Goal: Task Accomplishment & Management: Manage account settings

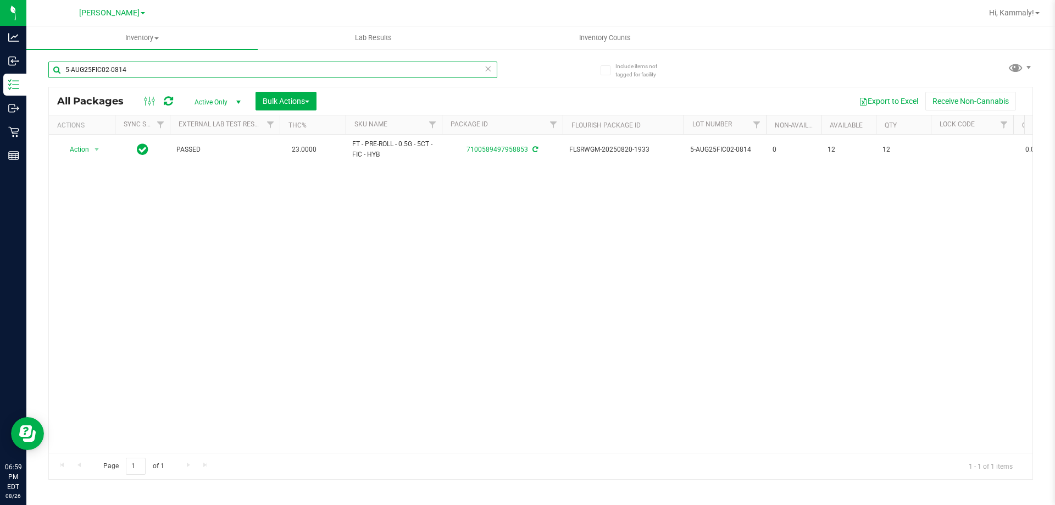
drag, startPoint x: 150, startPoint y: 70, endPoint x: 33, endPoint y: 69, distance: 116.5
click at [33, 69] on div "Include items not tagged for facility 5-AUG25FIC02-0814 All Packages Active Onl…" at bounding box center [540, 215] width 1029 height 335
type input "dark"
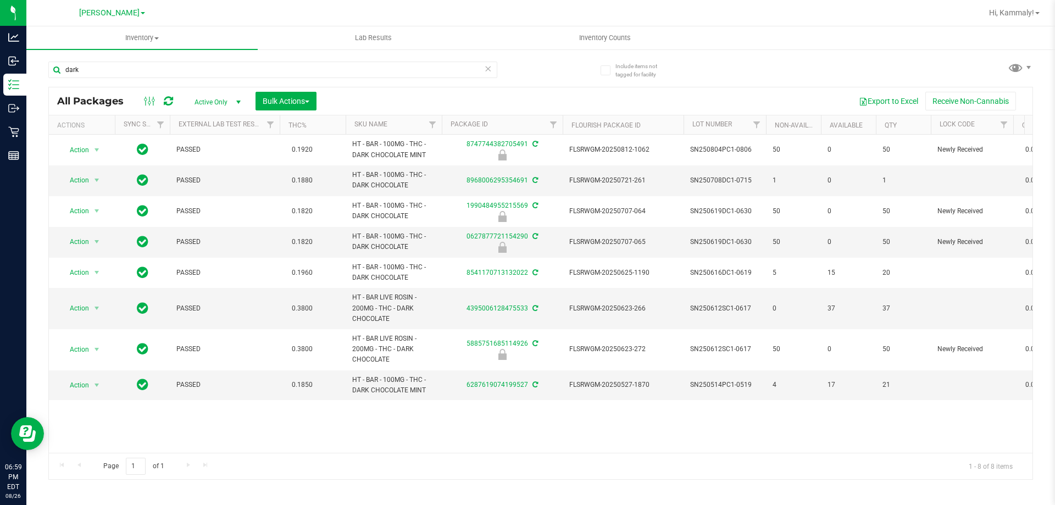
click at [469, 414] on div "Action Action Edit attributes Global inventory Locate package Package audit log…" at bounding box center [541, 294] width 984 height 318
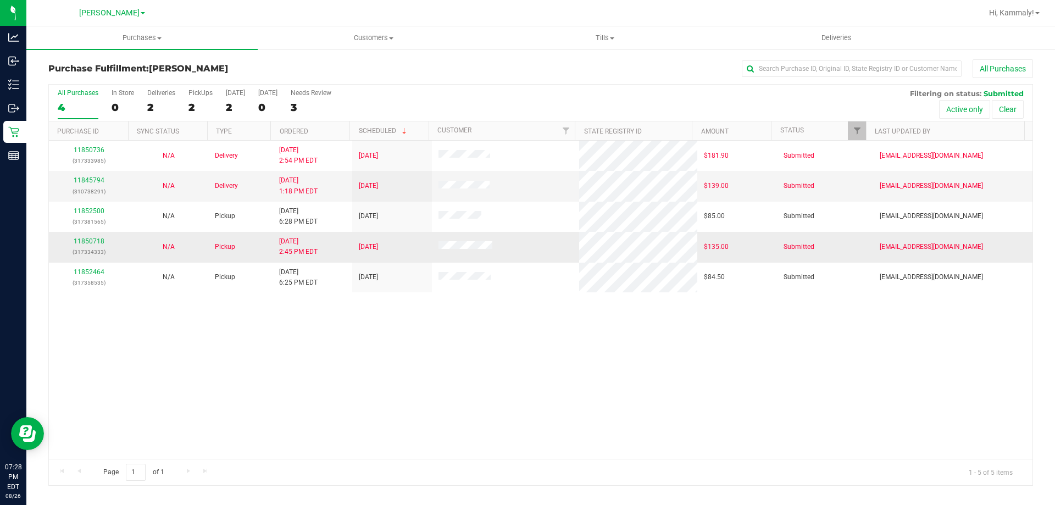
click at [78, 262] on td "11850718 (317334333)" at bounding box center [89, 247] width 80 height 30
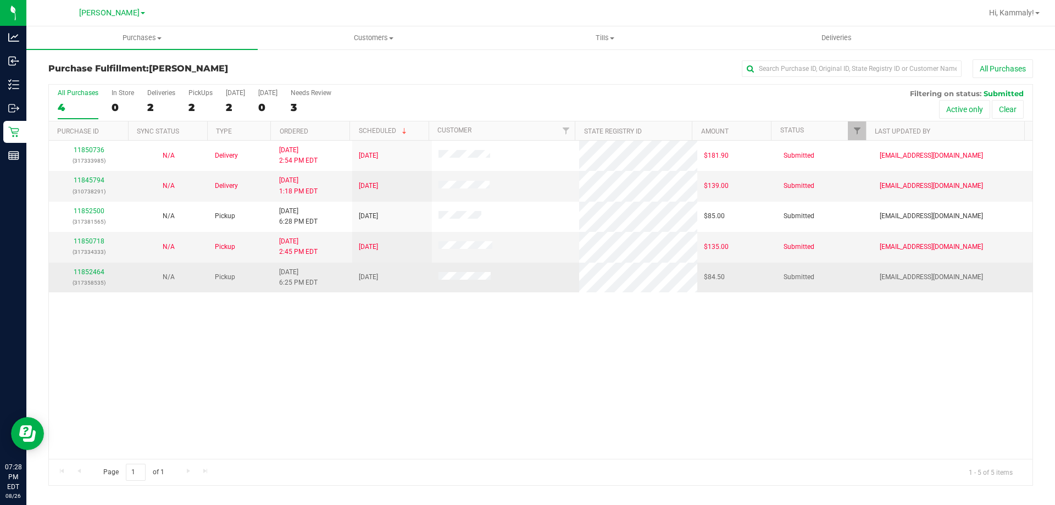
click at [78, 266] on td "11852464 (317358535)" at bounding box center [89, 278] width 80 height 30
click at [78, 272] on link "11852464" at bounding box center [89, 272] width 31 height 8
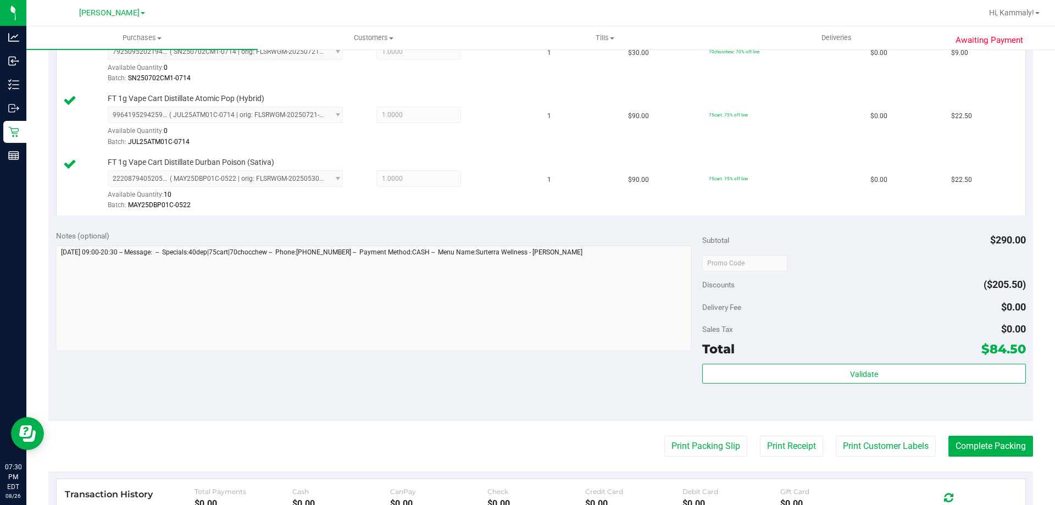
scroll to position [459, 0]
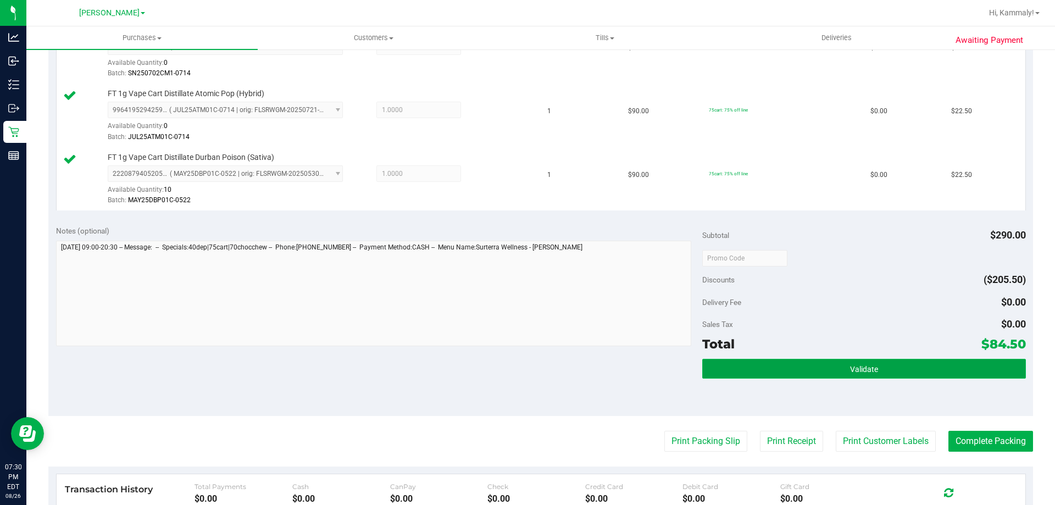
click at [859, 372] on span "Validate" at bounding box center [864, 369] width 28 height 9
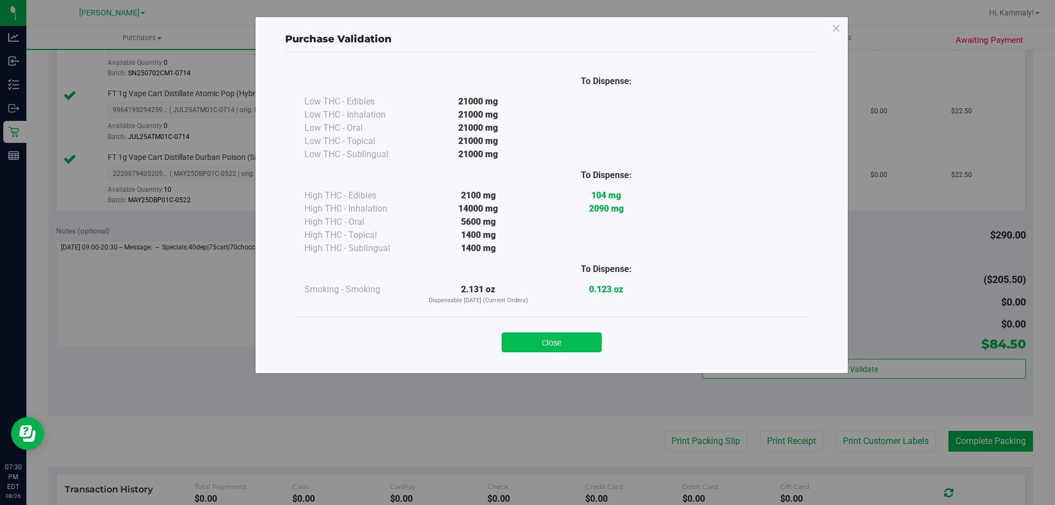
click at [581, 345] on button "Close" at bounding box center [552, 343] width 100 height 20
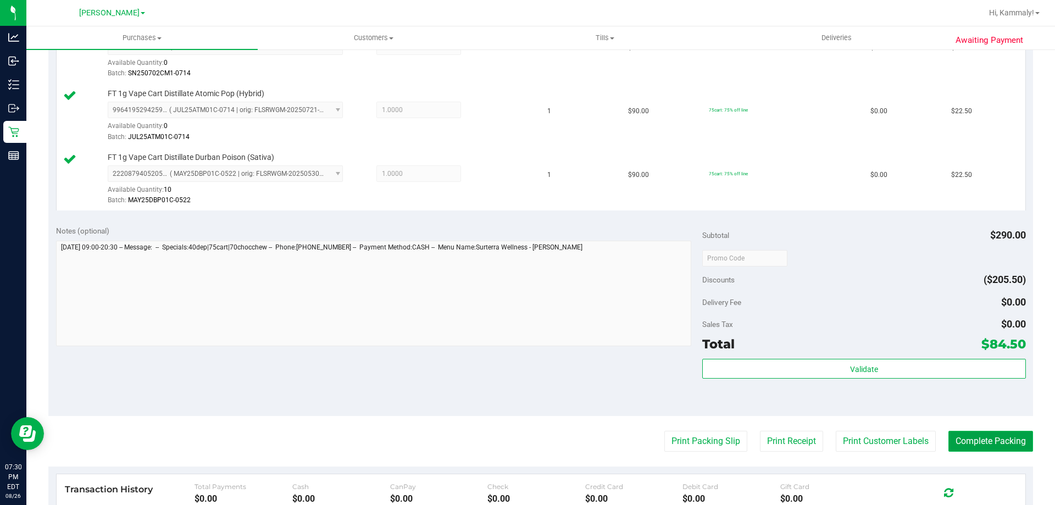
click at [971, 440] on button "Complete Packing" at bounding box center [991, 441] width 85 height 21
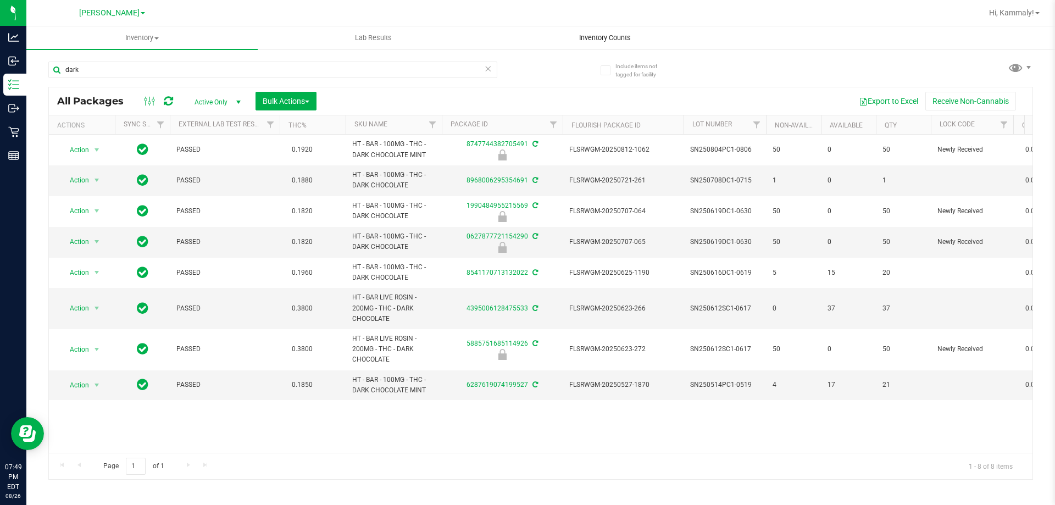
click at [617, 41] on span "Inventory Counts" at bounding box center [605, 38] width 81 height 10
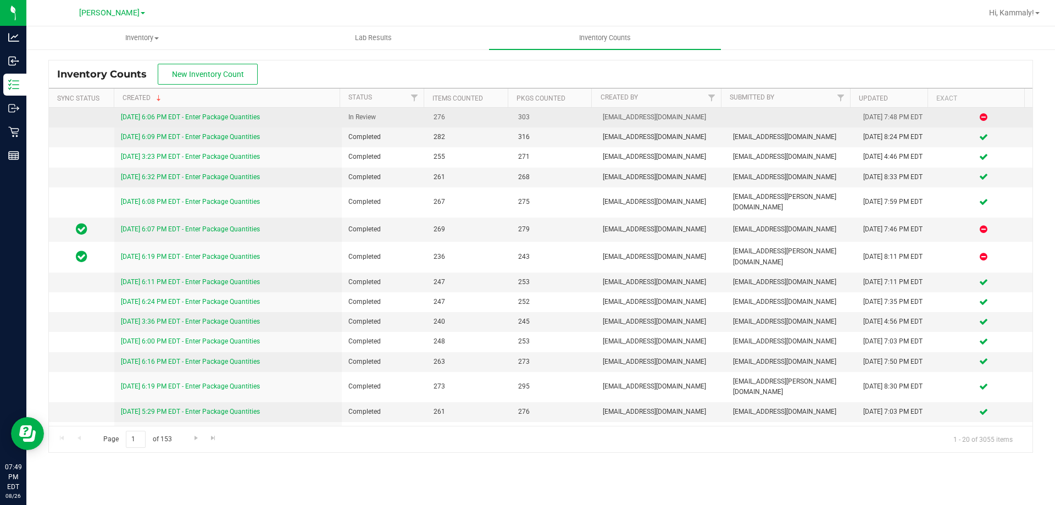
click at [193, 114] on link "8/26/25 6:06 PM EDT - Enter Package Quantities" at bounding box center [190, 117] width 139 height 8
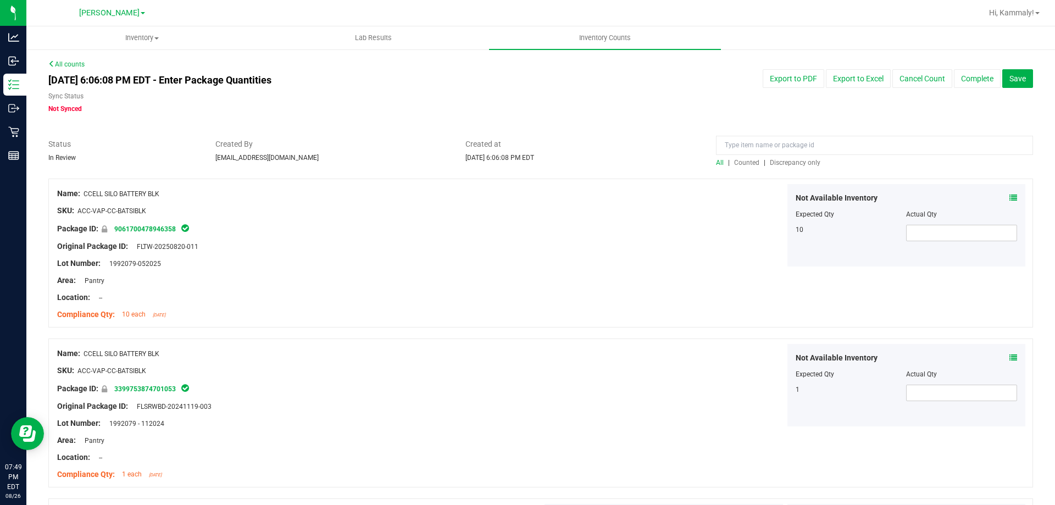
click at [808, 166] on span "Discrepancy only" at bounding box center [795, 163] width 51 height 8
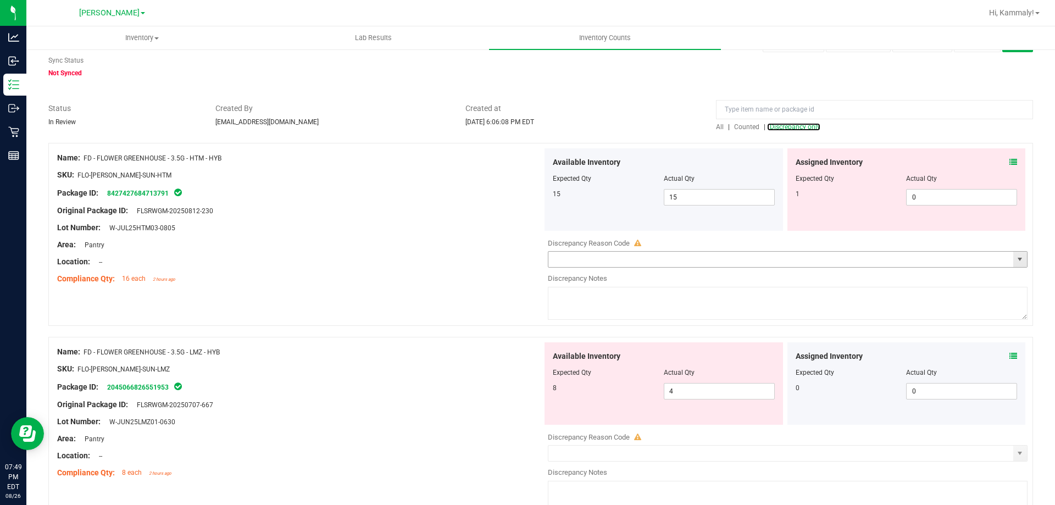
scroll to position [55, 0]
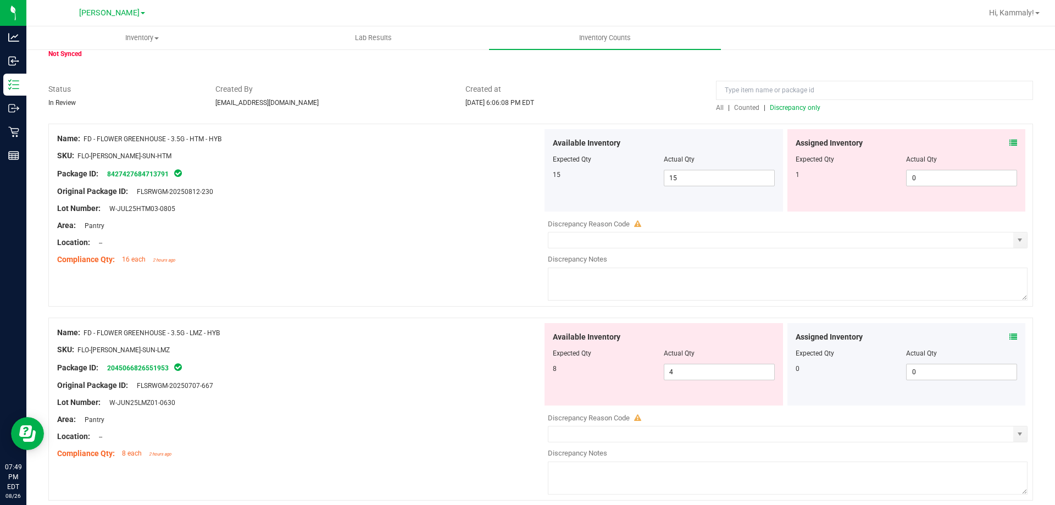
click at [1010, 145] on icon at bounding box center [1014, 143] width 8 height 8
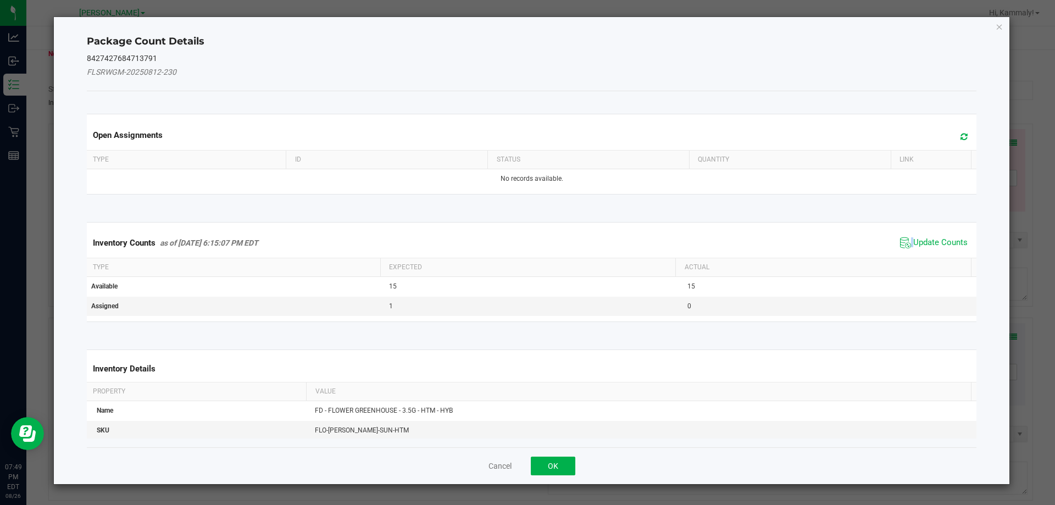
click at [900, 244] on icon at bounding box center [905, 242] width 11 height 11
click at [898, 244] on div "Inventory Counts as of Aug 26, 2025 6:15:07 PM EDT Update Counts" at bounding box center [532, 242] width 895 height 29
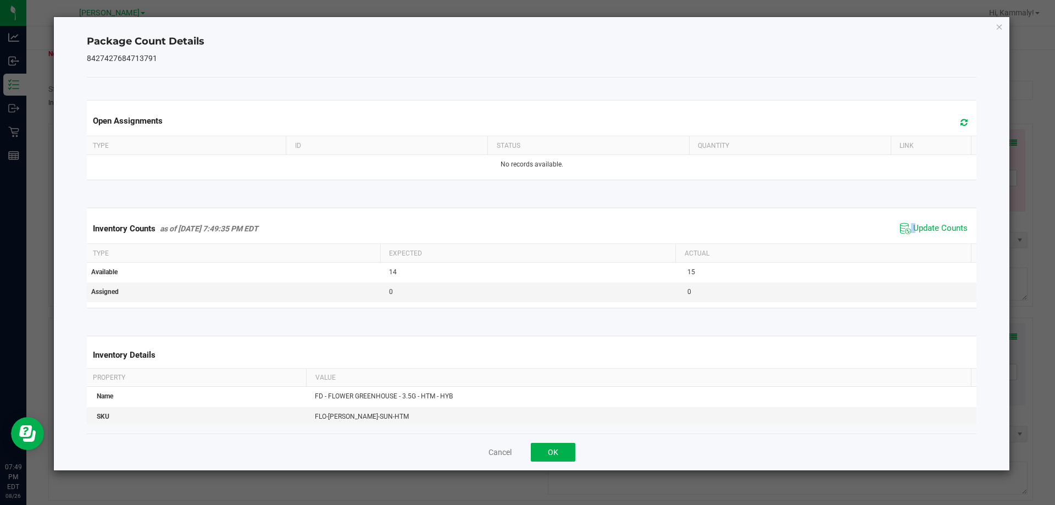
click at [898, 244] on div "Inventory Counts as of Aug 26, 2025 7:49:35 PM EDT Update Counts" at bounding box center [532, 229] width 895 height 30
click at [916, 228] on span "Update Counts" at bounding box center [941, 228] width 54 height 11
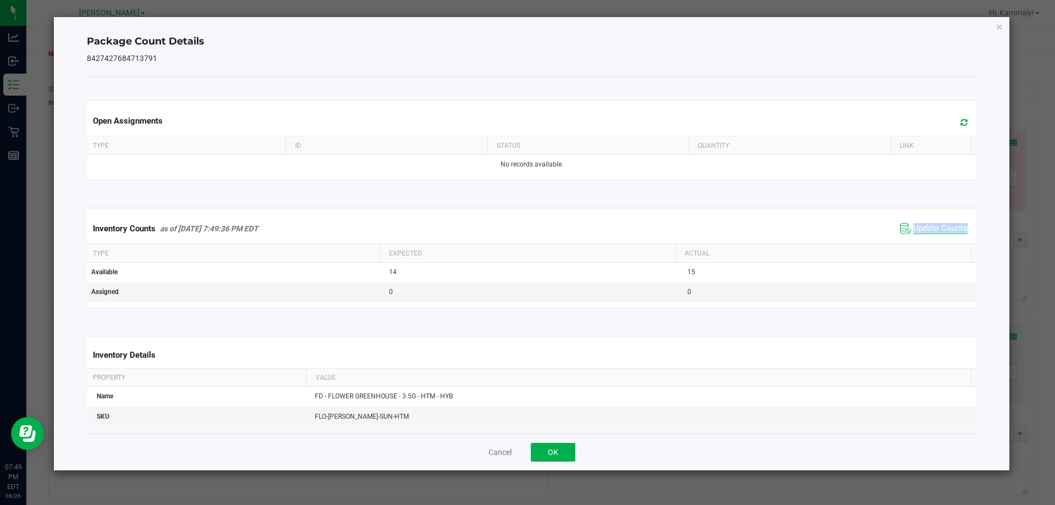
click at [916, 228] on span "Update Counts" at bounding box center [941, 228] width 54 height 11
click at [551, 445] on button "OK" at bounding box center [553, 452] width 45 height 19
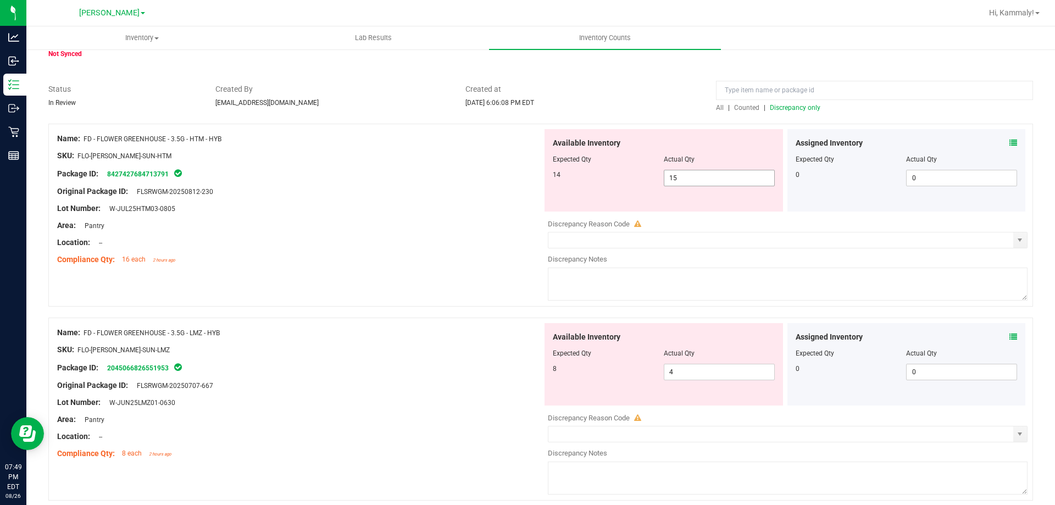
click at [686, 177] on span "15 15" at bounding box center [719, 178] width 111 height 16
click at [686, 177] on input "15" at bounding box center [720, 177] width 110 height 15
type input "14"
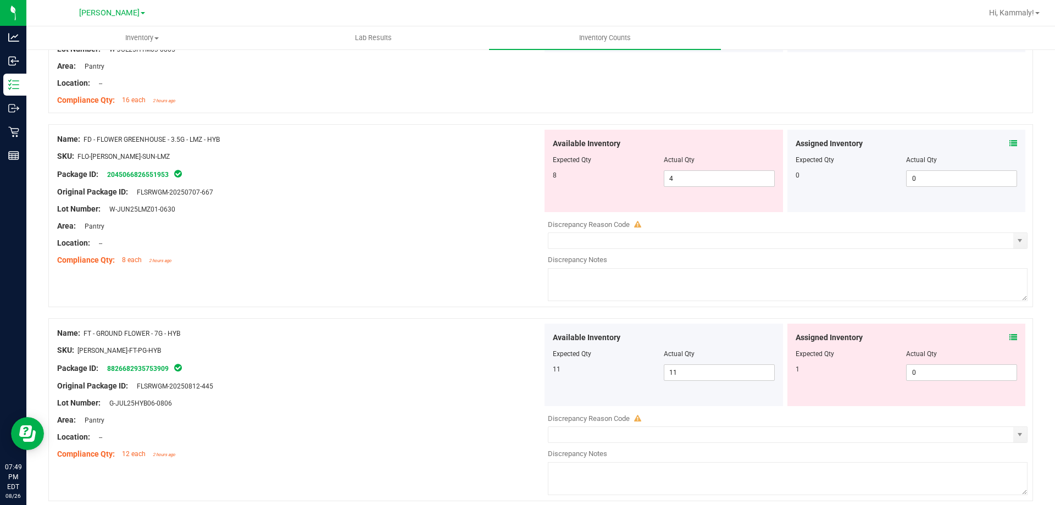
scroll to position [248, 0]
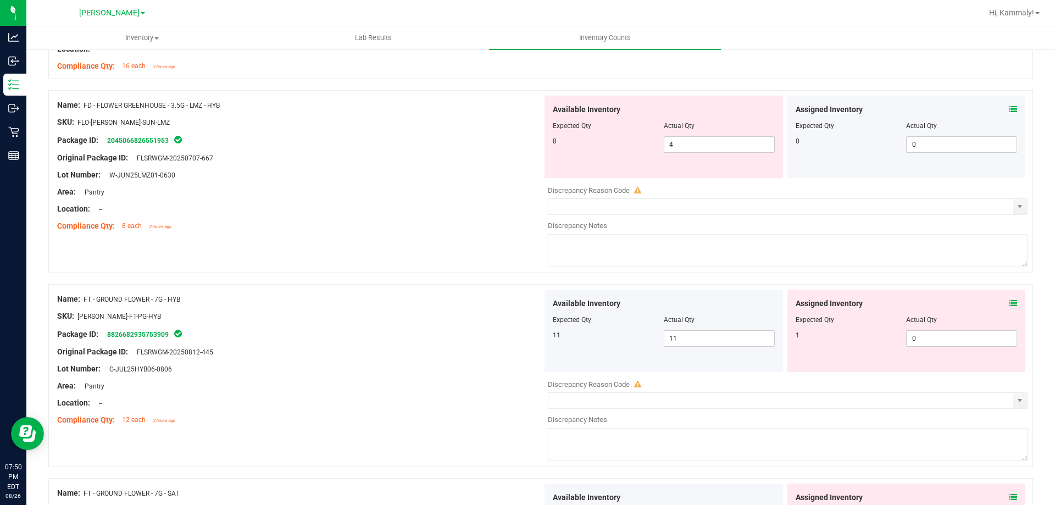
click at [1010, 108] on icon at bounding box center [1014, 110] width 8 height 8
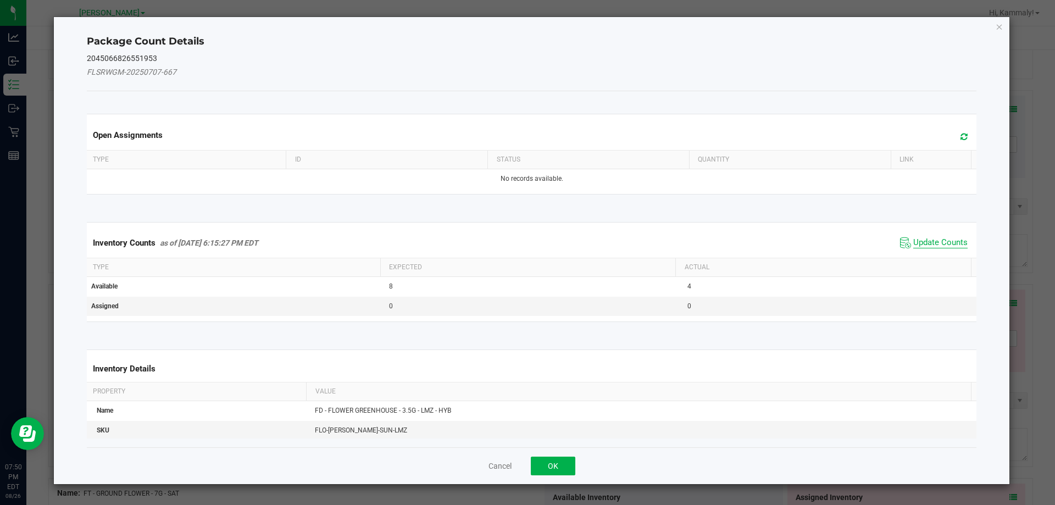
click at [943, 242] on span "Update Counts" at bounding box center [941, 242] width 54 height 11
click at [943, 242] on span "Update Counts" at bounding box center [941, 242] width 54 height 10
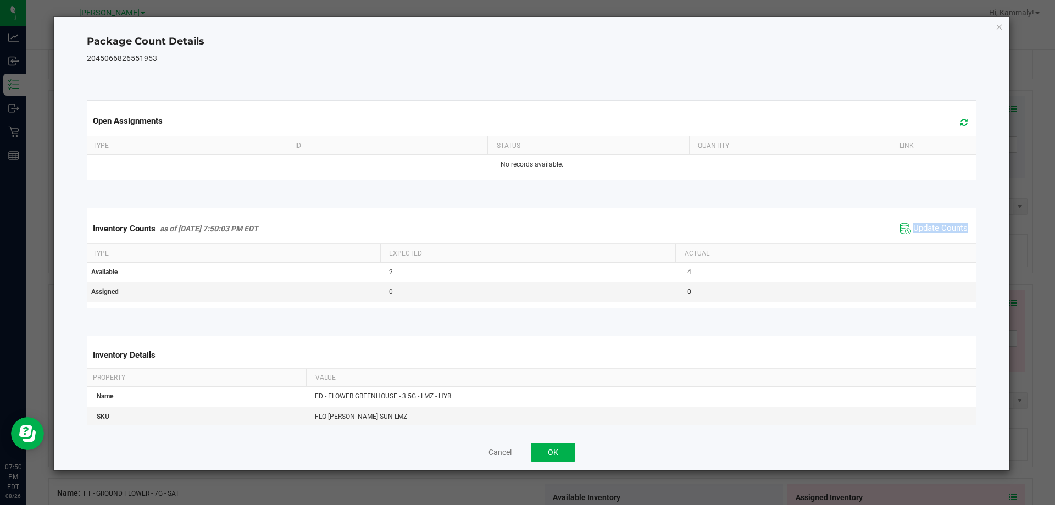
click at [943, 242] on div "Inventory Counts as of Aug 26, 2025 7:50:03 PM EDT Update Counts" at bounding box center [532, 229] width 895 height 30
click at [942, 241] on div "Inventory Counts as of Aug 26, 2025 7:50:03 PM EDT Update Counts" at bounding box center [532, 229] width 895 height 30
click at [942, 239] on div "Inventory Counts as of Aug 26, 2025 7:50:03 PM EDT Update Counts" at bounding box center [532, 229] width 895 height 30
click at [942, 232] on span "Update Counts" at bounding box center [941, 228] width 54 height 11
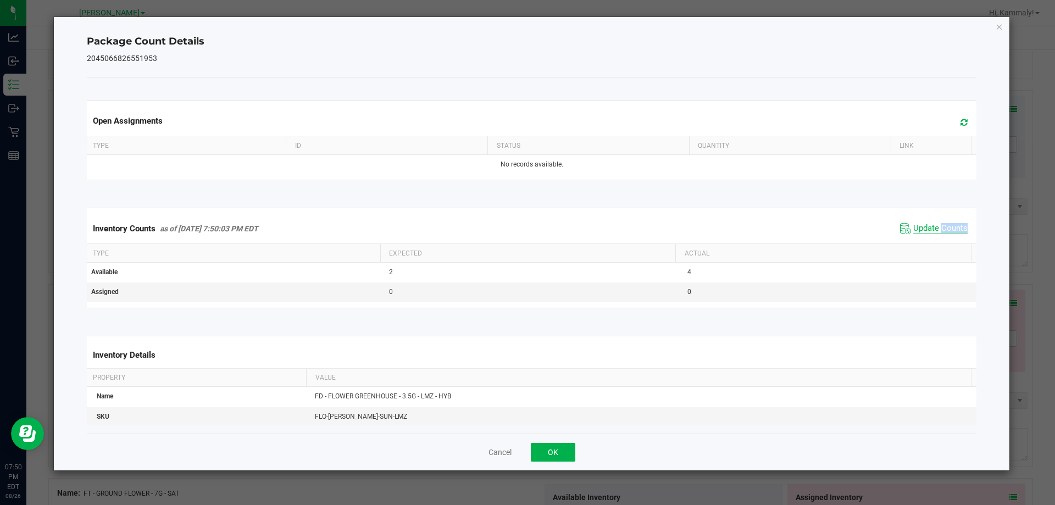
click at [942, 232] on span "Update Counts" at bounding box center [941, 228] width 54 height 11
click at [556, 458] on button "OK" at bounding box center [553, 452] width 45 height 19
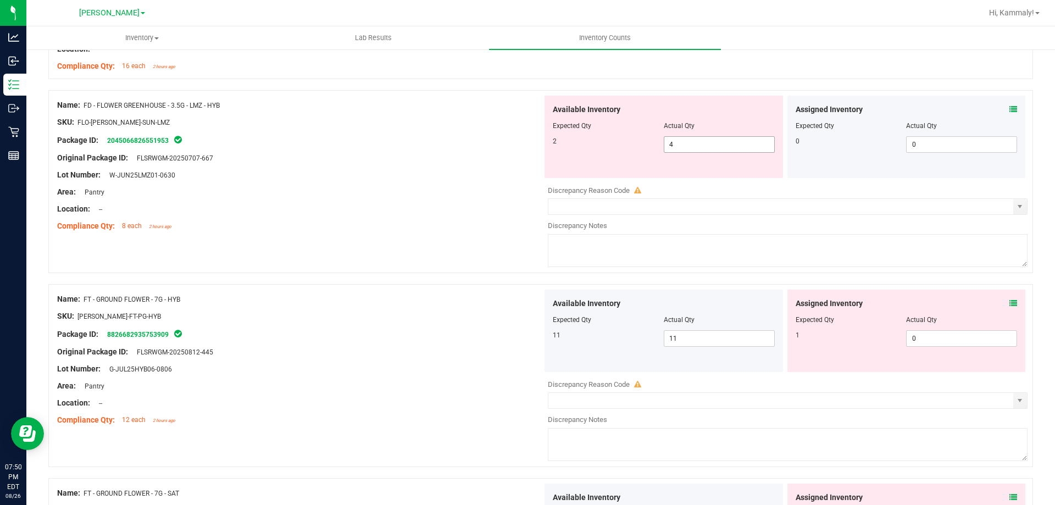
click at [708, 144] on span "4 4" at bounding box center [719, 144] width 111 height 16
click at [708, 144] on input "4" at bounding box center [720, 144] width 110 height 15
type input "2"
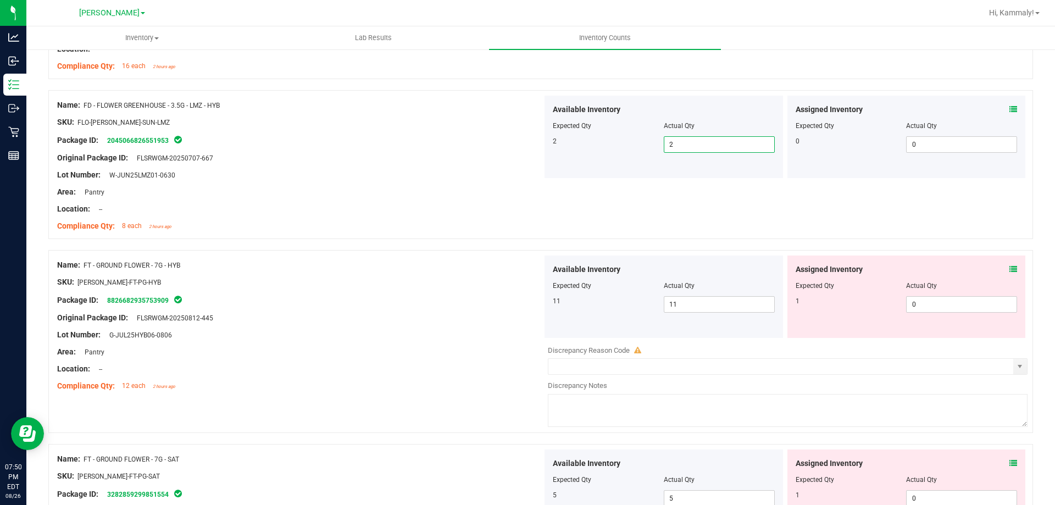
click at [1010, 269] on icon at bounding box center [1014, 270] width 8 height 8
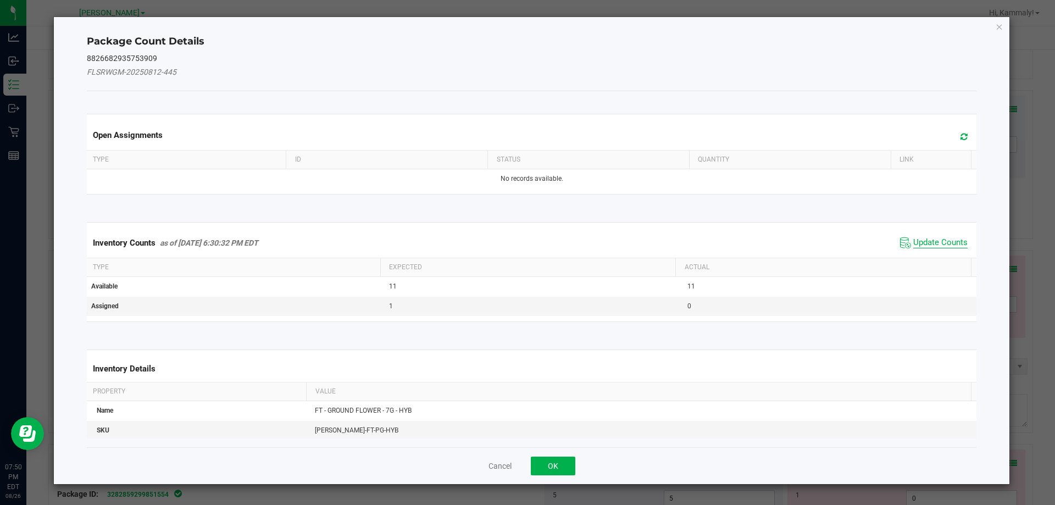
click at [937, 244] on span "Update Counts" at bounding box center [941, 242] width 54 height 11
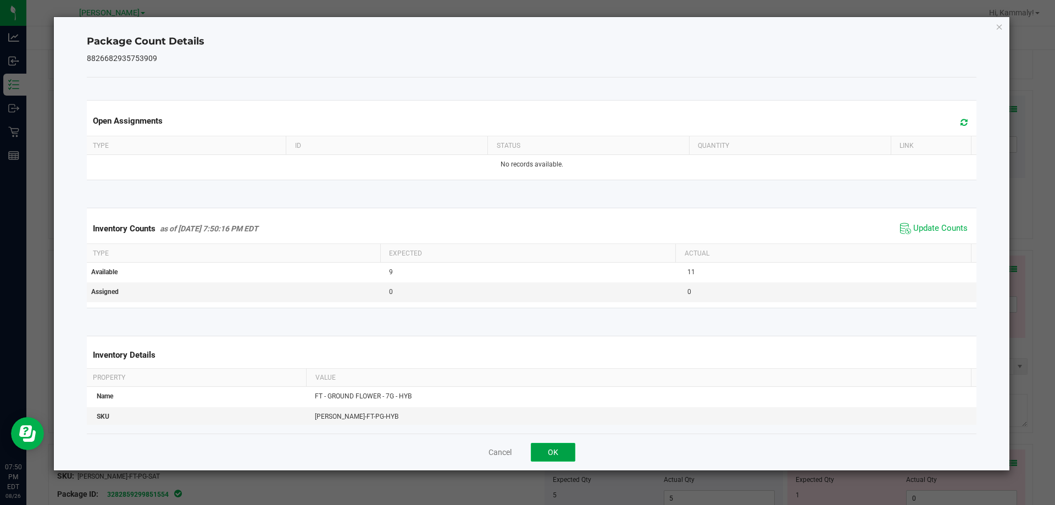
click at [555, 454] on button "OK" at bounding box center [553, 452] width 45 height 19
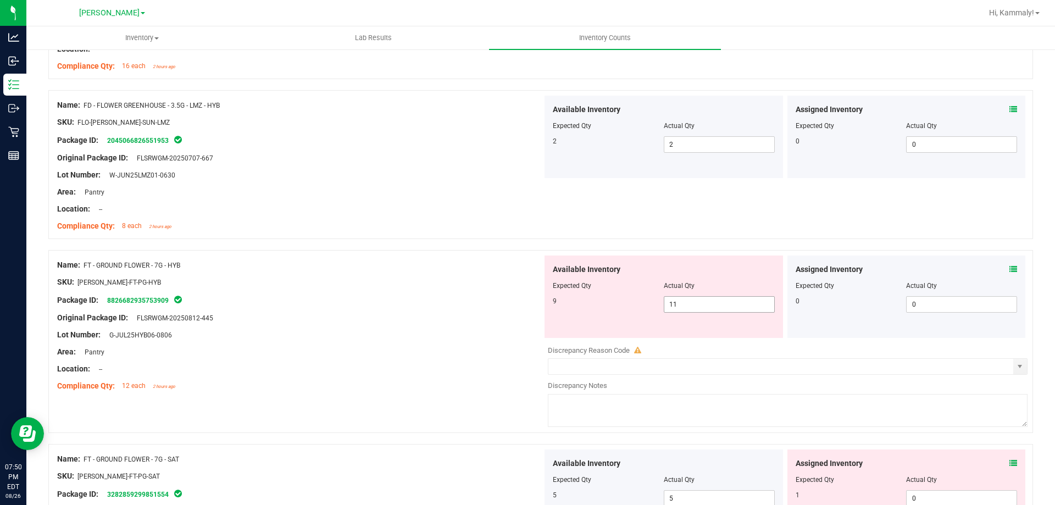
click at [683, 302] on span "11 11" at bounding box center [719, 304] width 111 height 16
click at [683, 302] on input "11" at bounding box center [720, 304] width 110 height 15
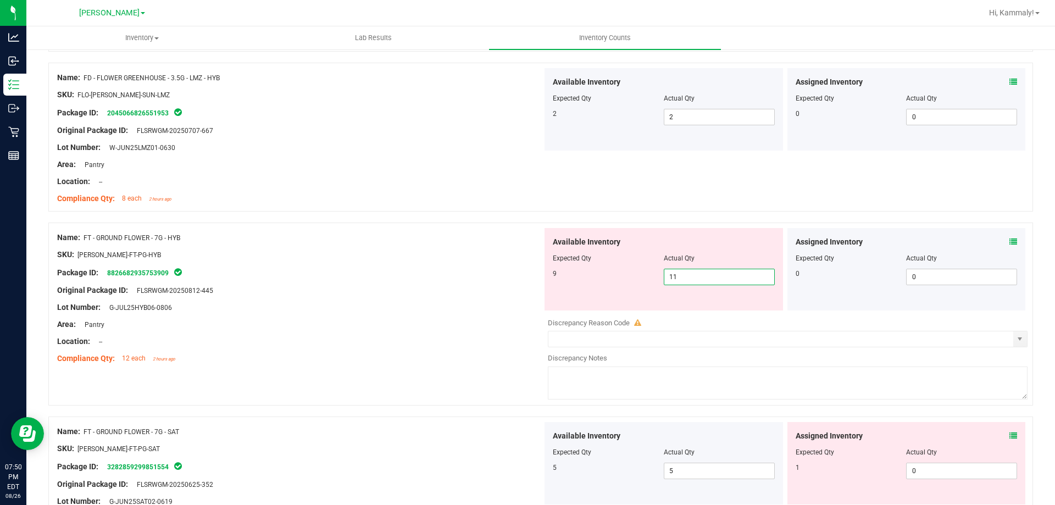
scroll to position [303, 0]
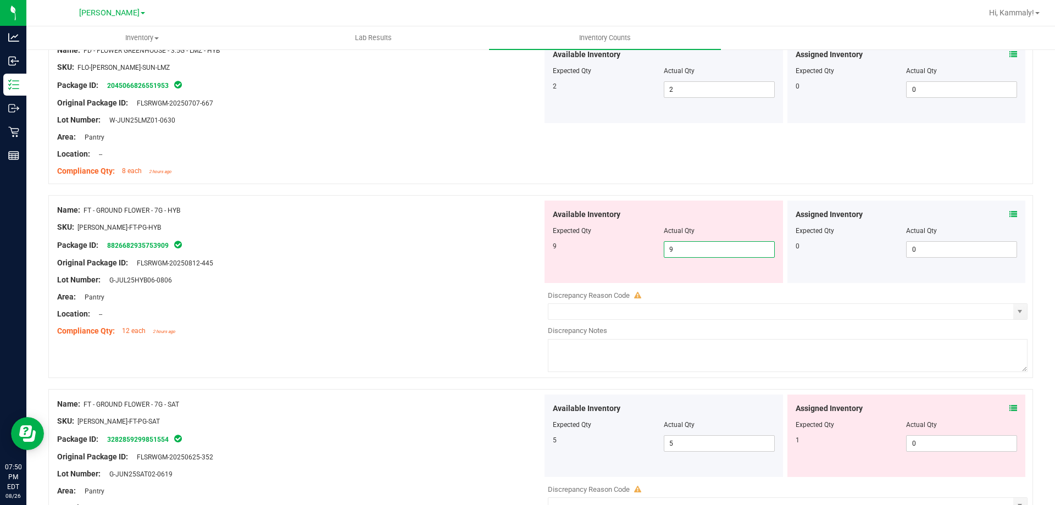
type input "9"
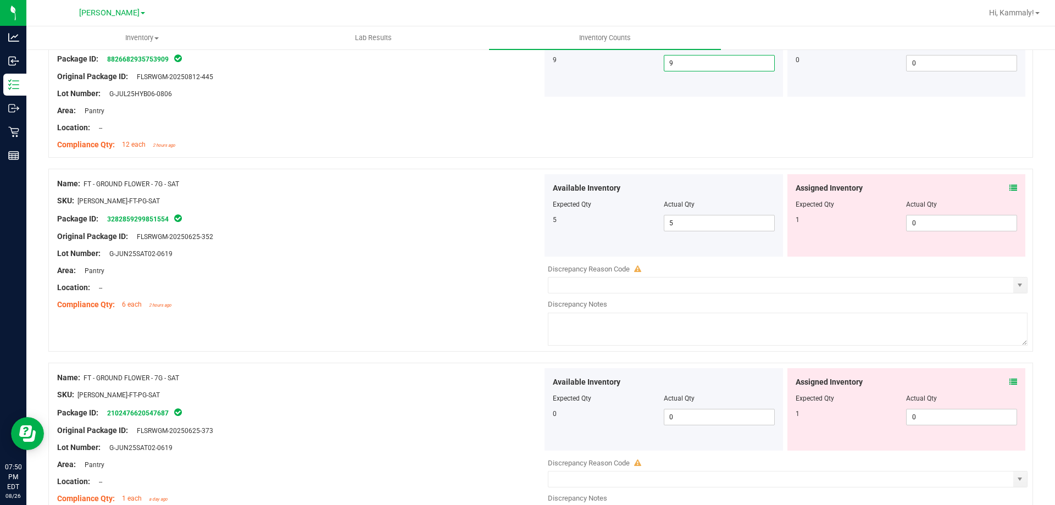
scroll to position [447, 0]
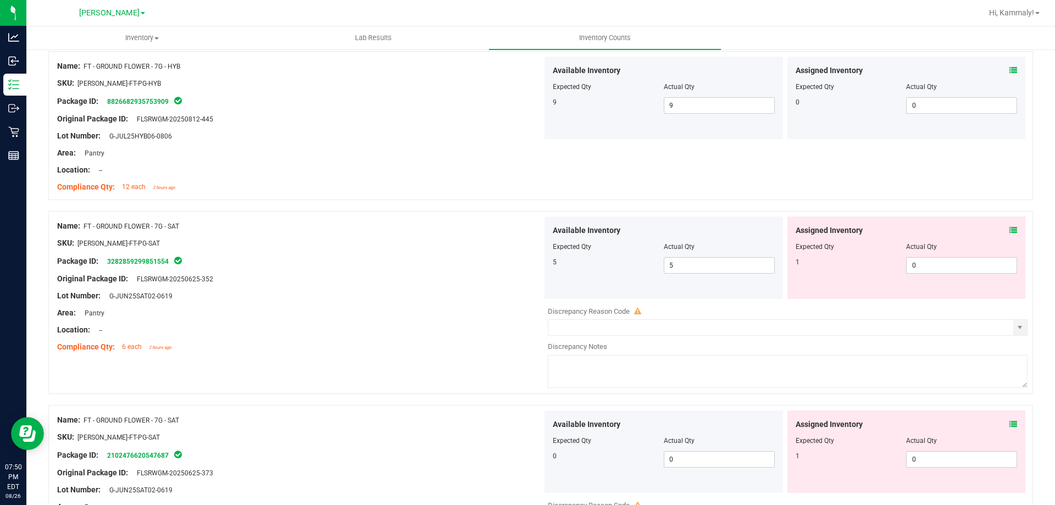
click at [1010, 230] on icon at bounding box center [1014, 230] width 8 height 8
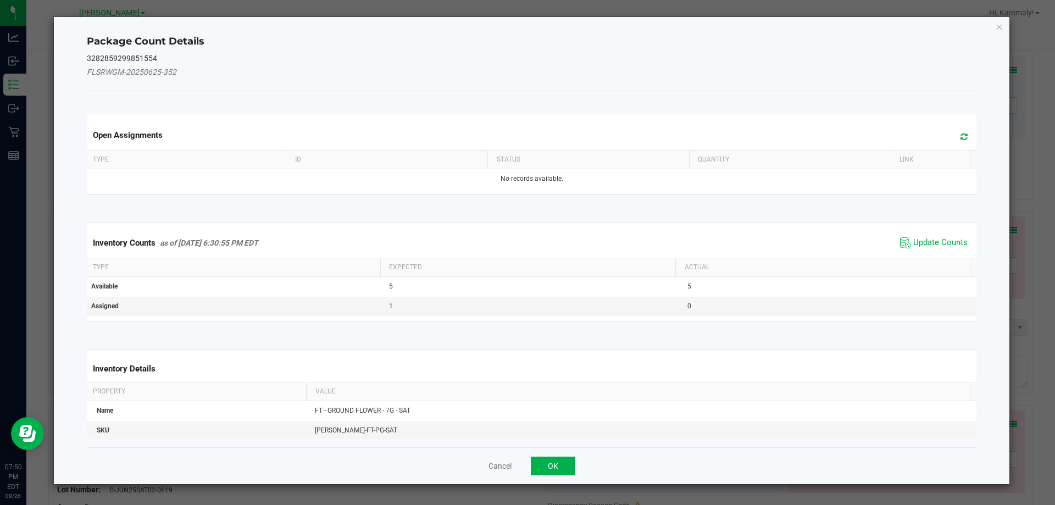
click at [939, 253] on div "Inventory Counts as of Aug 26, 2025 6:30:55 PM EDT Update Counts" at bounding box center [532, 243] width 895 height 30
click at [939, 245] on span "Update Counts" at bounding box center [941, 242] width 54 height 11
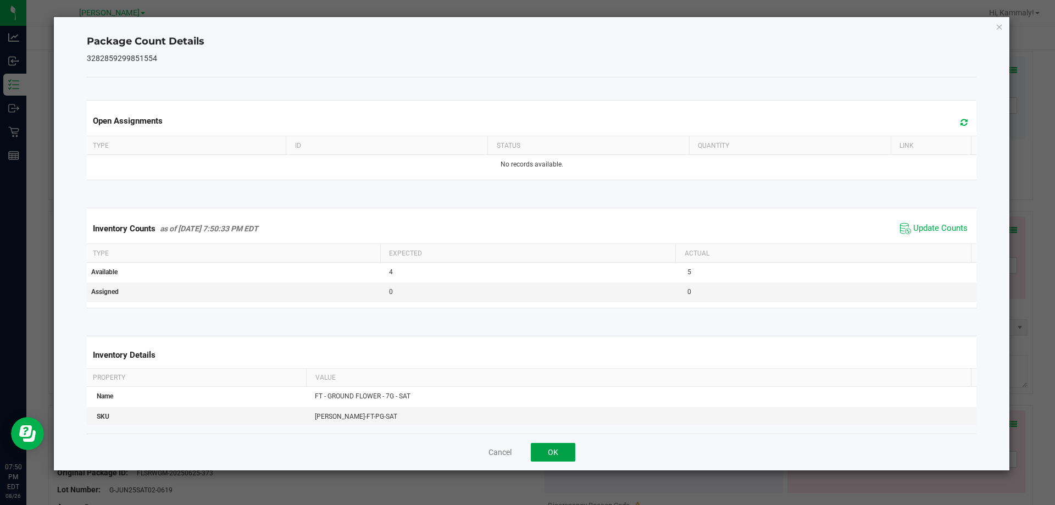
drag, startPoint x: 567, startPoint y: 457, endPoint x: 558, endPoint y: 455, distance: 9.2
click at [566, 457] on button "OK" at bounding box center [553, 452] width 45 height 19
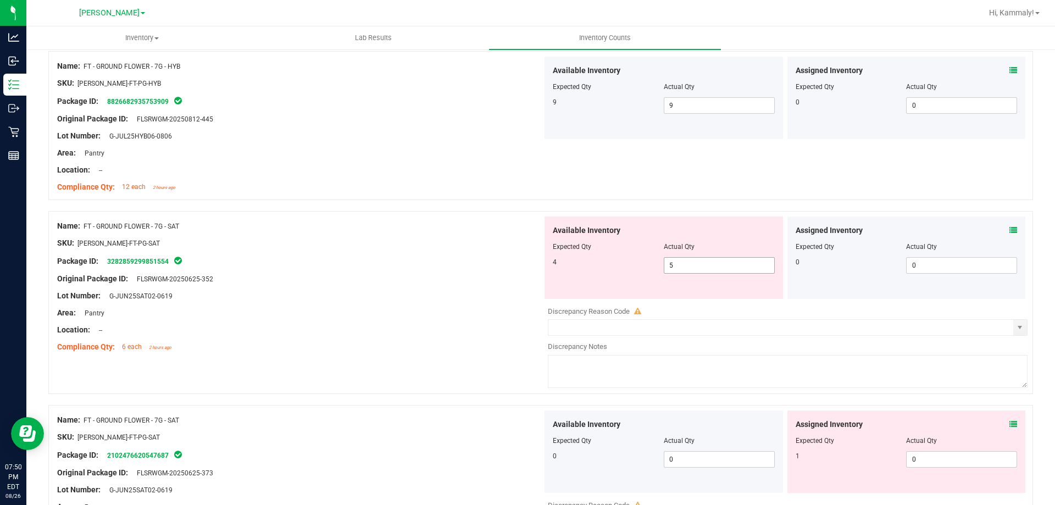
click at [735, 270] on span "5 5" at bounding box center [719, 265] width 111 height 16
click at [735, 270] on input "5" at bounding box center [720, 265] width 110 height 15
type input "4"
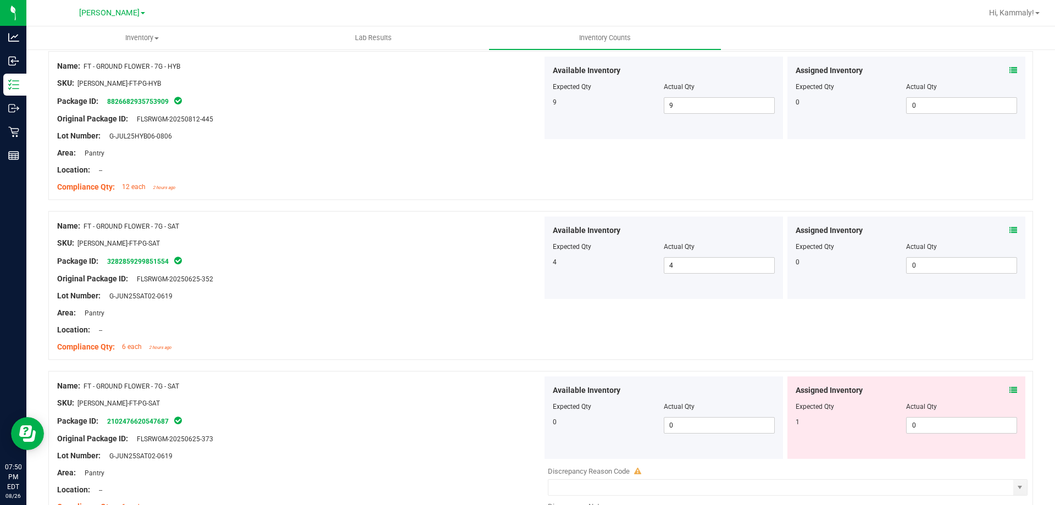
click at [1010, 388] on icon at bounding box center [1014, 390] width 8 height 8
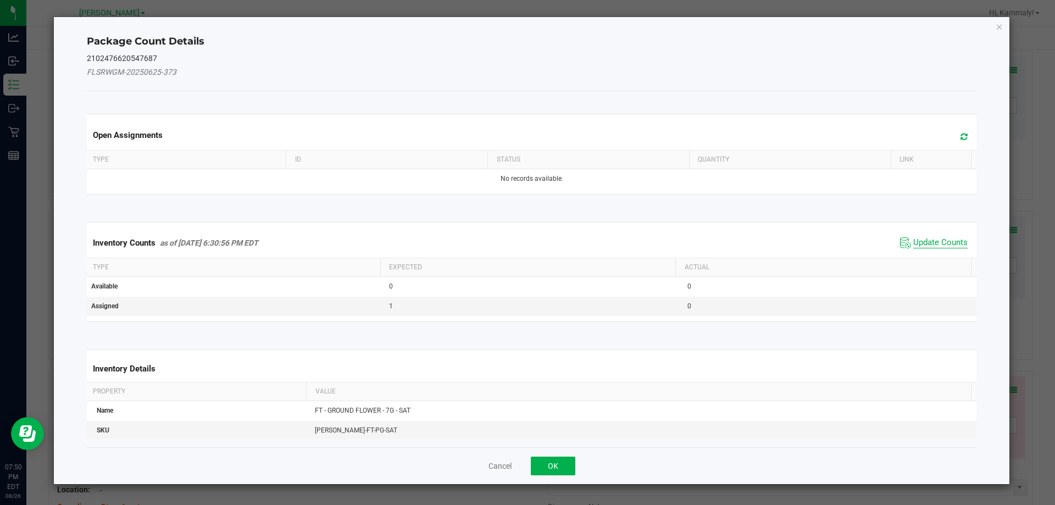
click at [932, 244] on span "Update Counts" at bounding box center [941, 242] width 54 height 11
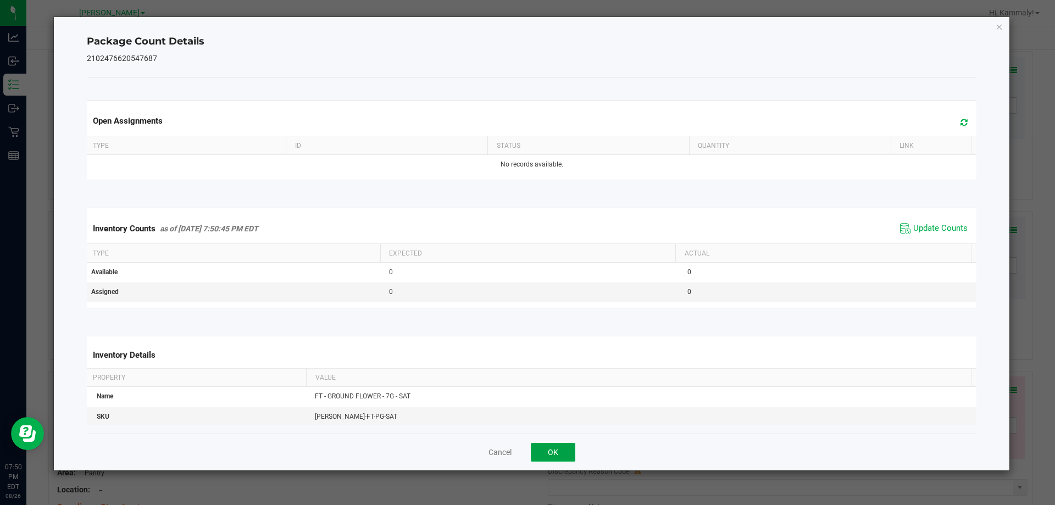
click at [561, 455] on button "OK" at bounding box center [553, 452] width 45 height 19
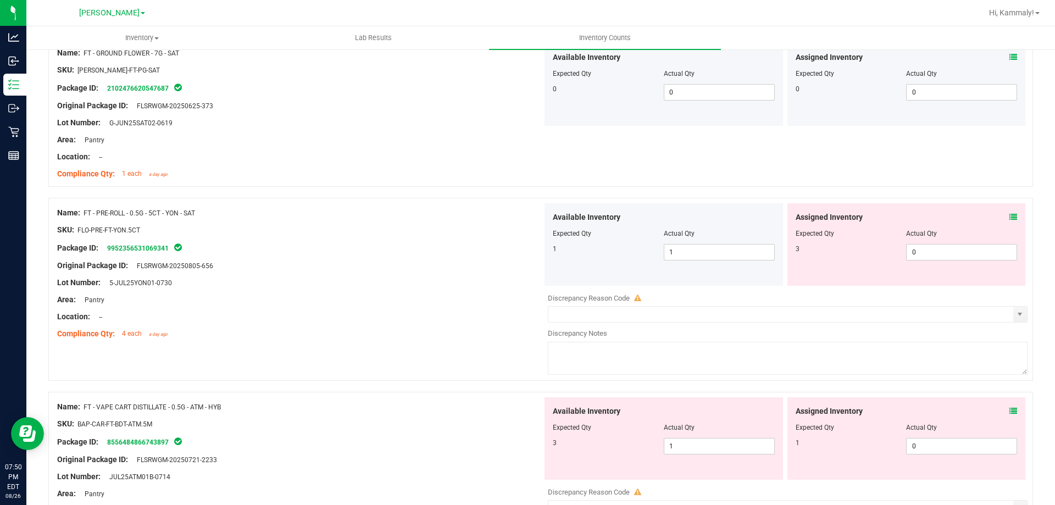
scroll to position [856, 0]
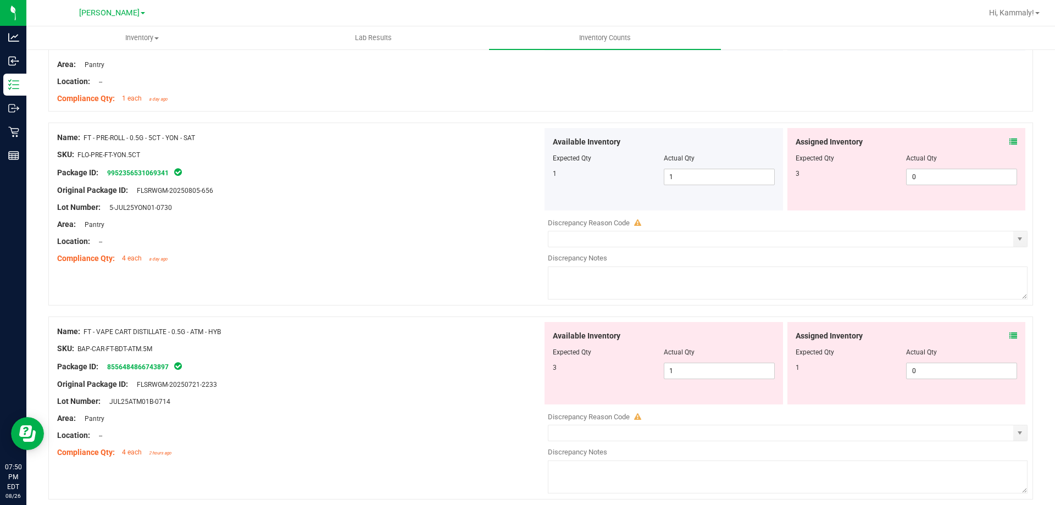
click at [1010, 141] on icon at bounding box center [1014, 142] width 8 height 8
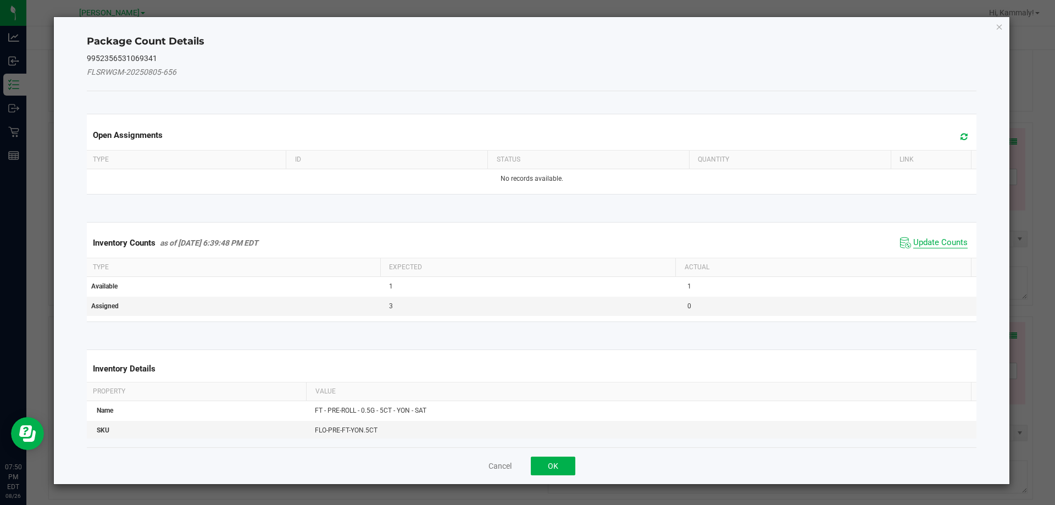
click at [932, 246] on span "Update Counts" at bounding box center [941, 242] width 54 height 11
click at [935, 247] on span "Update Counts" at bounding box center [941, 242] width 54 height 11
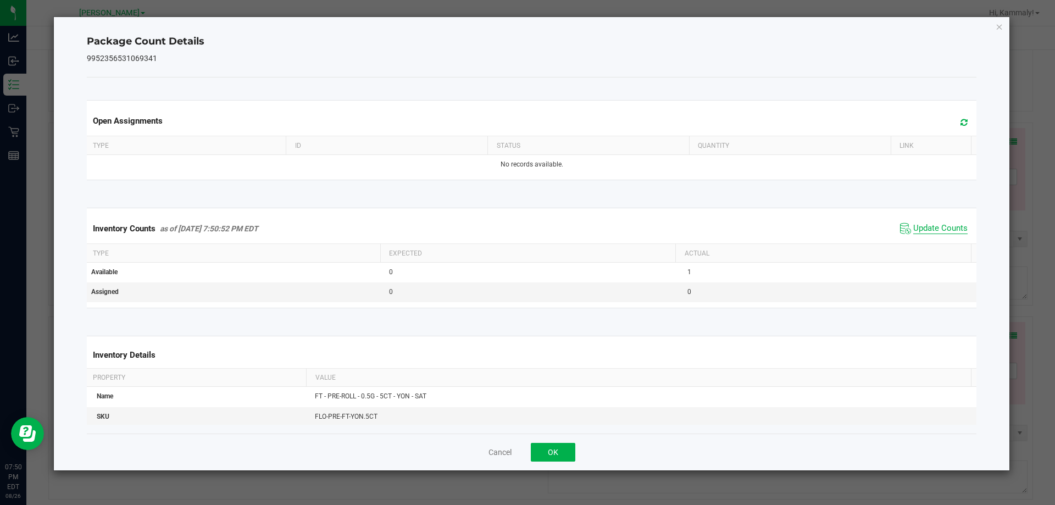
click at [937, 234] on span "Update Counts" at bounding box center [941, 228] width 54 height 11
click at [564, 455] on button "OK" at bounding box center [553, 452] width 45 height 19
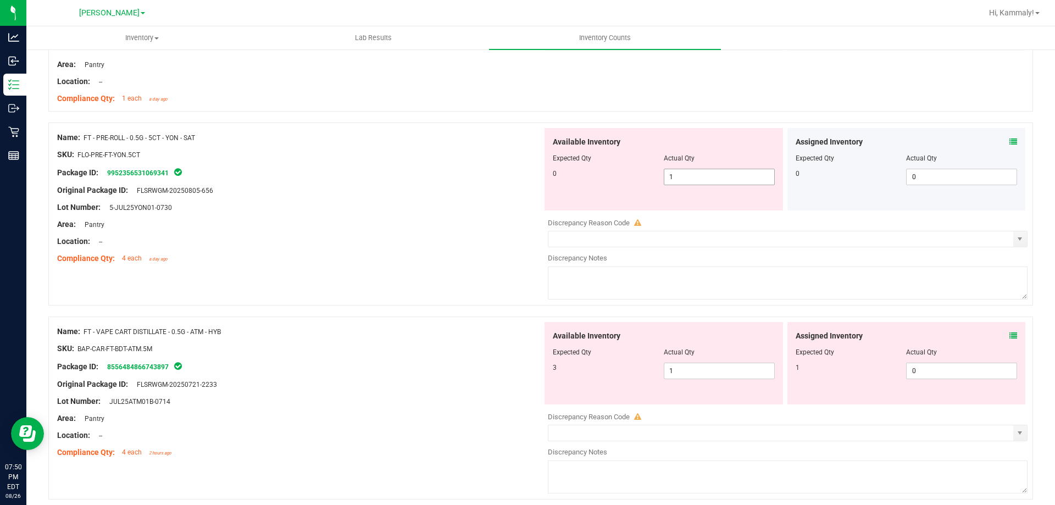
click at [731, 174] on input "1" at bounding box center [720, 176] width 110 height 15
click at [0, 0] on input "1" at bounding box center [0, 0] width 0 height 0
type input "0"
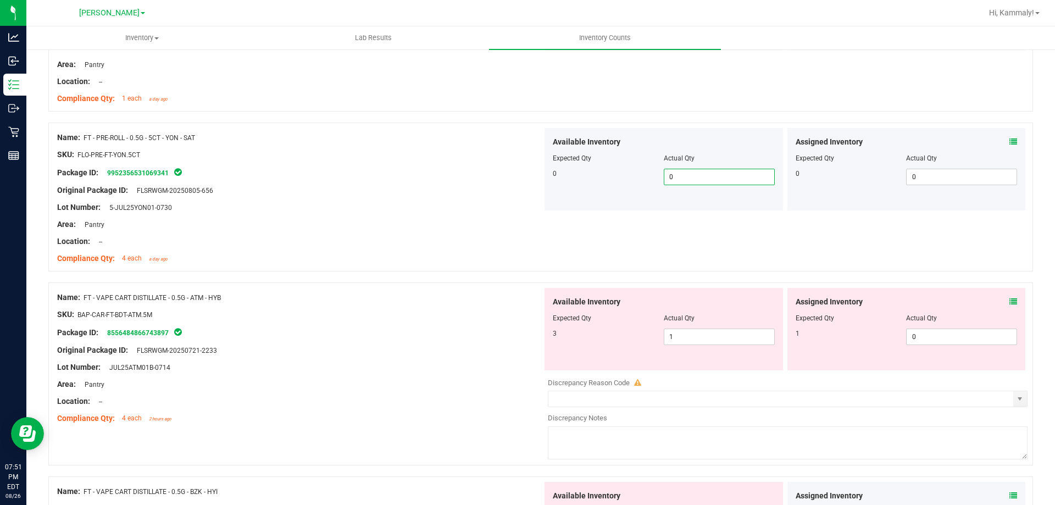
click at [1010, 299] on icon at bounding box center [1014, 302] width 8 height 8
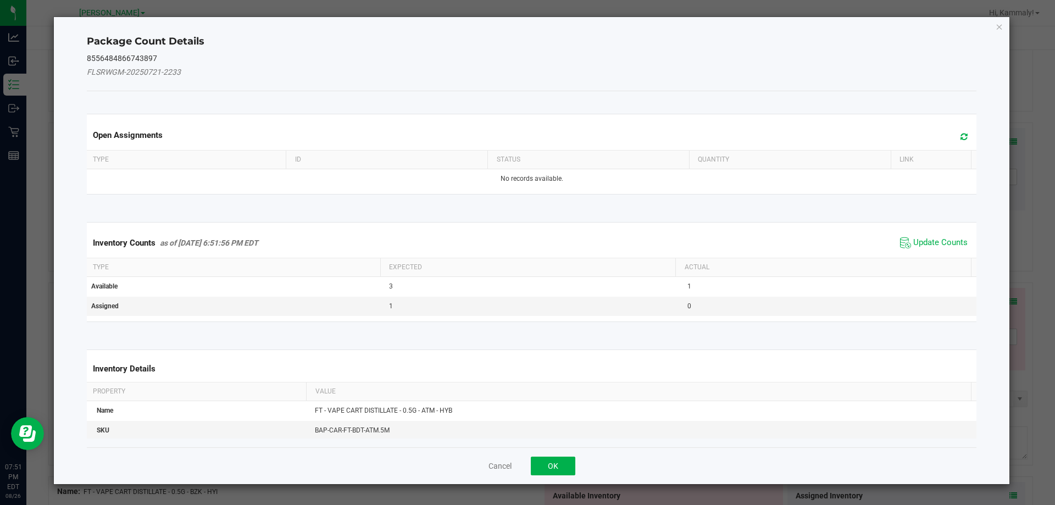
click at [938, 249] on span "Update Counts" at bounding box center [934, 243] width 73 height 16
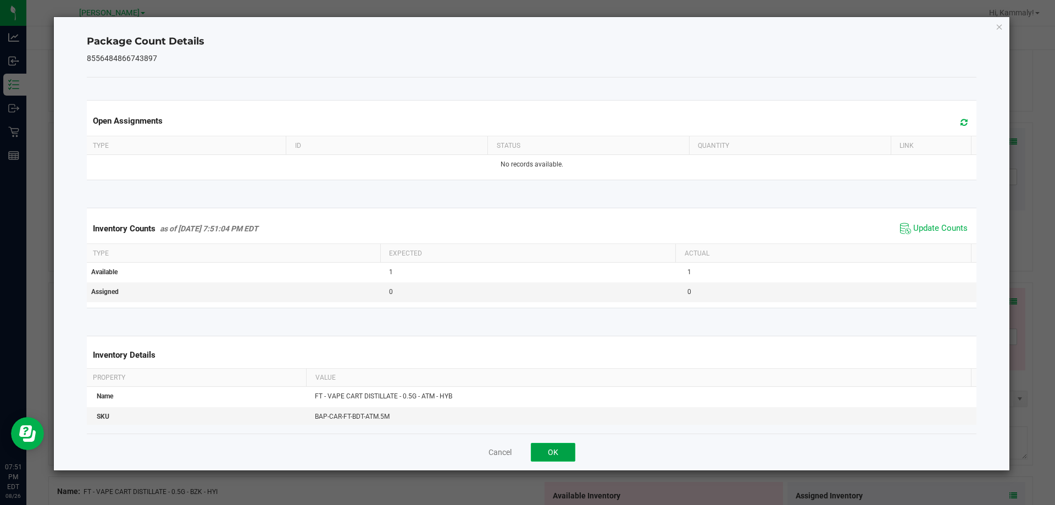
click at [558, 450] on button "OK" at bounding box center [553, 452] width 45 height 19
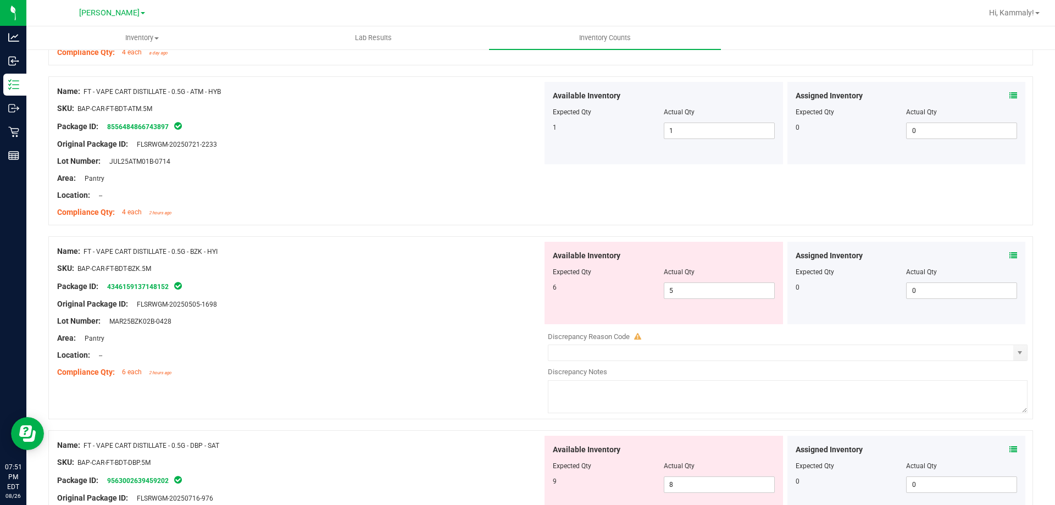
scroll to position [1163, 0]
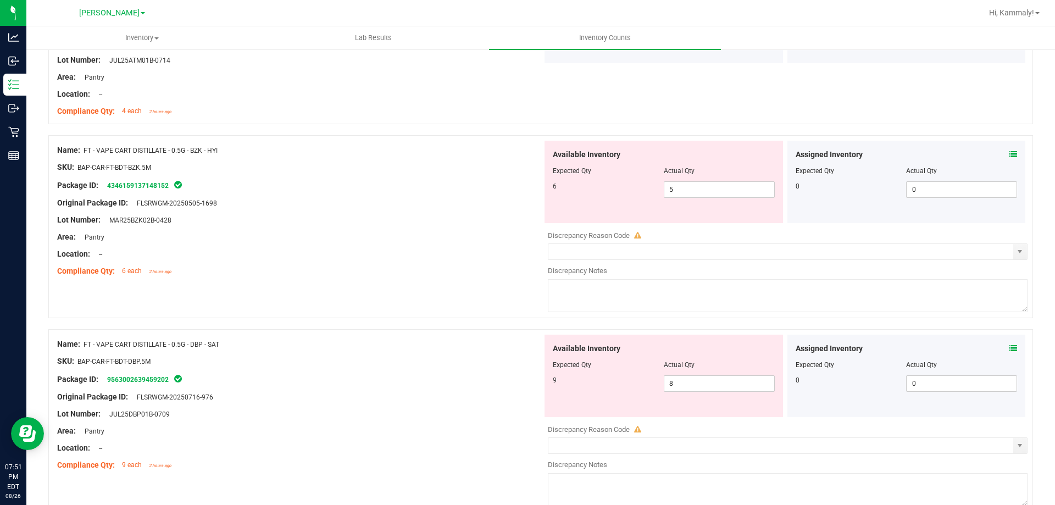
click at [1009, 154] on div "Assigned Inventory Expected Qty Actual Qty 0 0 0" at bounding box center [907, 182] width 239 height 82
click at [1010, 156] on icon at bounding box center [1014, 155] width 8 height 8
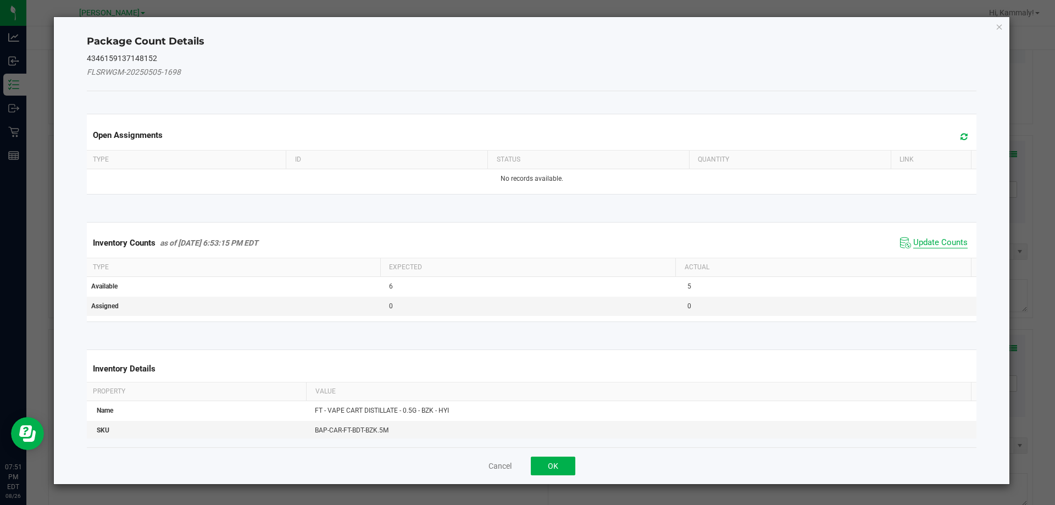
click at [929, 240] on span "Update Counts" at bounding box center [941, 242] width 54 height 11
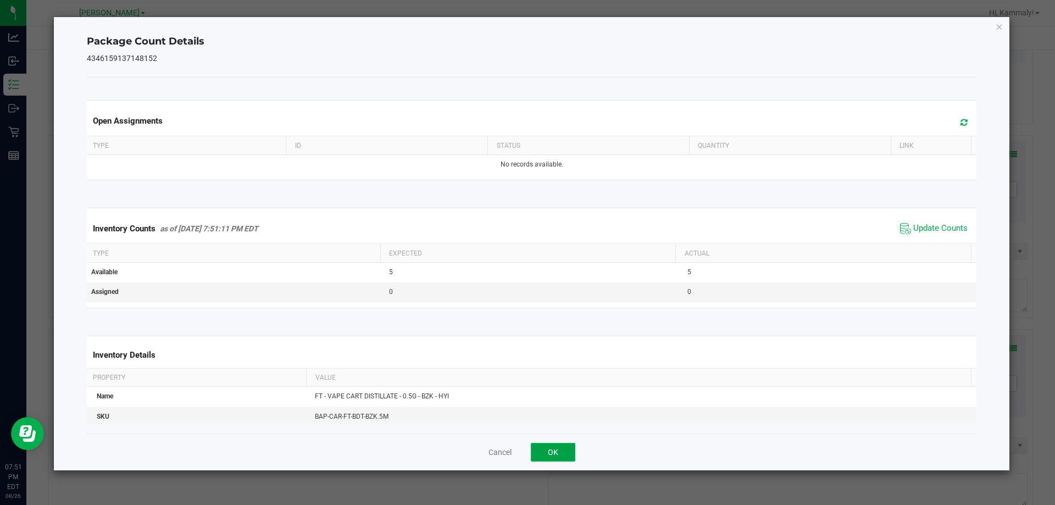
click at [574, 461] on button "OK" at bounding box center [553, 452] width 45 height 19
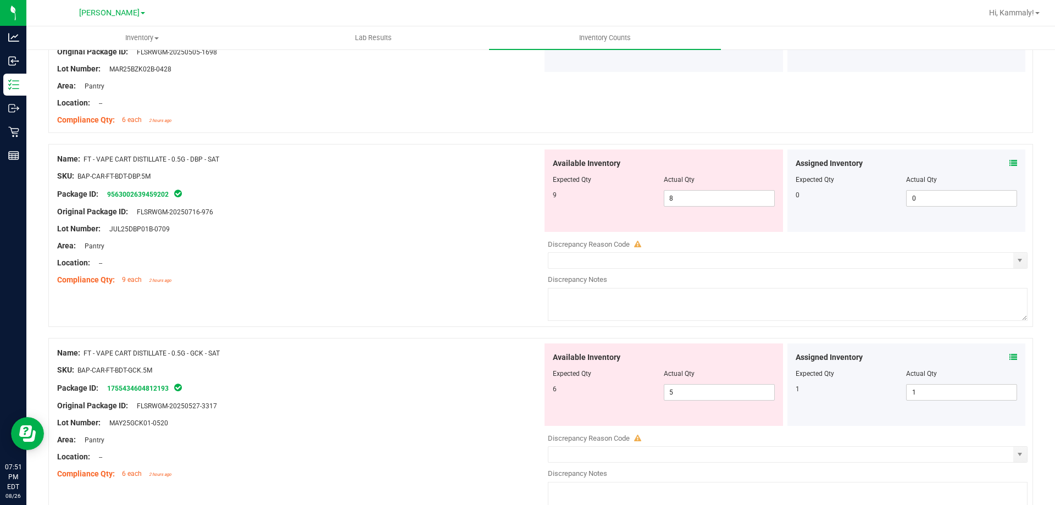
scroll to position [1328, 0]
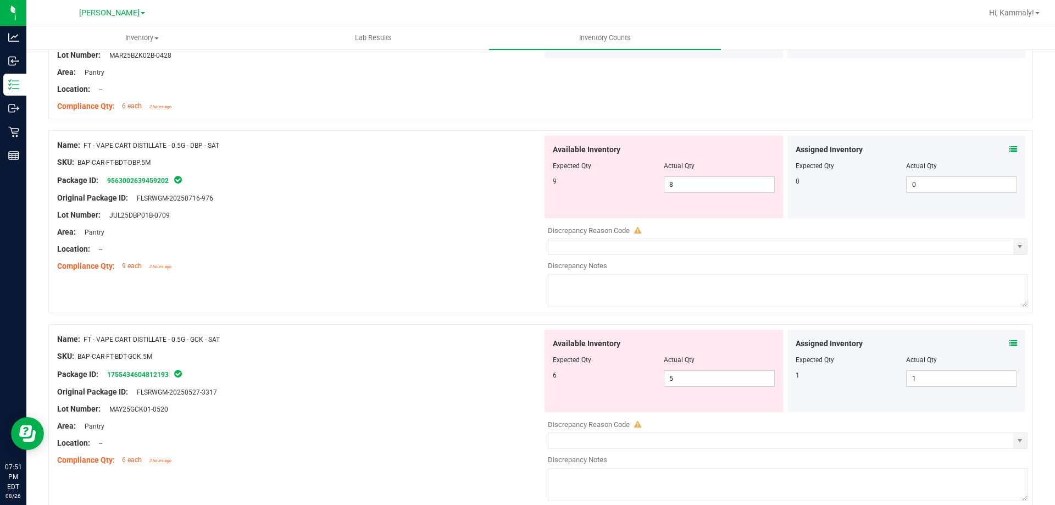
click at [1010, 148] on icon at bounding box center [1014, 150] width 8 height 8
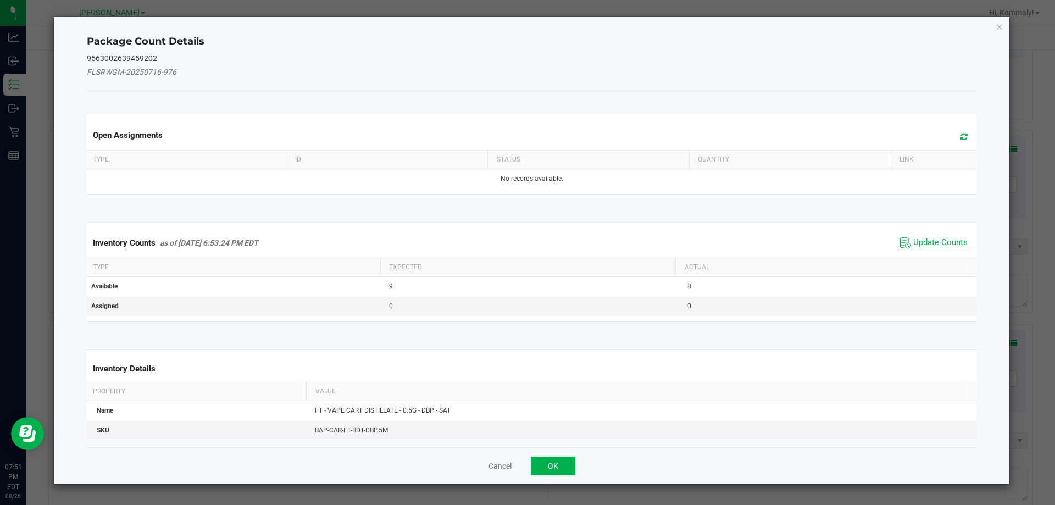
click at [918, 239] on span "Update Counts" at bounding box center [941, 242] width 54 height 11
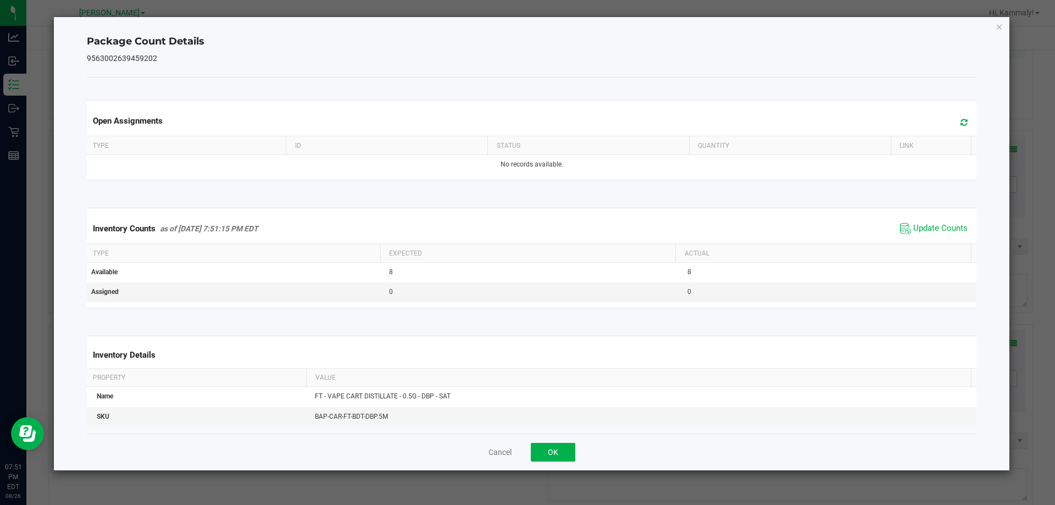
drag, startPoint x: 546, startPoint y: 434, endPoint x: 547, endPoint y: 447, distance: 13.2
click at [547, 437] on div "Cancel OK" at bounding box center [532, 452] width 891 height 37
drag, startPoint x: 555, startPoint y: 448, endPoint x: 963, endPoint y: 368, distance: 416.2
click at [555, 448] on button "OK" at bounding box center [553, 452] width 45 height 19
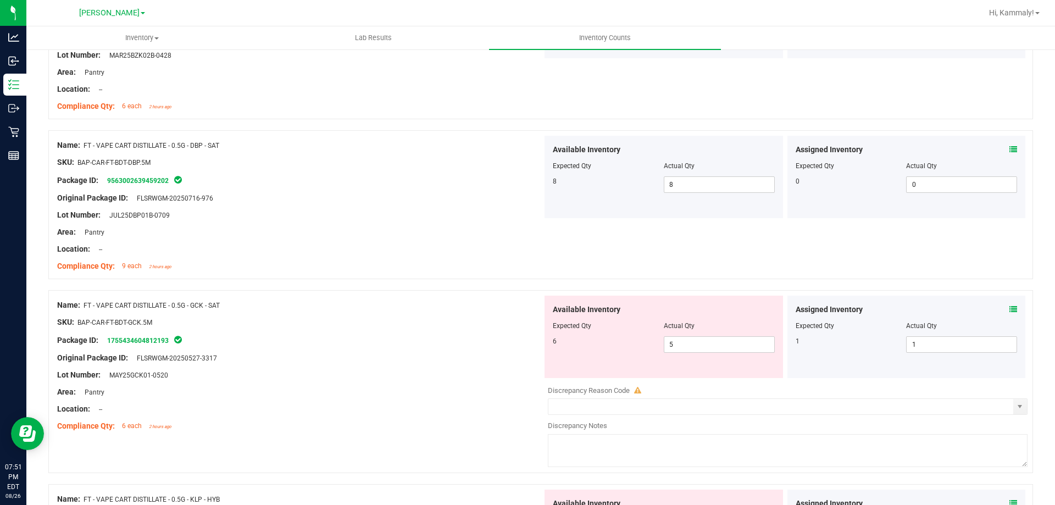
click at [1010, 306] on icon at bounding box center [1014, 310] width 8 height 8
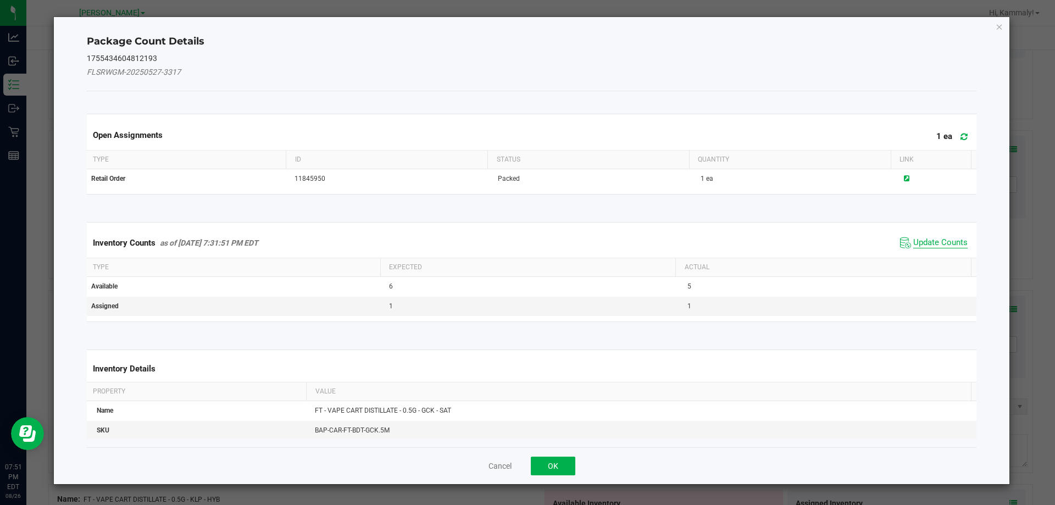
click at [946, 241] on span "Update Counts" at bounding box center [941, 242] width 54 height 11
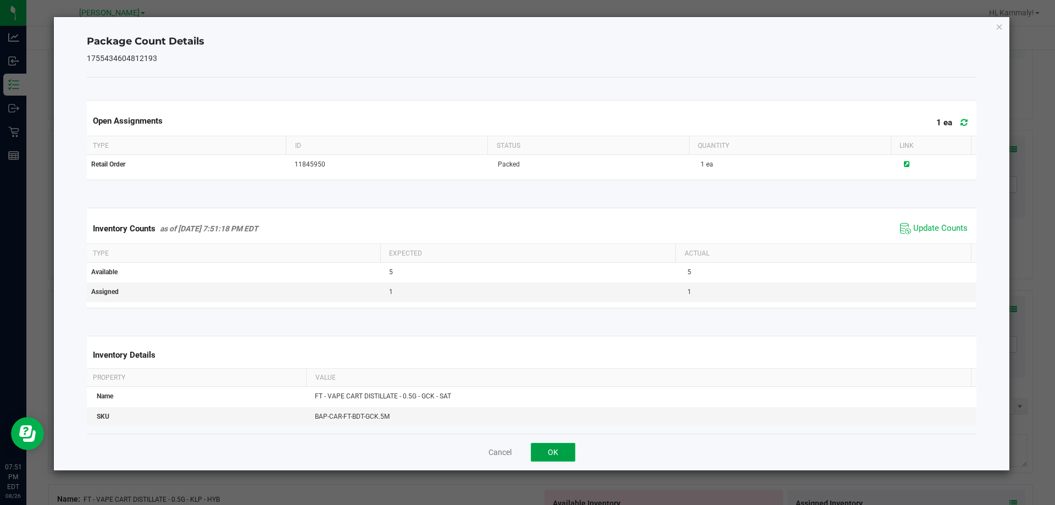
click at [568, 451] on button "OK" at bounding box center [553, 452] width 45 height 19
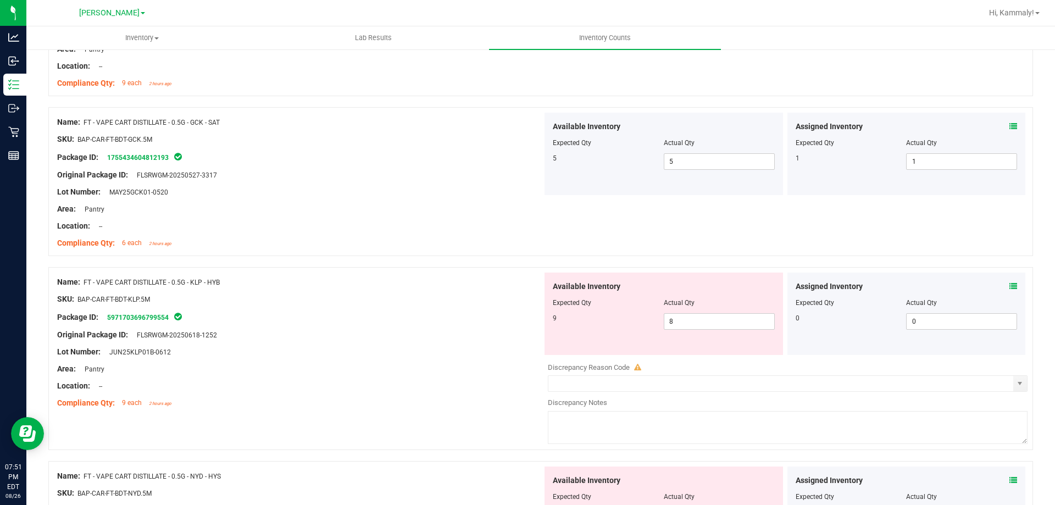
scroll to position [1529, 0]
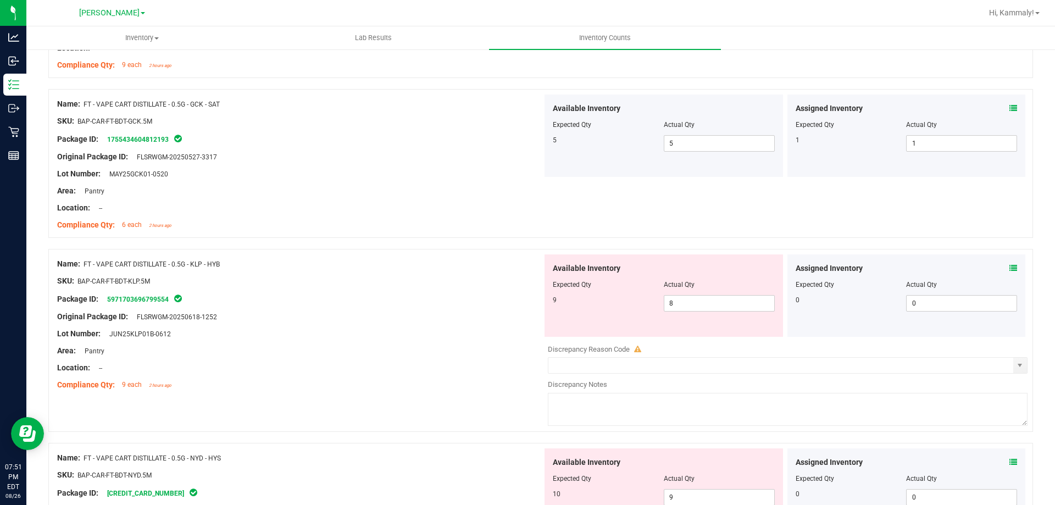
click at [1001, 264] on div "Assigned Inventory" at bounding box center [907, 269] width 222 height 12
click at [1010, 268] on icon at bounding box center [1014, 268] width 8 height 8
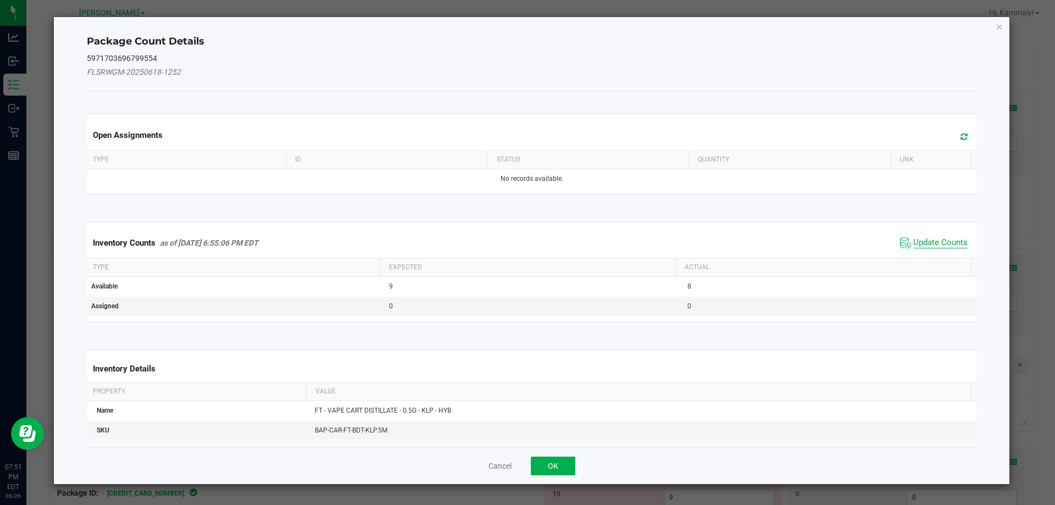
click at [953, 246] on span "Update Counts" at bounding box center [941, 242] width 54 height 11
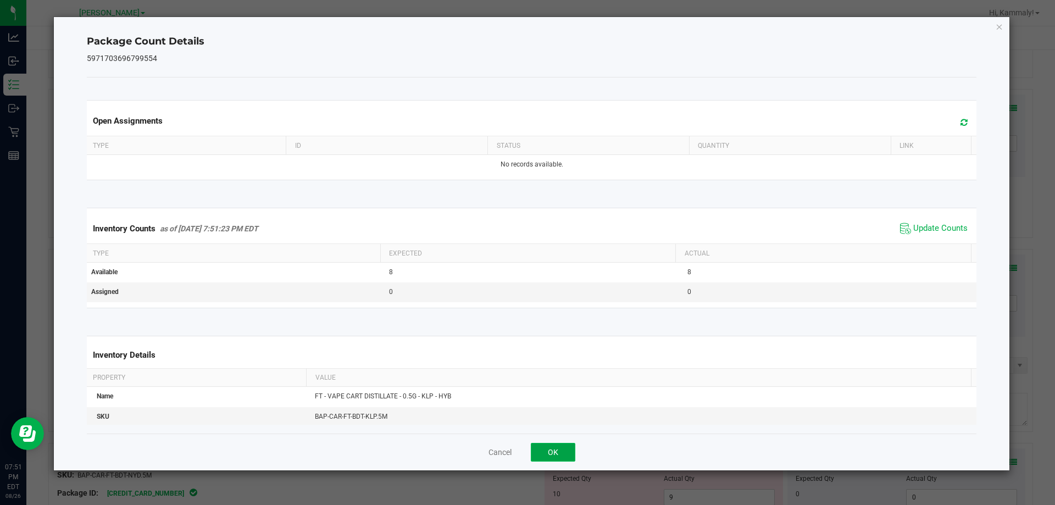
click at [558, 448] on button "OK" at bounding box center [553, 452] width 45 height 19
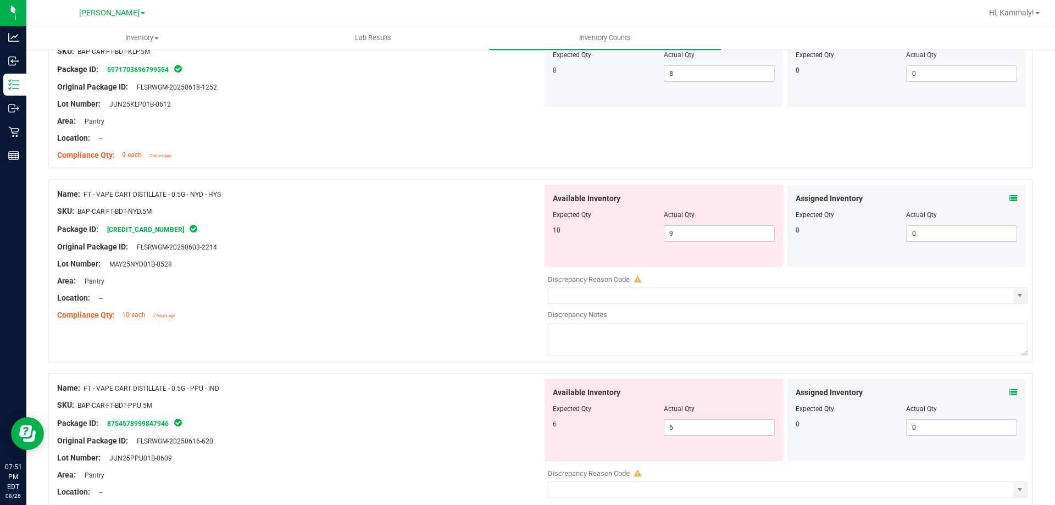
scroll to position [1764, 0]
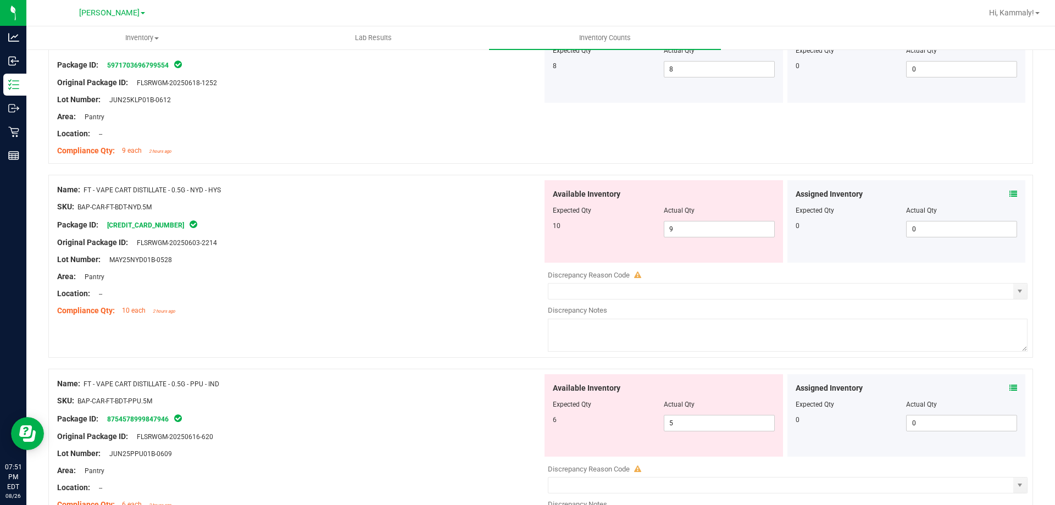
click at [1010, 195] on icon at bounding box center [1014, 194] width 8 height 8
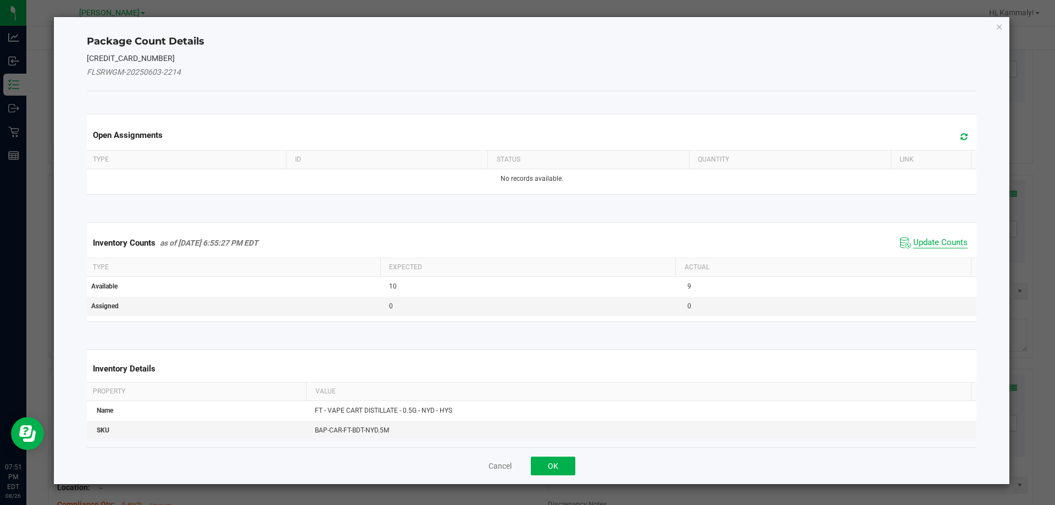
click at [922, 242] on span "Update Counts" at bounding box center [941, 242] width 54 height 11
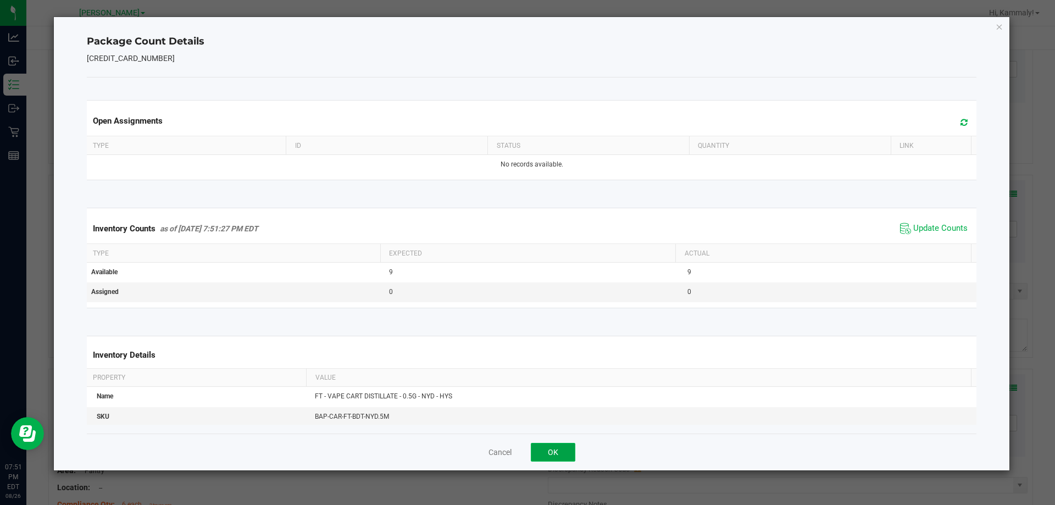
click at [548, 445] on button "OK" at bounding box center [553, 452] width 45 height 19
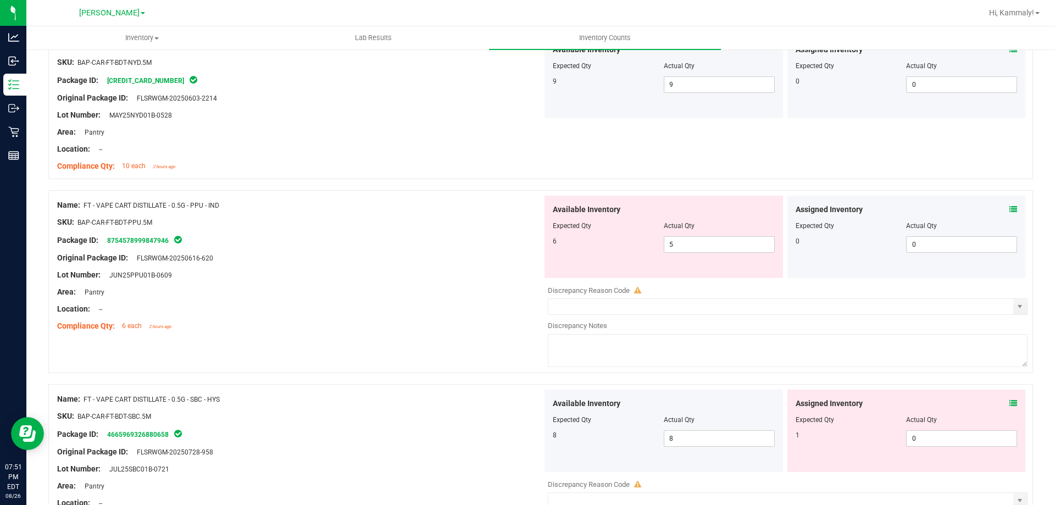
scroll to position [1921, 0]
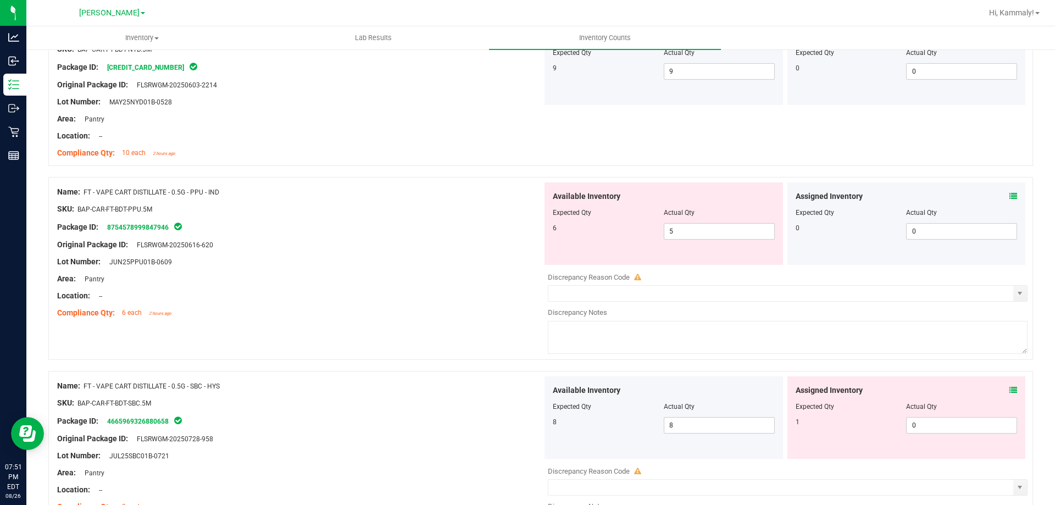
click at [1010, 191] on span at bounding box center [1014, 197] width 8 height 12
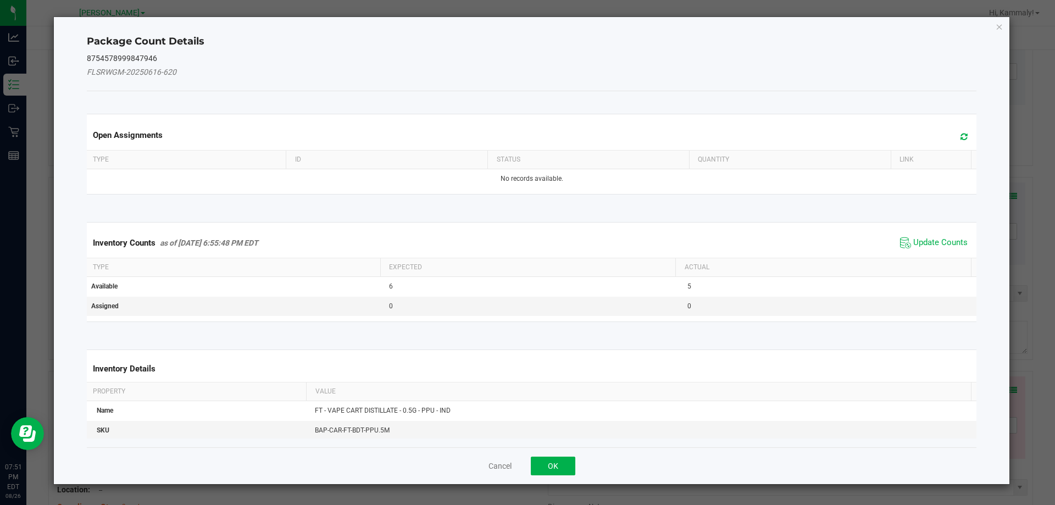
click at [945, 233] on div "Inventory Counts as of Aug 26, 2025 6:55:48 PM EDT Update Counts" at bounding box center [532, 243] width 895 height 30
click at [941, 245] on span "Update Counts" at bounding box center [941, 242] width 54 height 11
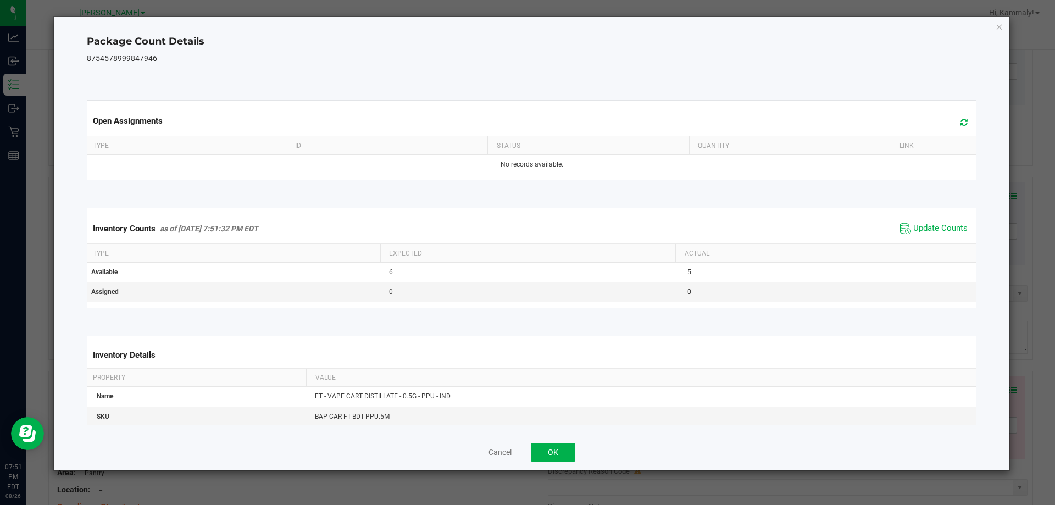
click at [955, 222] on span "Update Counts" at bounding box center [934, 228] width 73 height 16
click at [545, 450] on button "OK" at bounding box center [553, 452] width 45 height 19
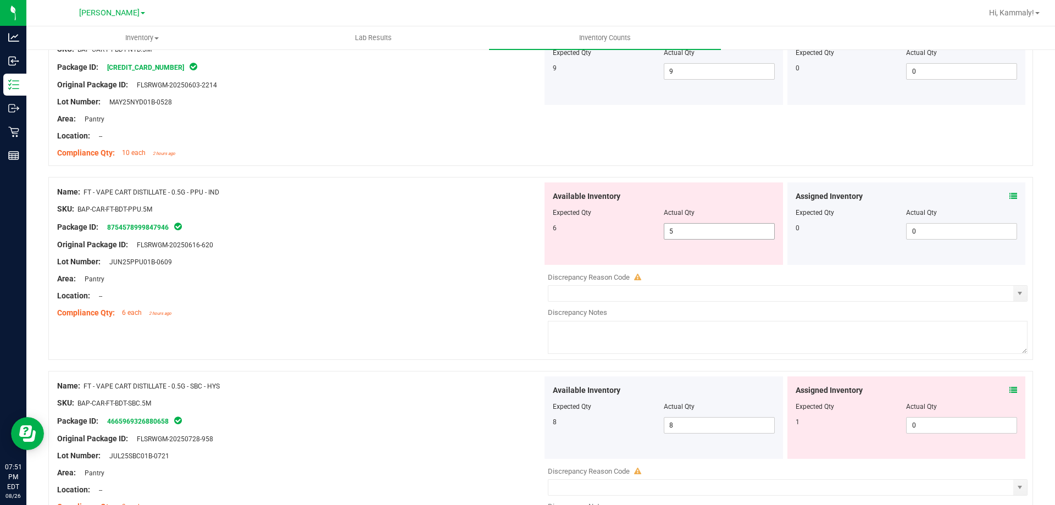
click at [703, 235] on span "5 5" at bounding box center [719, 231] width 111 height 16
click at [703, 235] on input "5" at bounding box center [720, 231] width 110 height 15
click at [1017, 387] on div "Assigned Inventory Expected Qty Actual Qty 1 0 0" at bounding box center [907, 418] width 239 height 82
click at [1010, 391] on icon at bounding box center [1014, 390] width 8 height 8
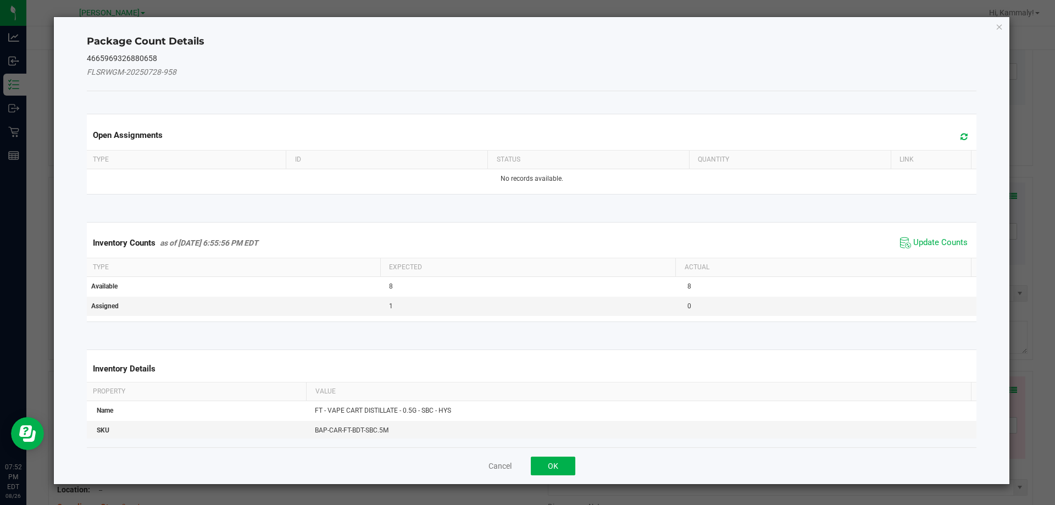
click at [931, 235] on span "Update Counts" at bounding box center [934, 243] width 73 height 16
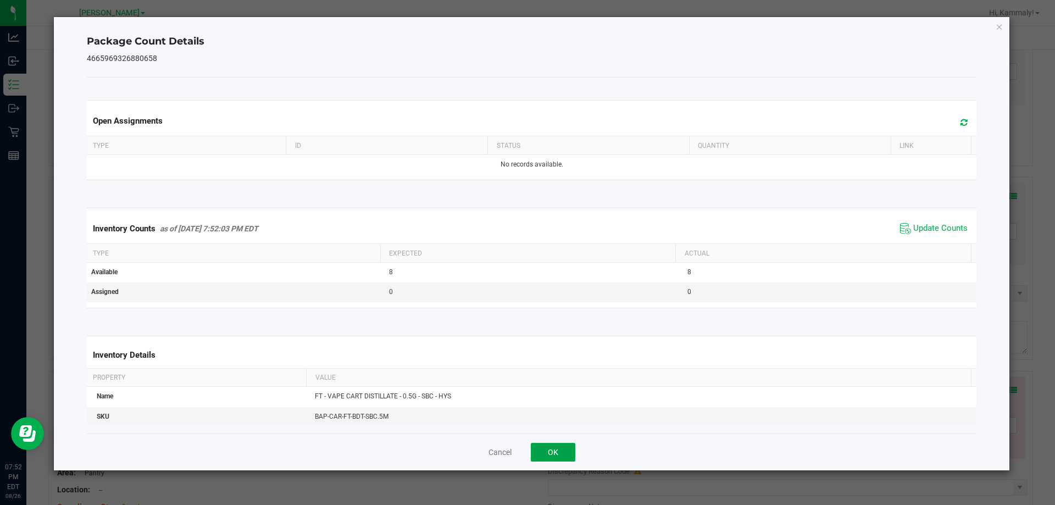
click at [561, 451] on button "OK" at bounding box center [553, 452] width 45 height 19
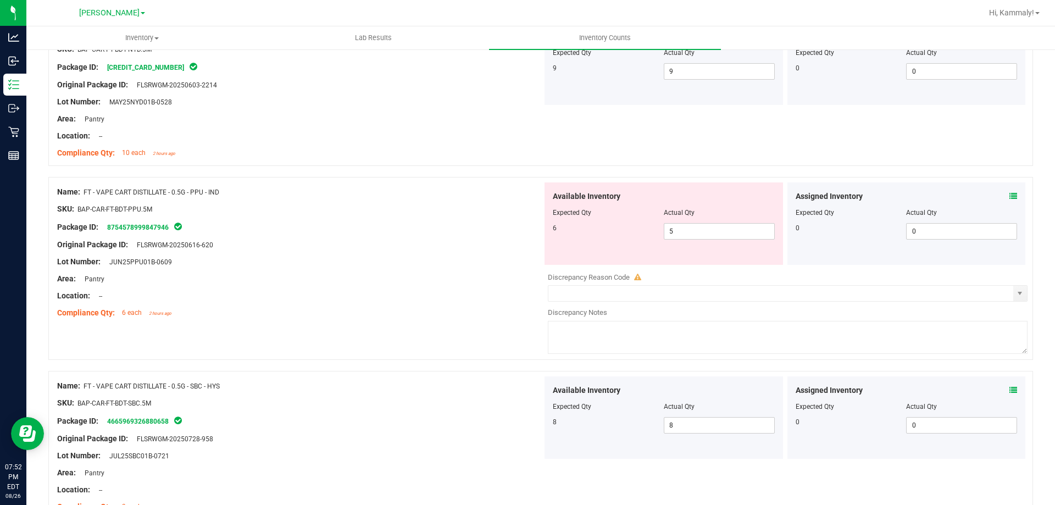
click at [1010, 192] on icon at bounding box center [1014, 196] width 8 height 8
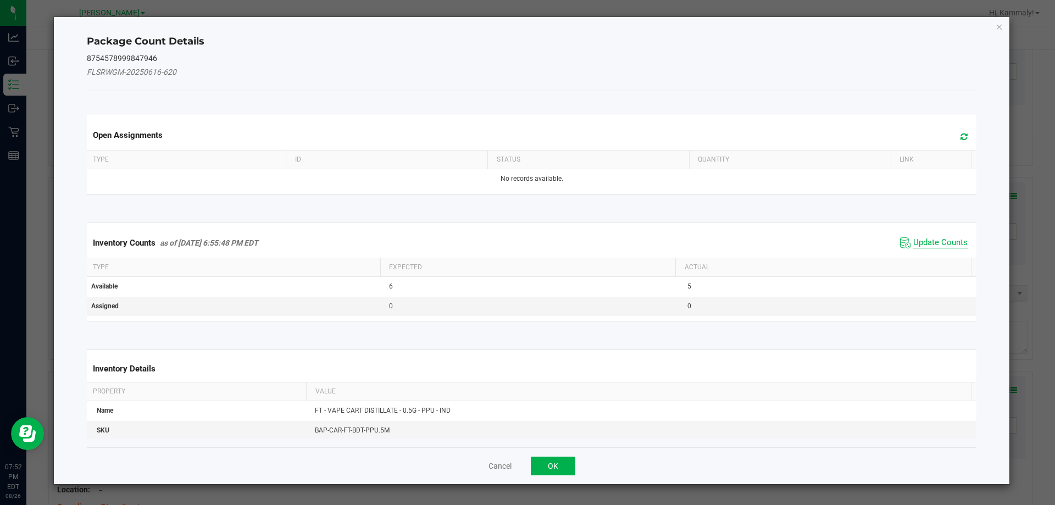
click at [921, 245] on span "Update Counts" at bounding box center [941, 242] width 54 height 11
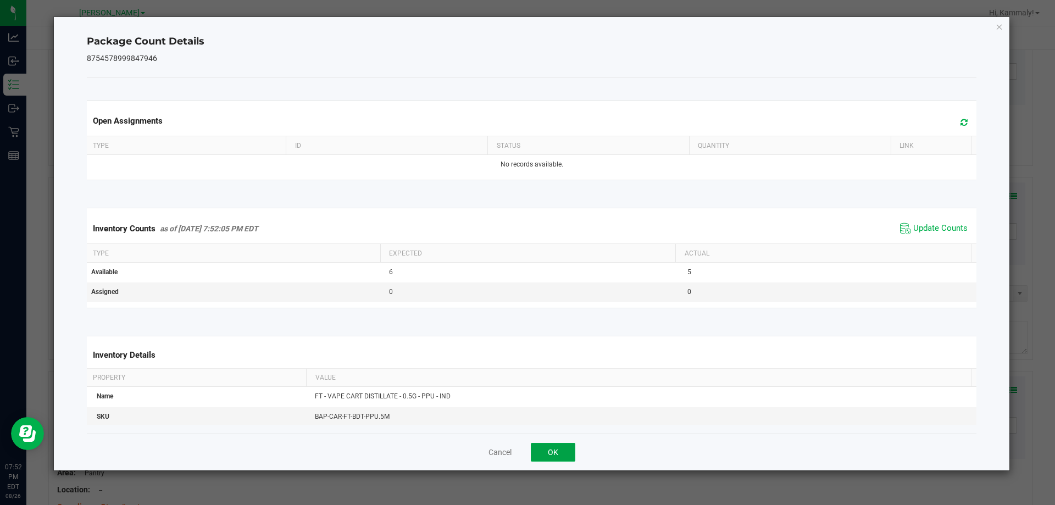
click at [551, 460] on button "OK" at bounding box center [553, 452] width 45 height 19
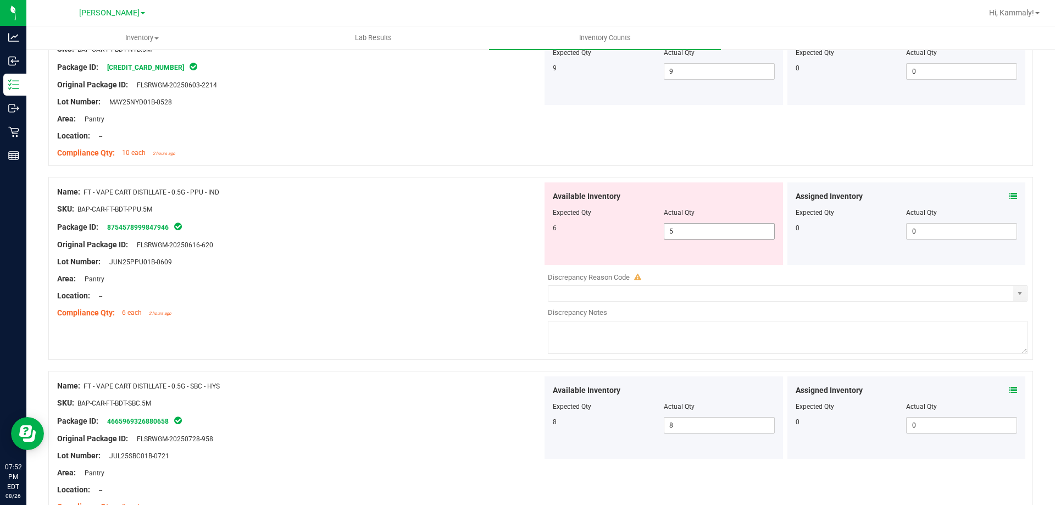
click at [712, 234] on span "5 5" at bounding box center [719, 231] width 111 height 16
click at [712, 234] on input "5" at bounding box center [720, 231] width 110 height 15
click at [153, 229] on link "8754578999847946" at bounding box center [138, 228] width 62 height 8
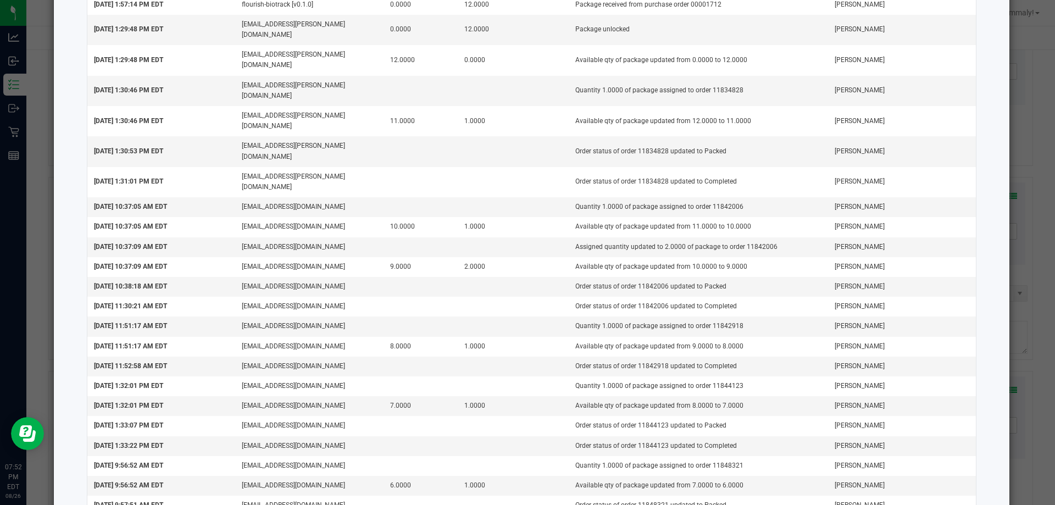
scroll to position [164, 0]
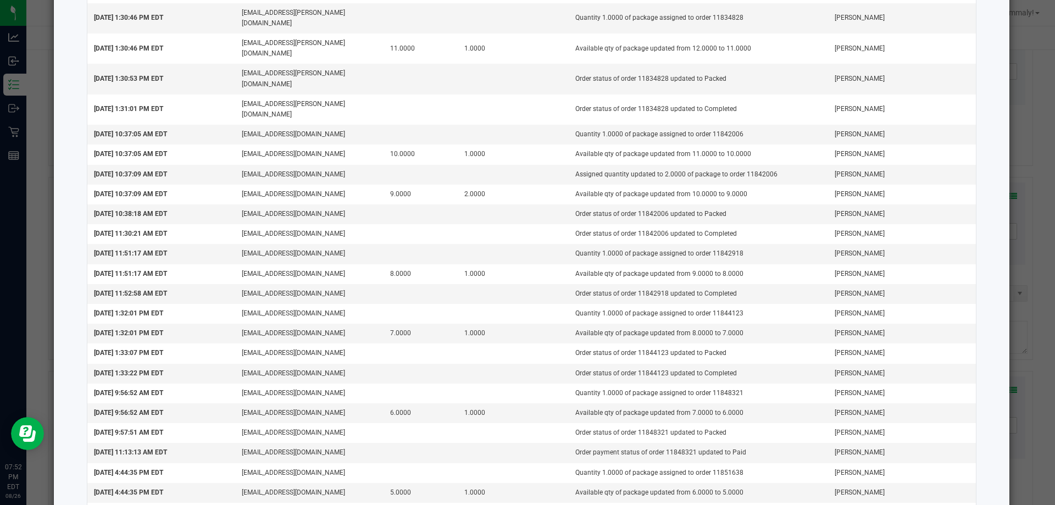
click at [43, 208] on ngb-modal-window "Package Audit Log: FT - VAPE CART DISTILLATE - 0.5G - PPU - IND (87545789998479…" at bounding box center [532, 252] width 1064 height 505
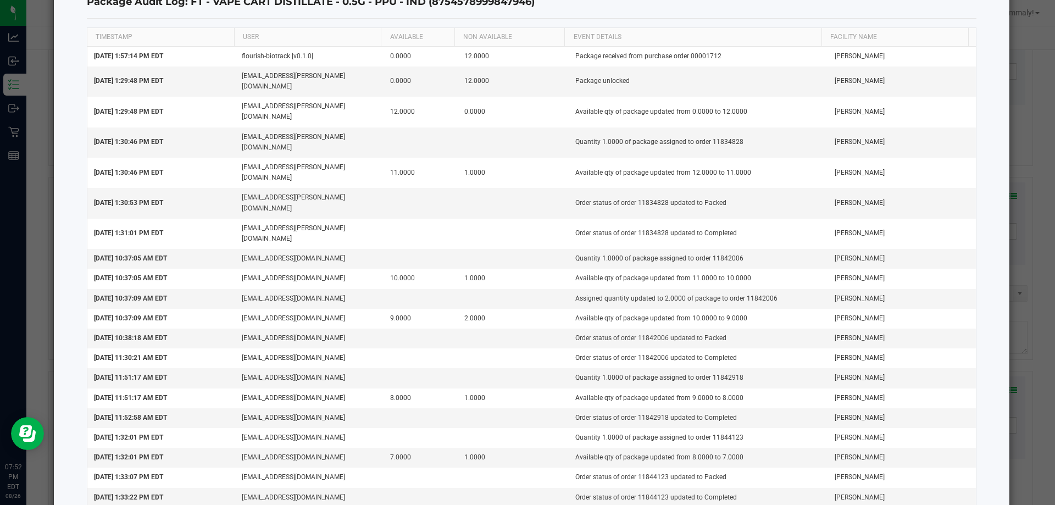
scroll to position [0, 0]
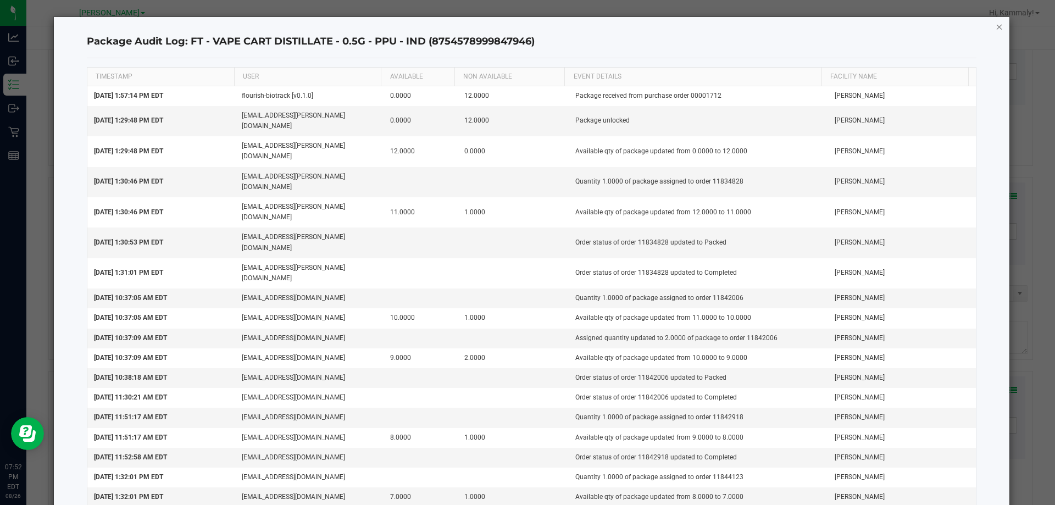
click at [996, 32] on icon "button" at bounding box center [1000, 26] width 8 height 13
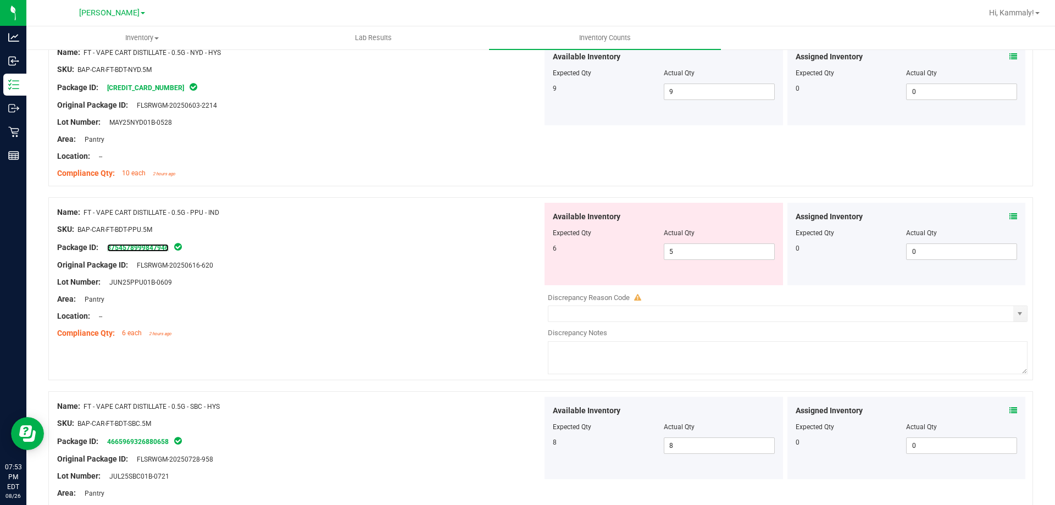
scroll to position [1894, 0]
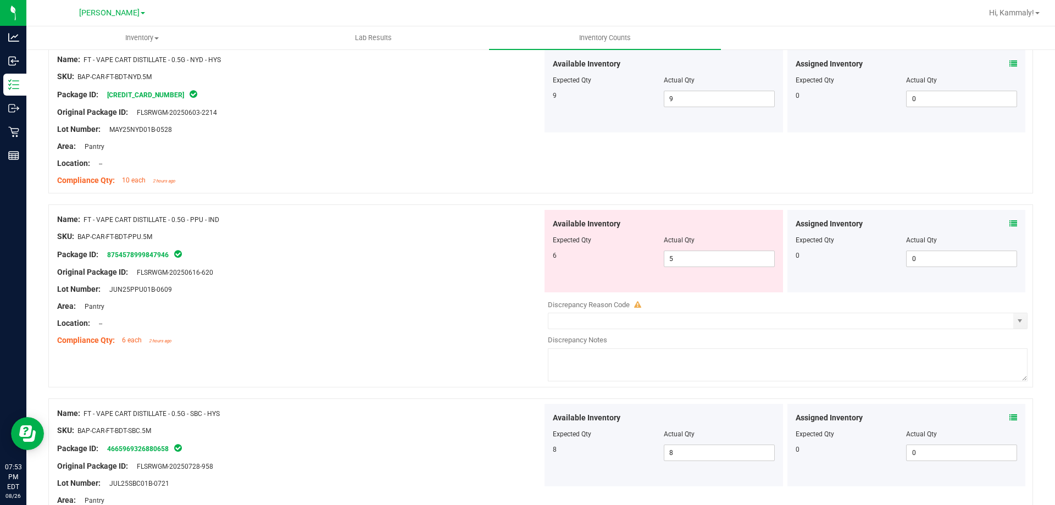
click at [1010, 226] on icon at bounding box center [1014, 224] width 8 height 8
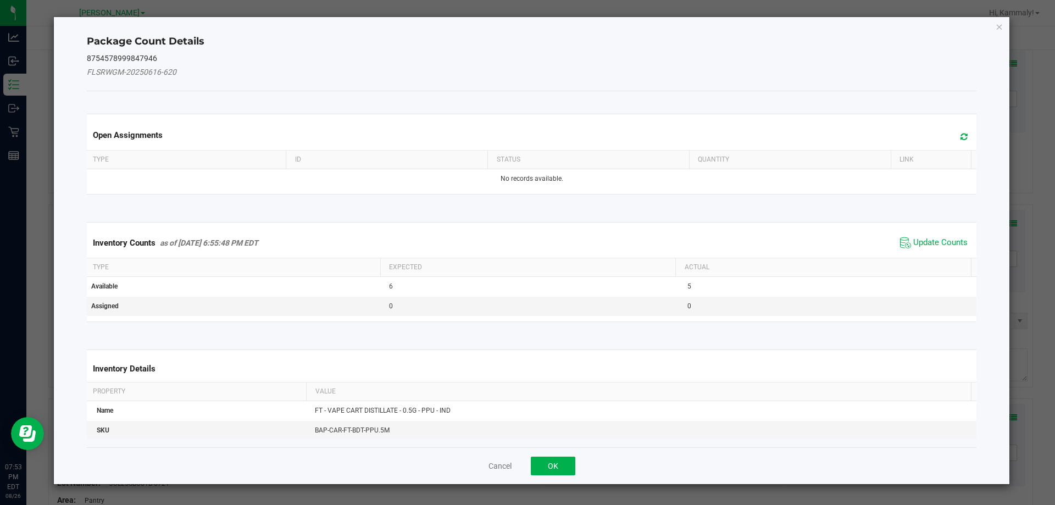
click at [935, 250] on span "Update Counts" at bounding box center [934, 243] width 73 height 16
click at [935, 250] on kendo-grid "Inventory Counts as of Aug 26, 2025 6:55:48 PM EDT Update Counts Type Expected …" at bounding box center [532, 271] width 907 height 99
click at [935, 257] on th "Actual" at bounding box center [824, 266] width 296 height 19
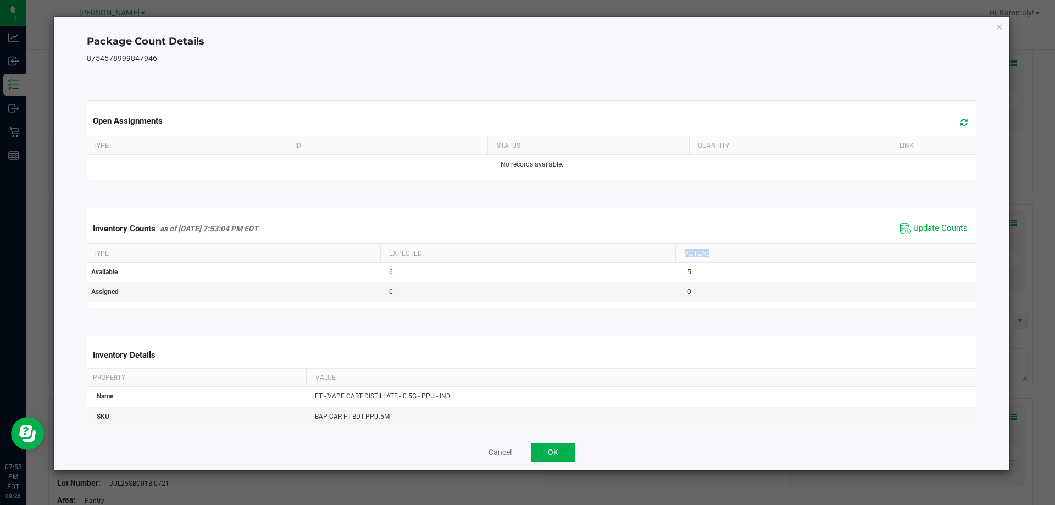
click at [935, 247] on th "Actual" at bounding box center [824, 253] width 296 height 19
click at [935, 246] on th "Actual" at bounding box center [824, 253] width 296 height 19
drag, startPoint x: 935, startPoint y: 239, endPoint x: 937, endPoint y: 229, distance: 9.5
click at [936, 235] on div "Inventory Counts as of Aug 26, 2025 7:53:04 PM EDT Update Counts" at bounding box center [532, 229] width 895 height 30
click at [937, 229] on span "Update Counts" at bounding box center [941, 228] width 54 height 11
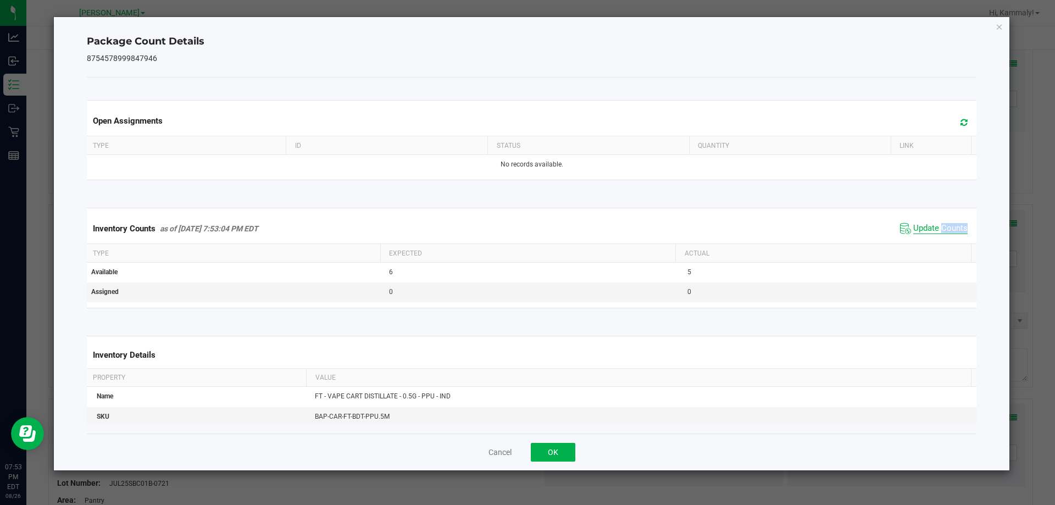
click at [937, 229] on span "Update Counts" at bounding box center [941, 228] width 54 height 11
click at [937, 229] on span "Update Counts" at bounding box center [941, 228] width 54 height 10
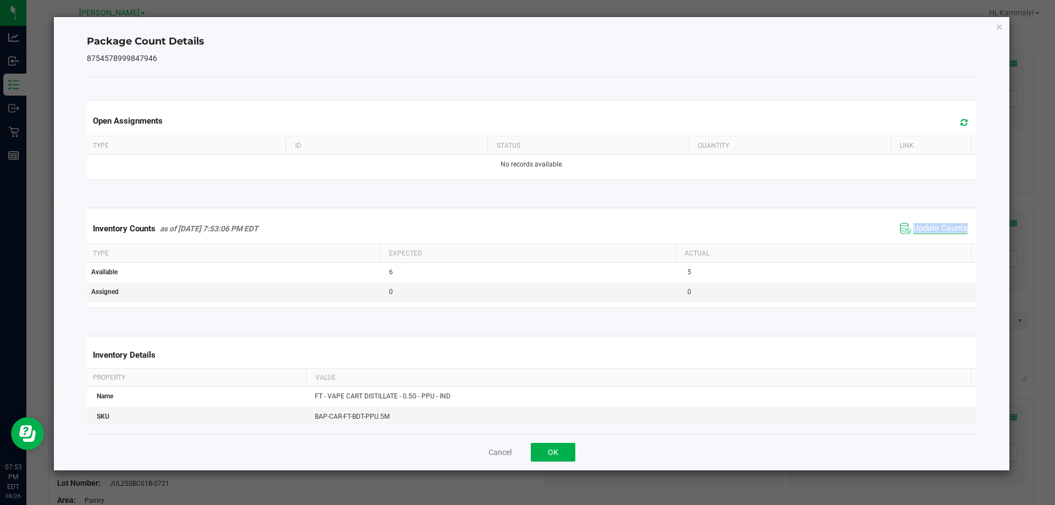
click at [937, 229] on span "Update Counts" at bounding box center [941, 228] width 54 height 11
click at [937, 229] on span "Update Counts" at bounding box center [941, 228] width 54 height 10
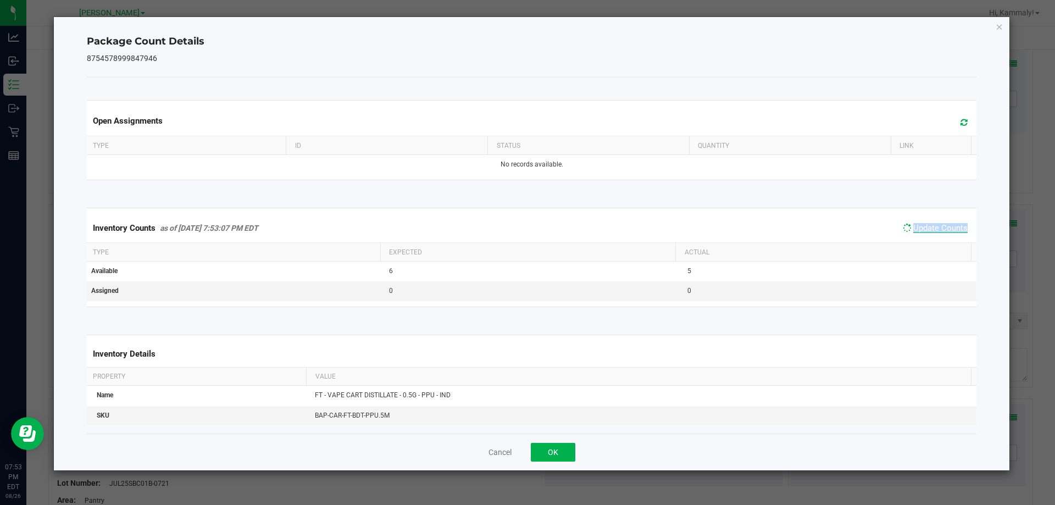
click at [937, 229] on span "Update Counts" at bounding box center [941, 228] width 54 height 10
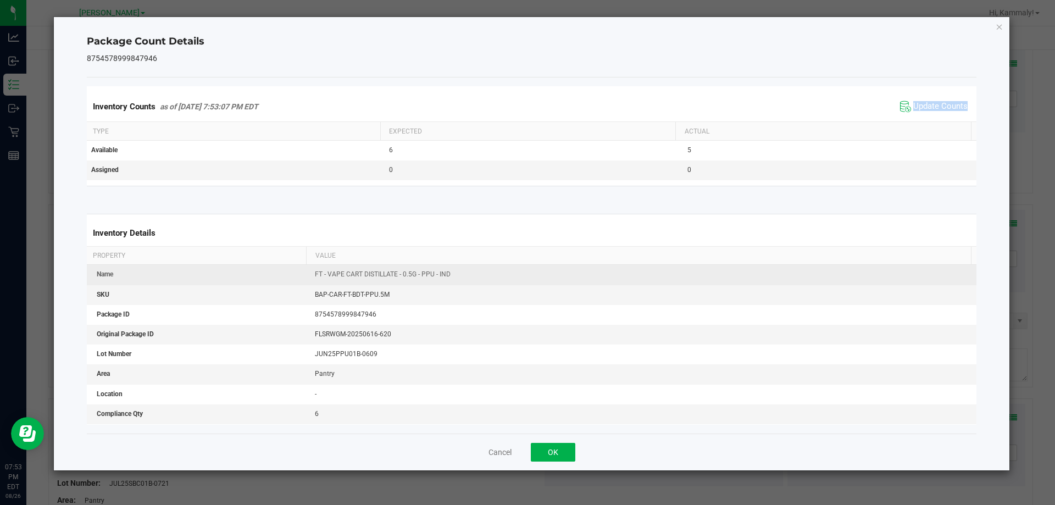
scroll to position [169, 0]
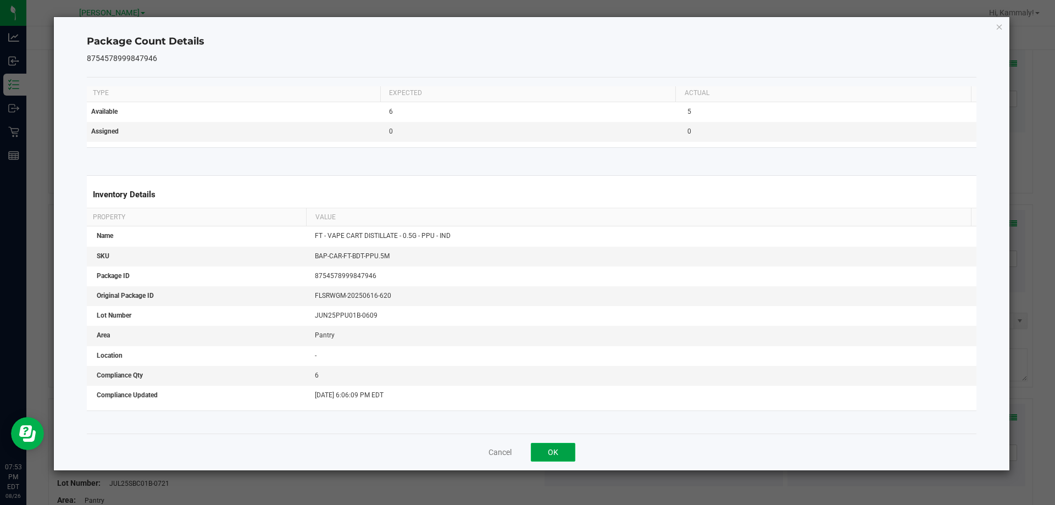
click at [551, 445] on button "OK" at bounding box center [553, 452] width 45 height 19
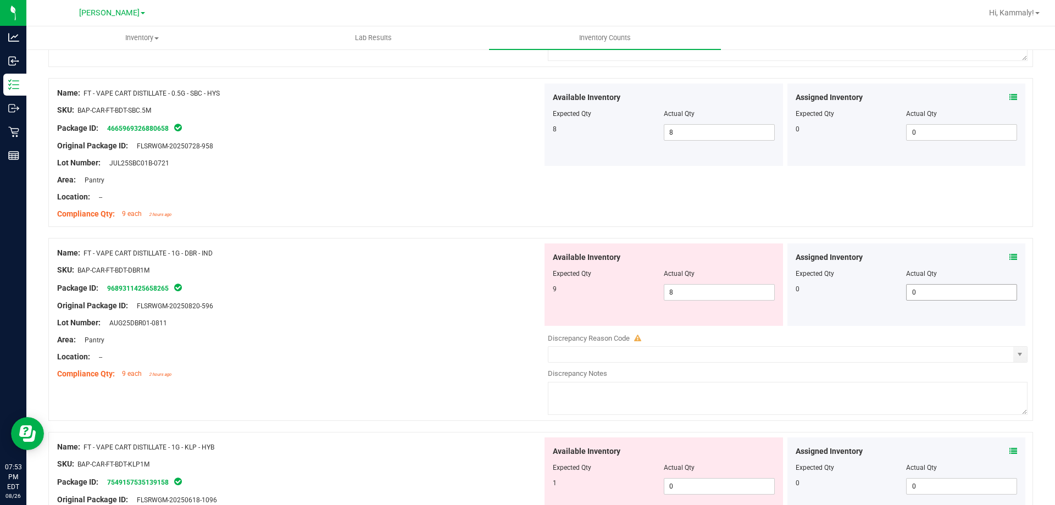
scroll to position [2224, 0]
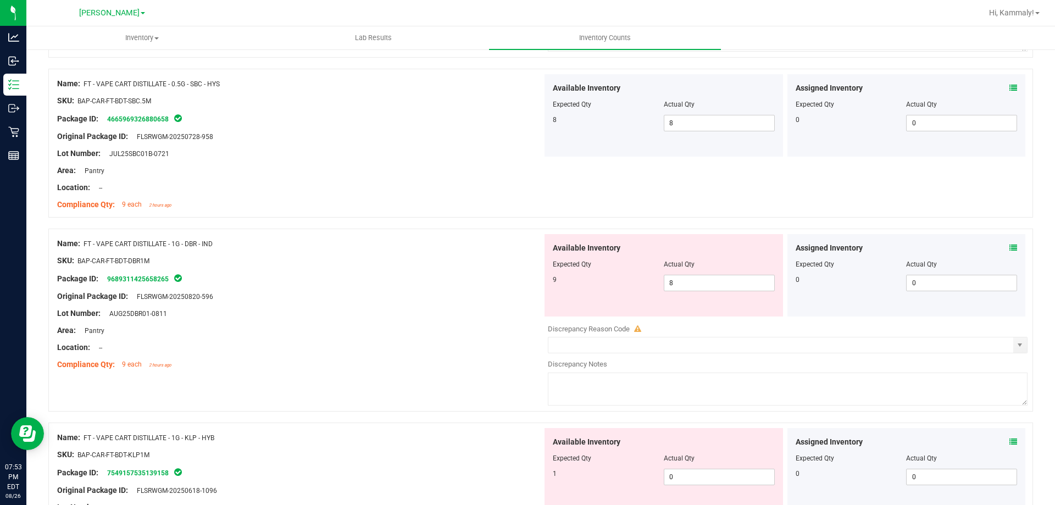
click at [1000, 248] on div "Assigned Inventory" at bounding box center [907, 248] width 222 height 12
click at [1010, 248] on icon at bounding box center [1014, 248] width 8 height 8
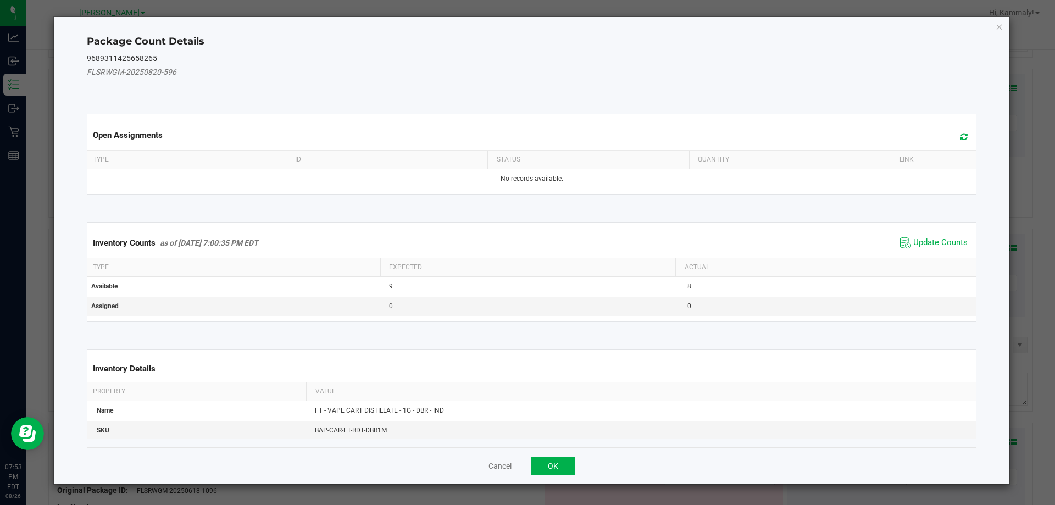
click at [928, 242] on span "Update Counts" at bounding box center [941, 242] width 54 height 11
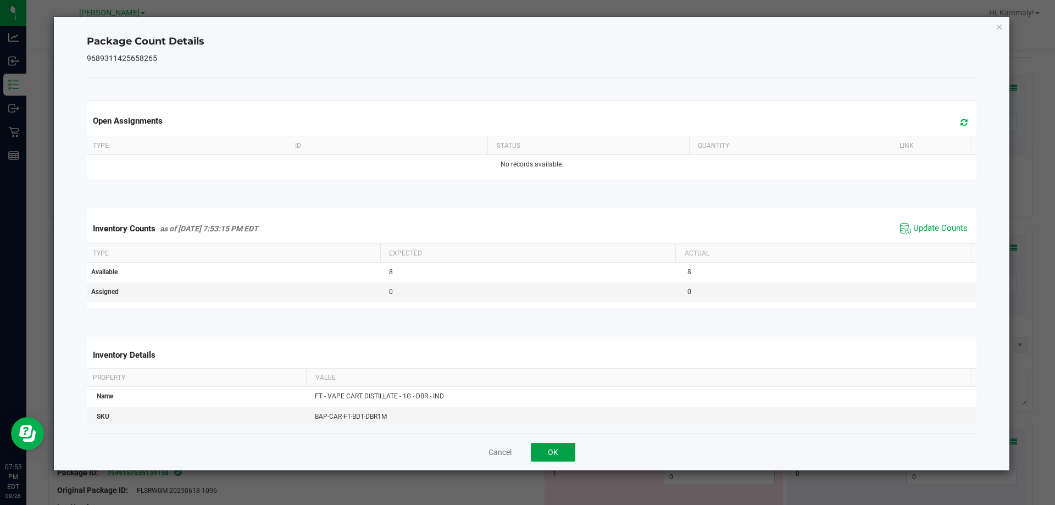
click at [552, 449] on button "OK" at bounding box center [553, 452] width 45 height 19
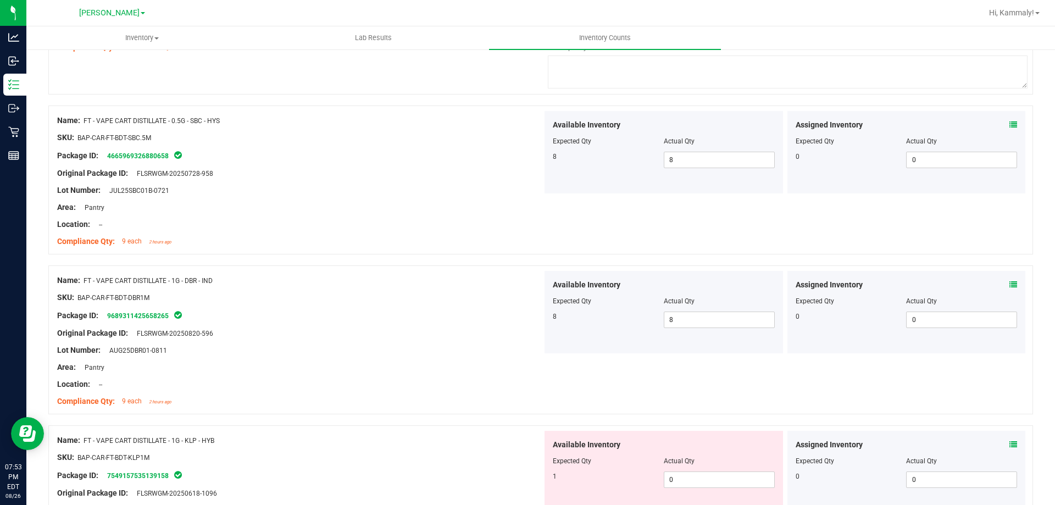
scroll to position [2169, 0]
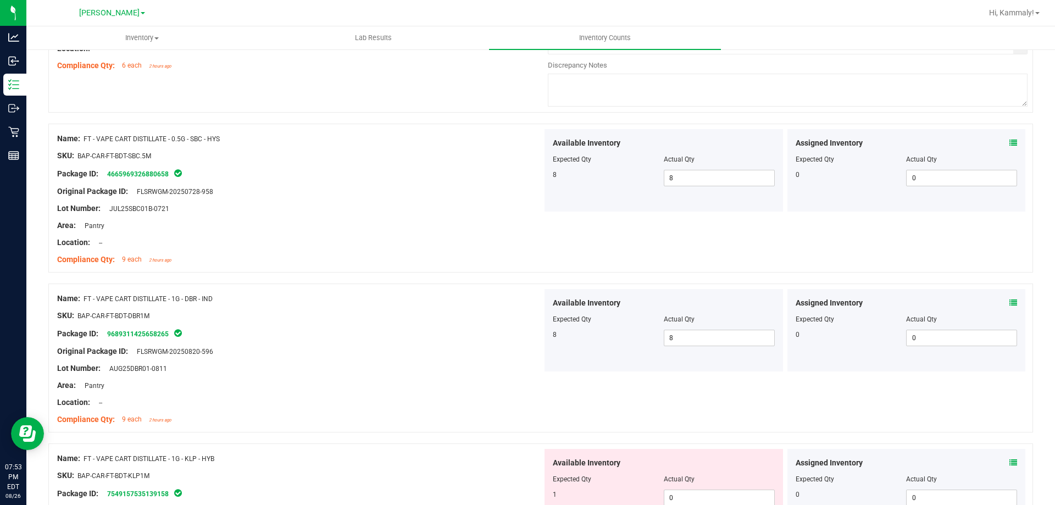
click at [1010, 463] on icon at bounding box center [1014, 463] width 8 height 8
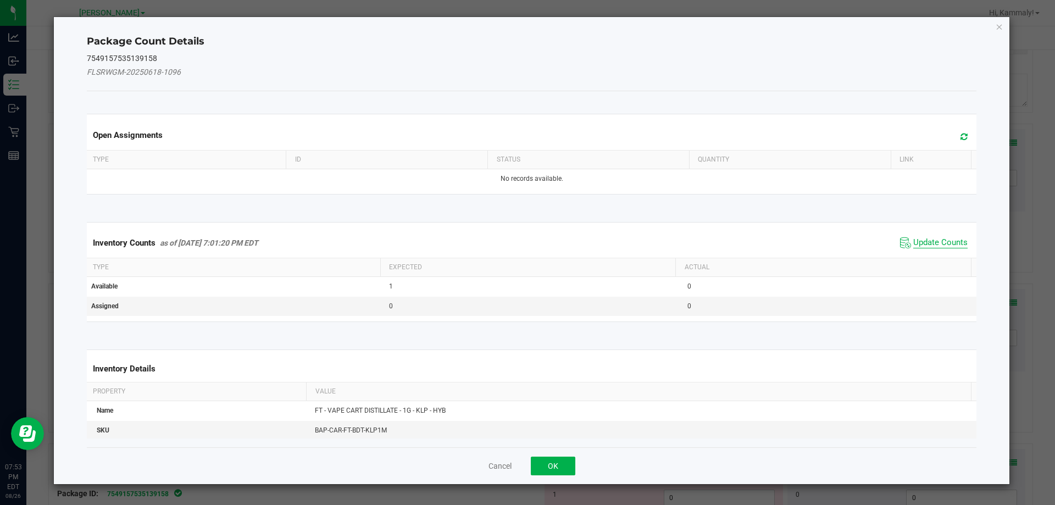
click at [914, 248] on span "Update Counts" at bounding box center [941, 242] width 54 height 11
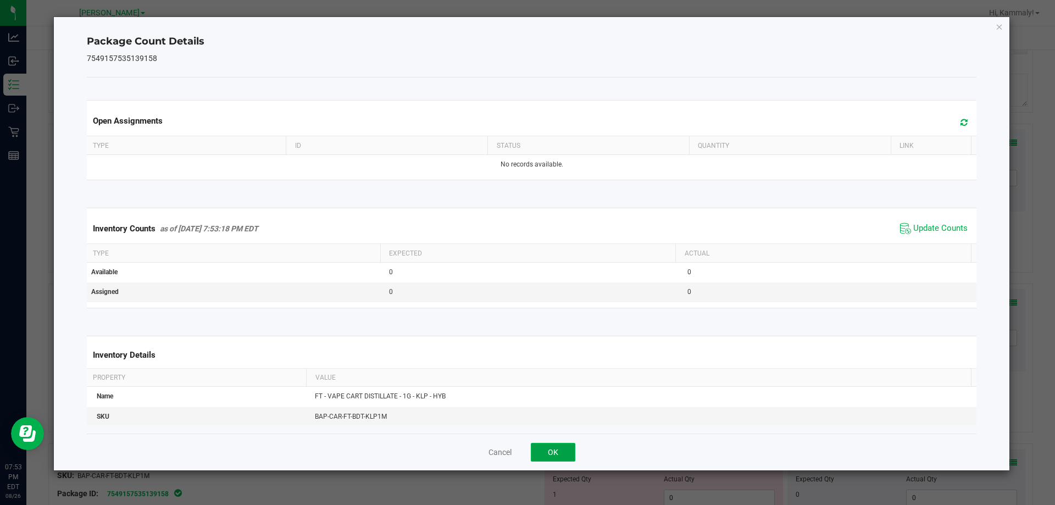
click at [560, 452] on button "OK" at bounding box center [553, 452] width 45 height 19
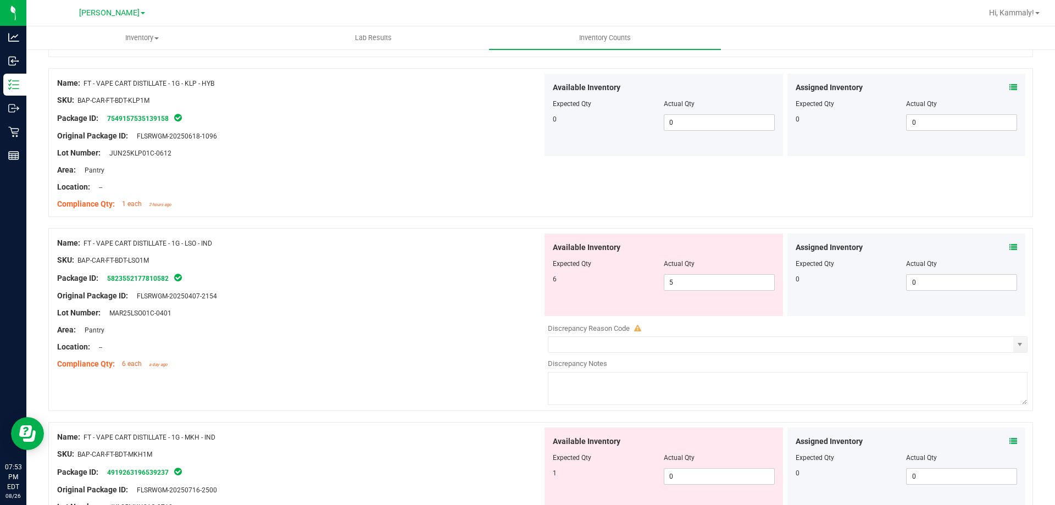
scroll to position [2553, 0]
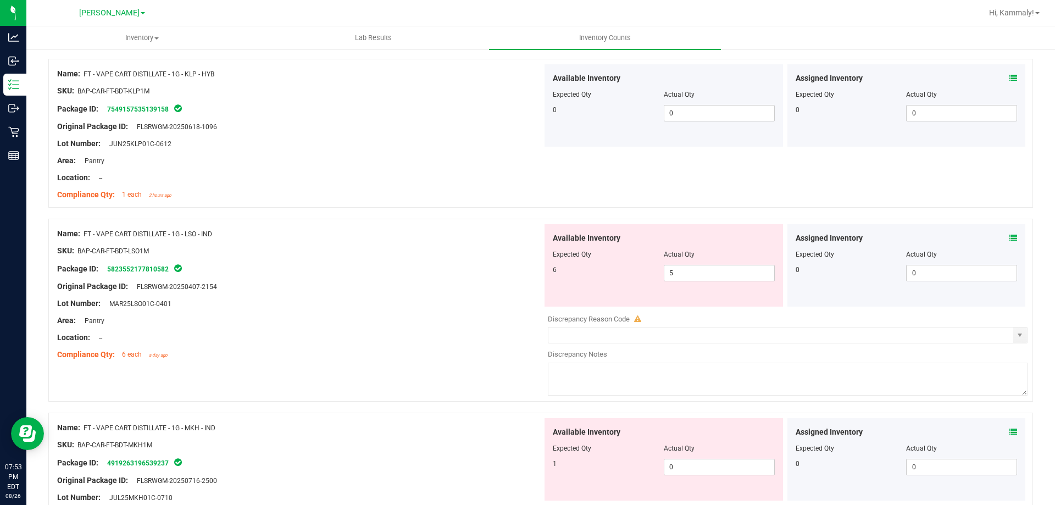
click at [1010, 236] on icon at bounding box center [1014, 238] width 8 height 8
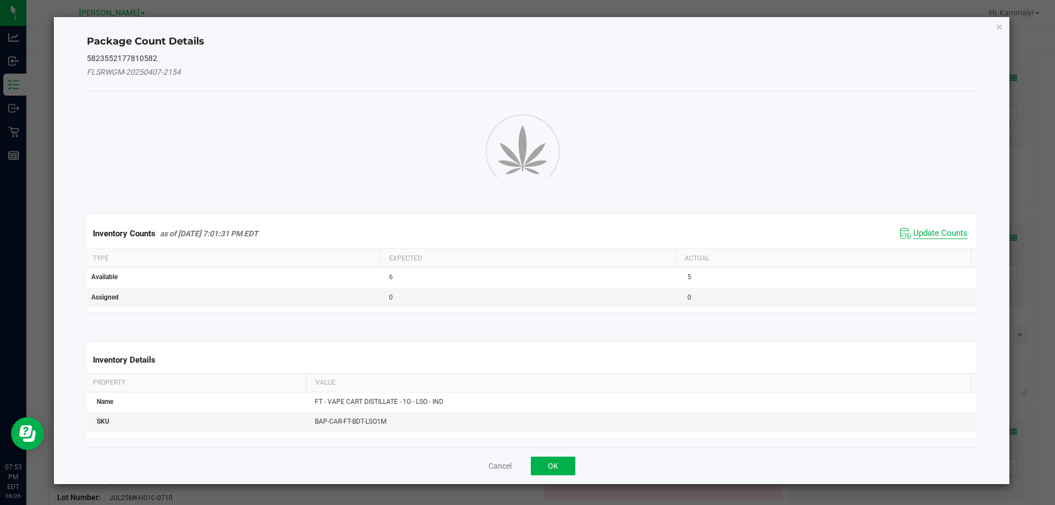
click at [939, 234] on div "Inventory Counts as of Aug 26, 2025 7:01:31 PM EDT Update Counts" at bounding box center [532, 234] width 895 height 30
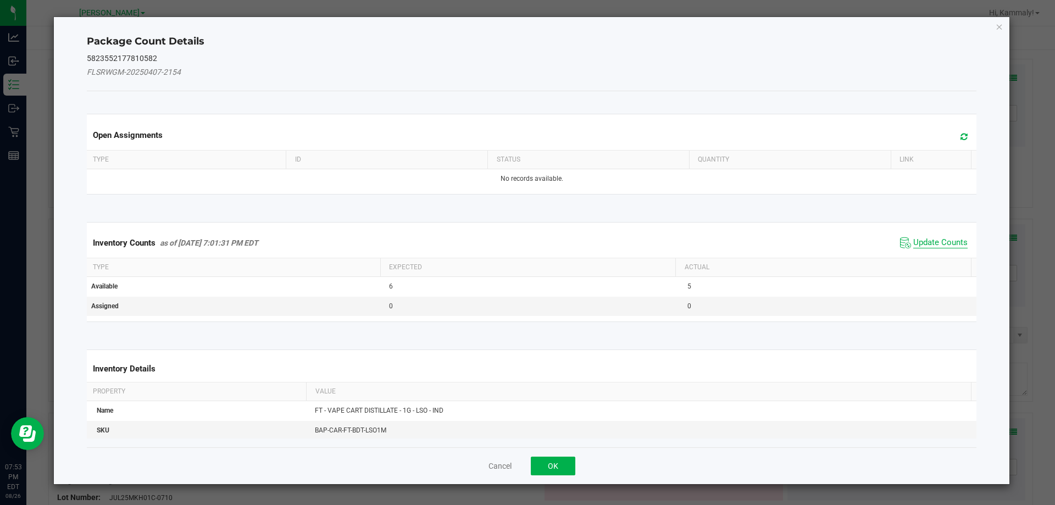
click at [914, 247] on span "Update Counts" at bounding box center [941, 242] width 54 height 11
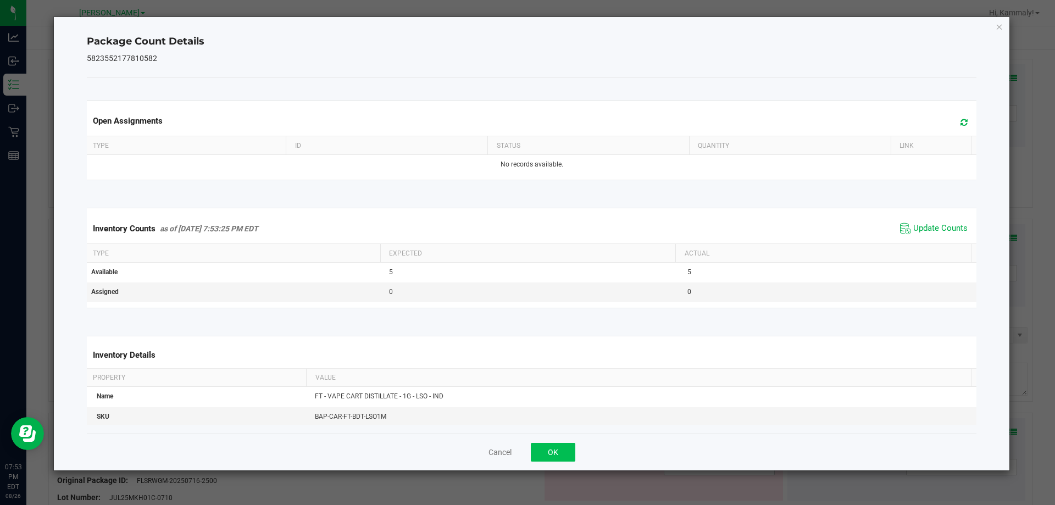
click at [550, 461] on div "Cancel OK" at bounding box center [532, 452] width 891 height 37
click at [549, 465] on div "Cancel OK" at bounding box center [532, 452] width 891 height 37
click at [563, 449] on button "OK" at bounding box center [553, 452] width 45 height 19
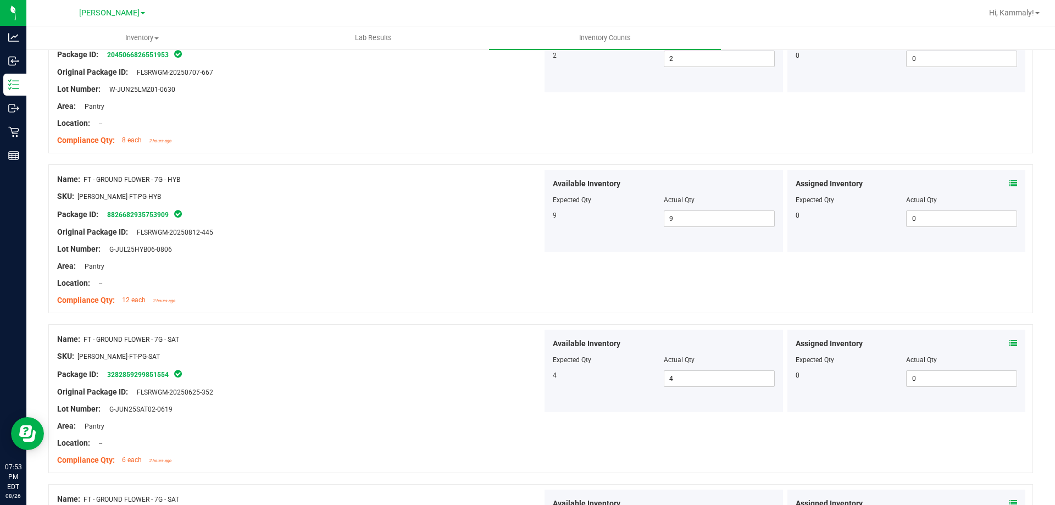
scroll to position [0, 0]
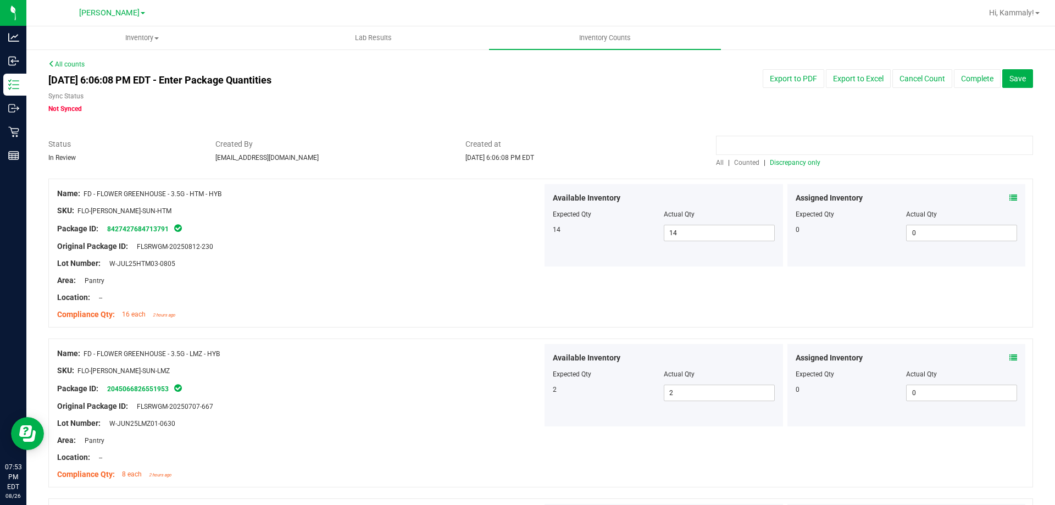
drag, startPoint x: 773, startPoint y: 146, endPoint x: 791, endPoint y: 141, distance: 17.6
click at [773, 146] on input at bounding box center [874, 145] width 317 height 19
click at [749, 162] on span "Counted" at bounding box center [746, 163] width 25 height 8
click at [1010, 357] on icon at bounding box center [1014, 358] width 8 height 8
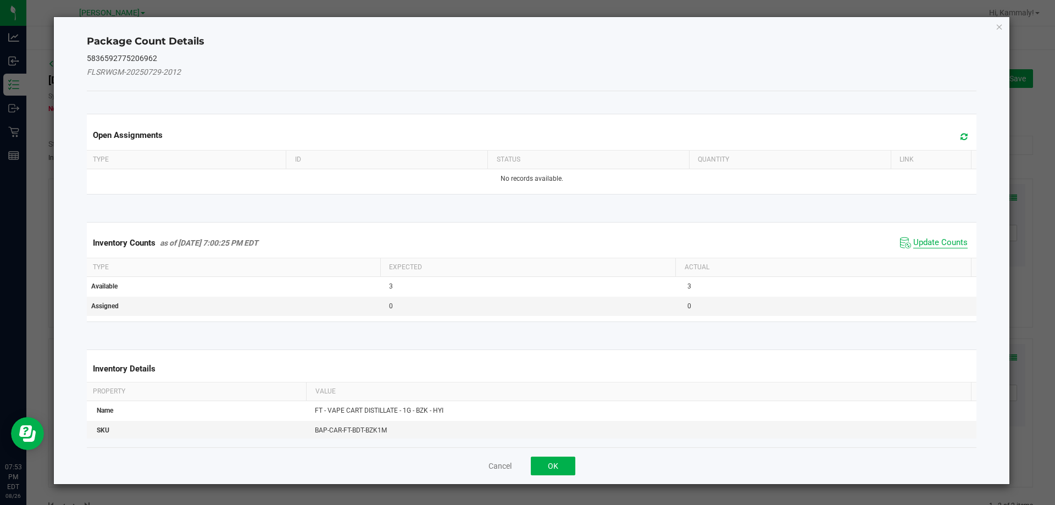
click at [928, 244] on span "Update Counts" at bounding box center [941, 242] width 54 height 11
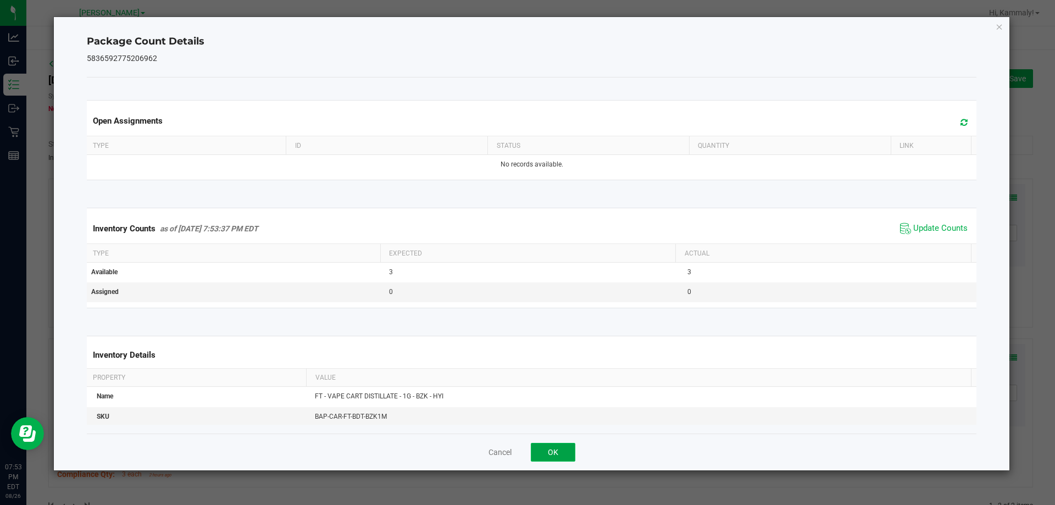
click at [554, 455] on button "OK" at bounding box center [553, 452] width 45 height 19
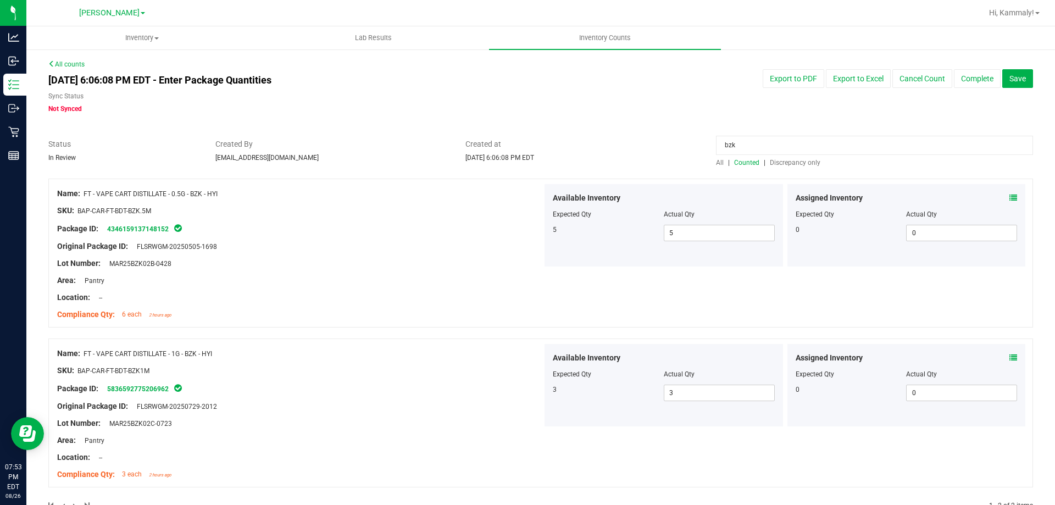
scroll to position [31, 0]
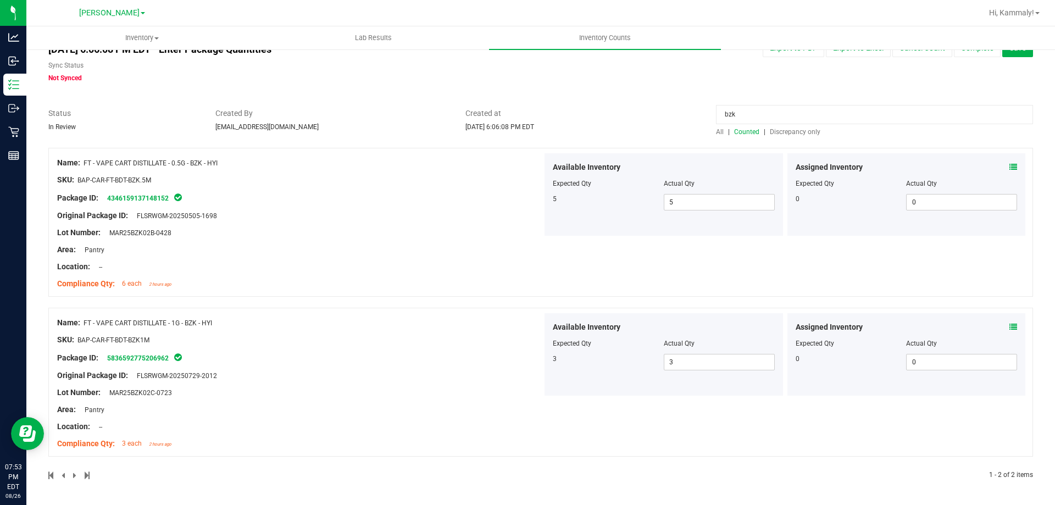
click at [777, 113] on input "bzk" at bounding box center [874, 114] width 317 height 19
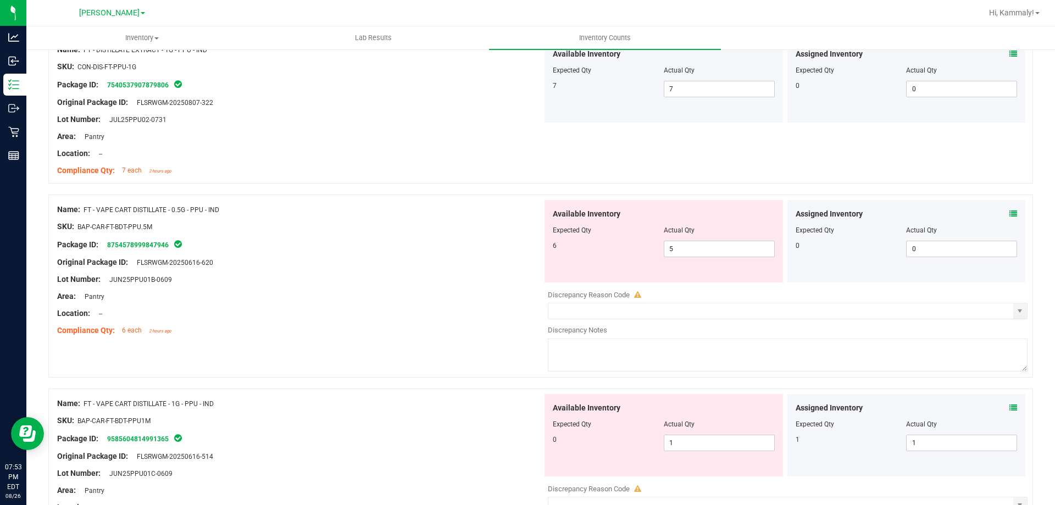
scroll to position [165, 0]
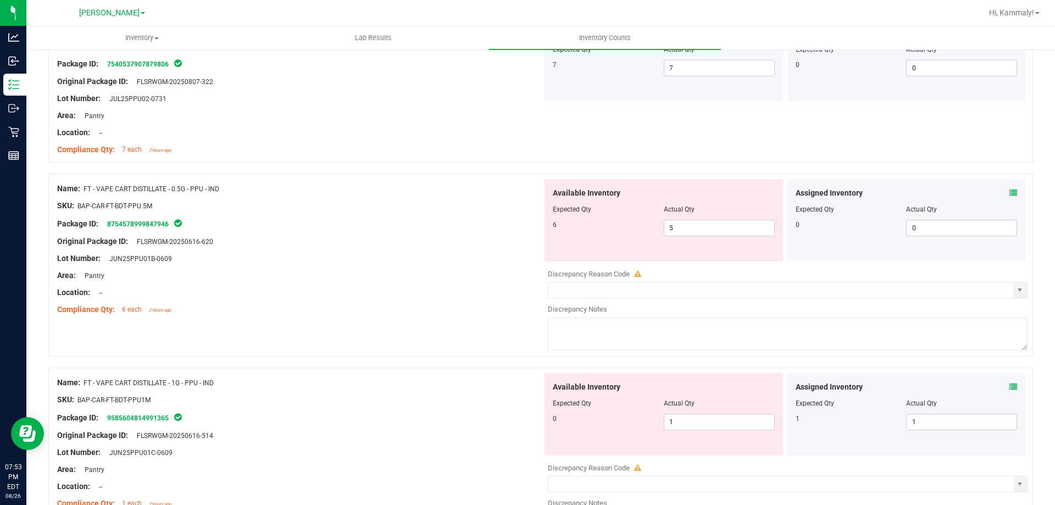
type input "ppu"
click at [1010, 388] on icon at bounding box center [1014, 387] width 8 height 8
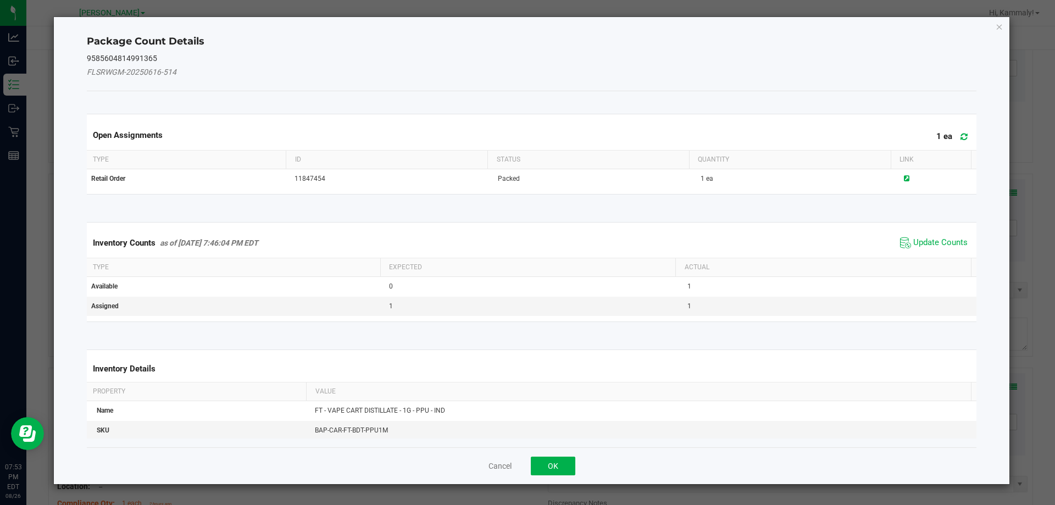
click at [931, 230] on div "Inventory Counts as of Aug 26, 2025 7:46:04 PM EDT Update Counts" at bounding box center [532, 243] width 895 height 30
click at [927, 246] on span "Update Counts" at bounding box center [941, 242] width 54 height 11
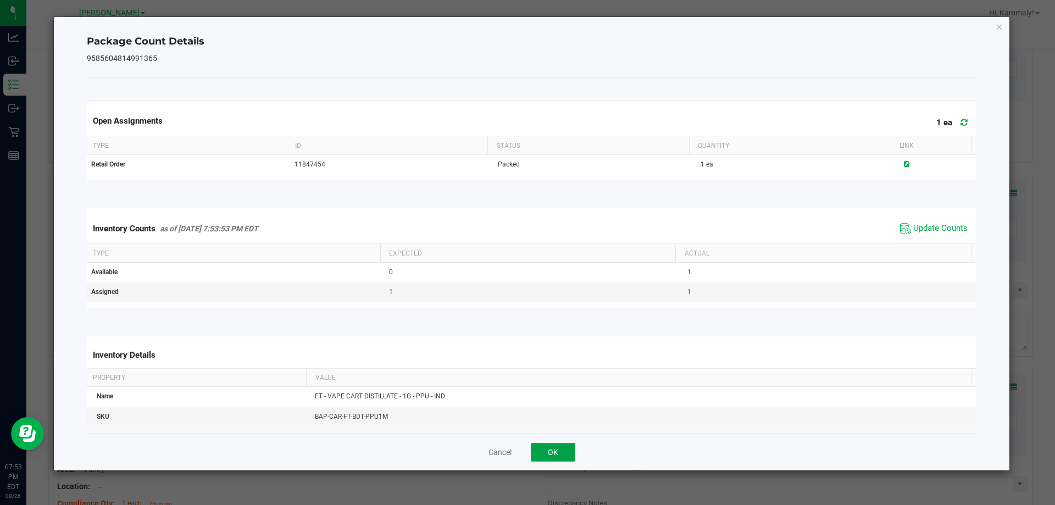
click at [547, 453] on button "OK" at bounding box center [553, 452] width 45 height 19
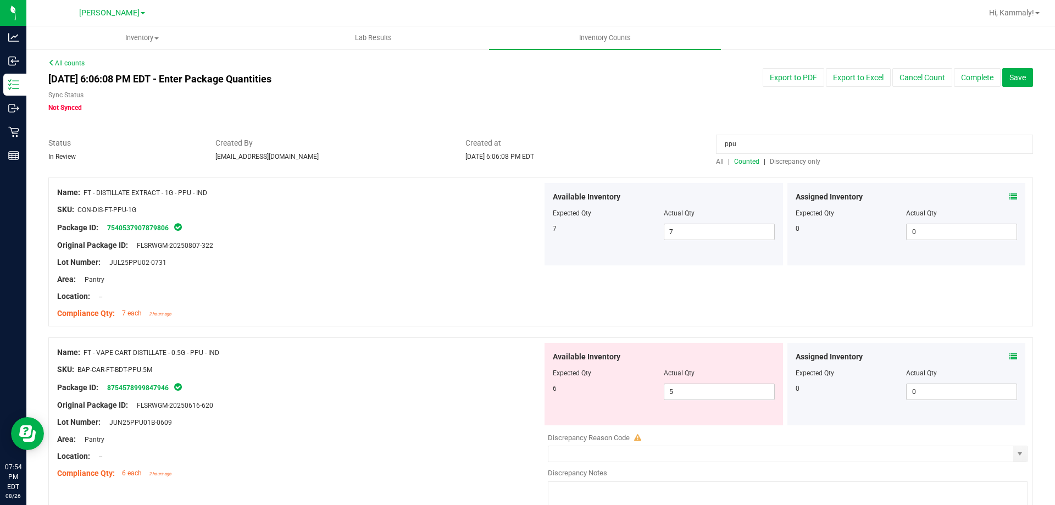
scroll to position [0, 0]
click at [770, 159] on span "Discrepancy only" at bounding box center [795, 163] width 51 height 8
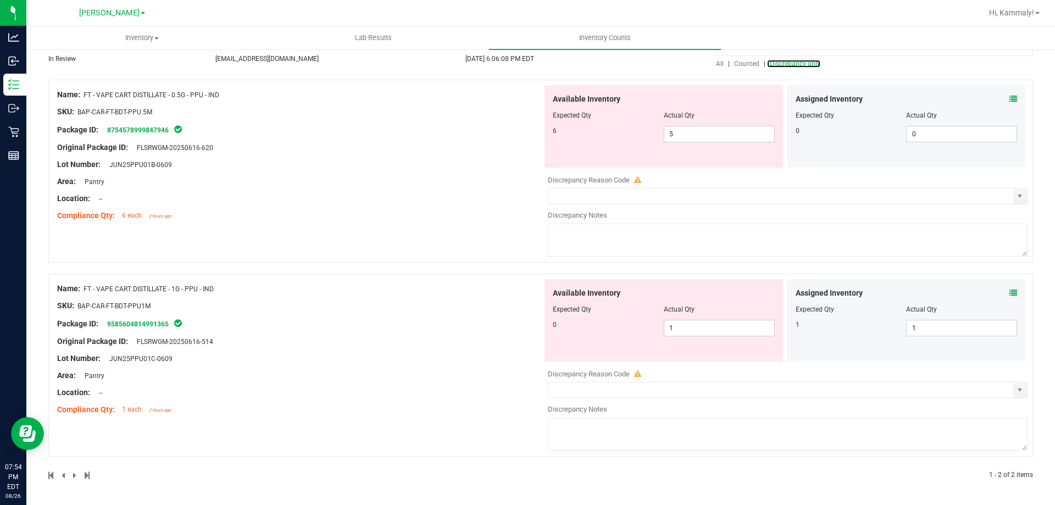
scroll to position [99, 0]
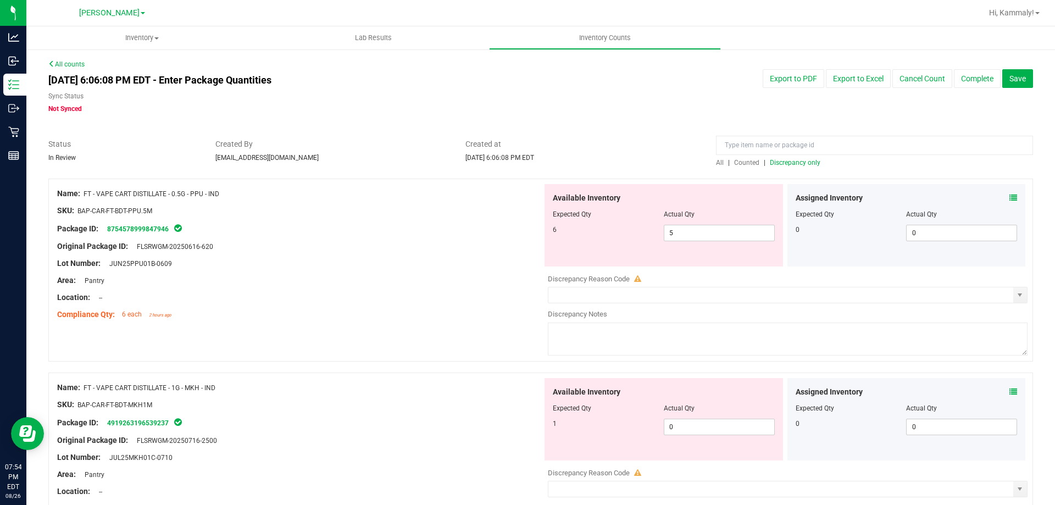
click at [1010, 386] on span at bounding box center [1014, 392] width 8 height 12
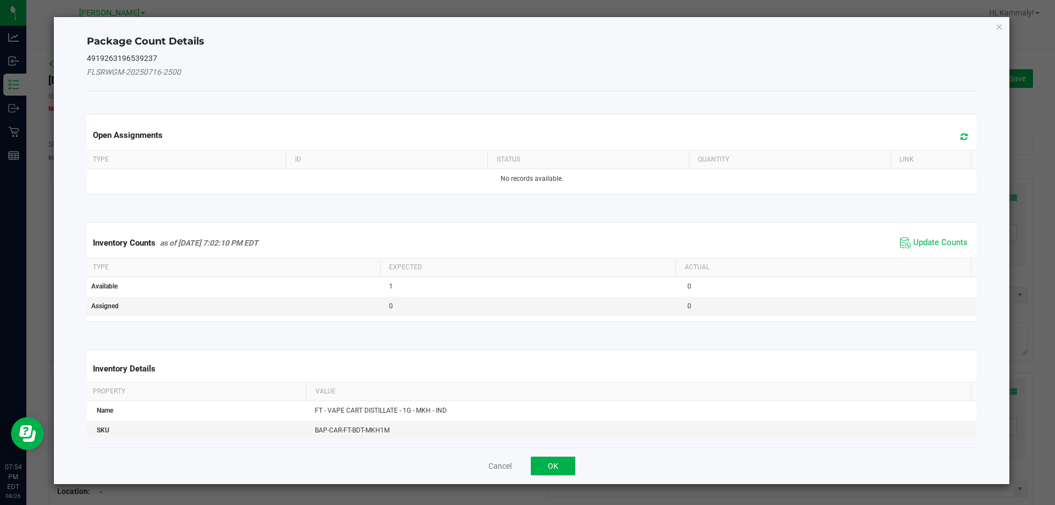
click at [936, 249] on span "Update Counts" at bounding box center [934, 243] width 73 height 16
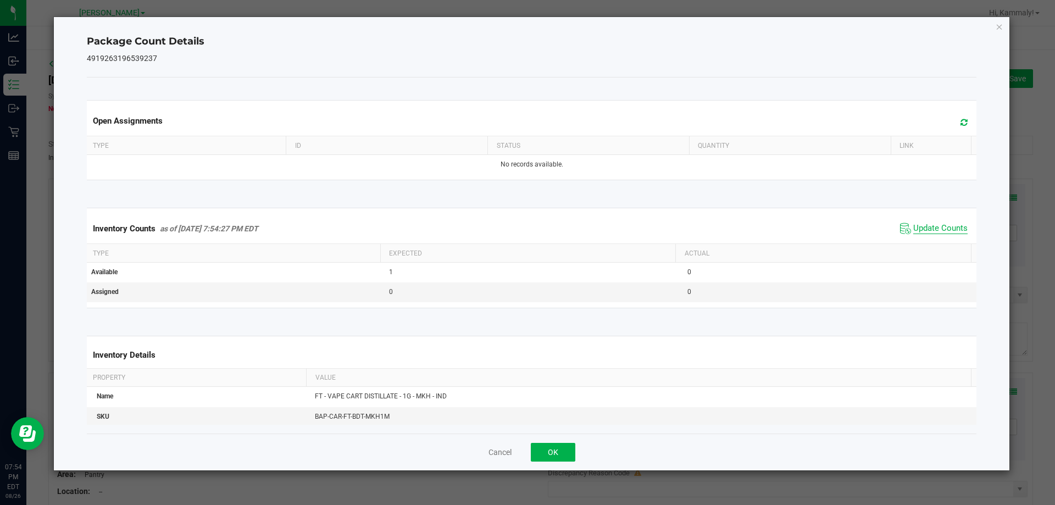
click at [930, 234] on span "Update Counts" at bounding box center [941, 228] width 54 height 11
click at [557, 450] on button "OK" at bounding box center [553, 452] width 45 height 19
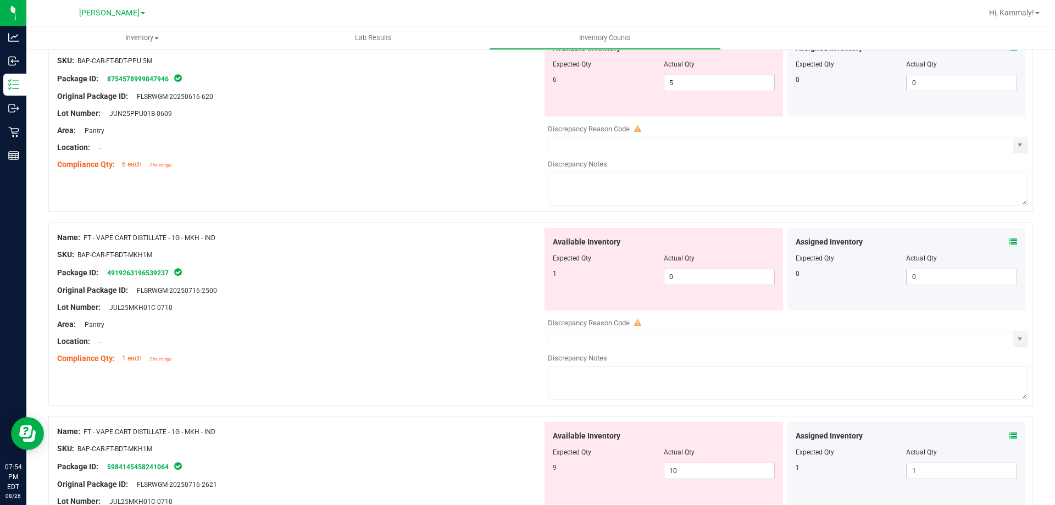
scroll to position [165, 0]
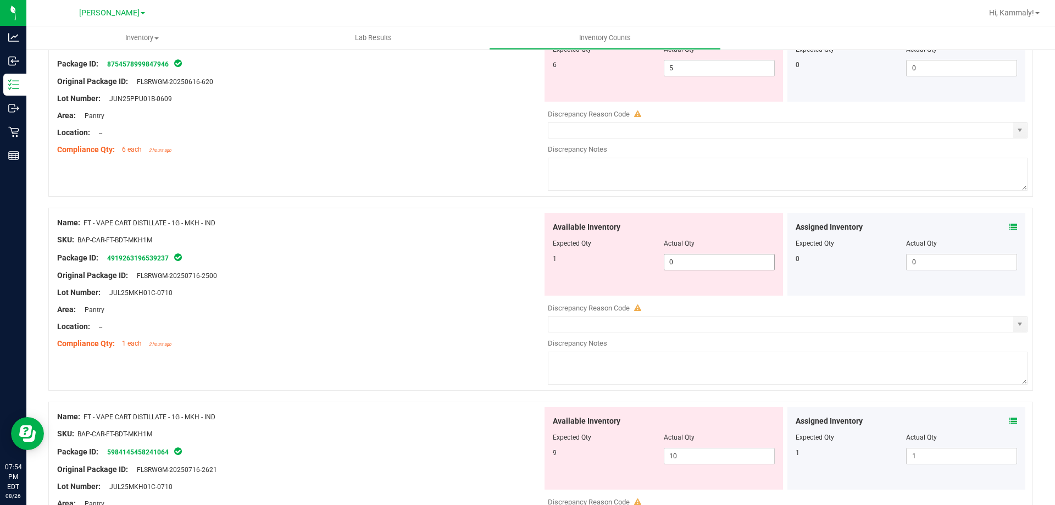
click at [687, 268] on span "0 0" at bounding box center [719, 262] width 111 height 16
click at [687, 268] on input "0" at bounding box center [720, 262] width 110 height 15
type input "1"
click at [699, 458] on div "Available Inventory Expected Qty Actual Qty 9 10 10" at bounding box center [785, 494] width 485 height 174
type input "1"
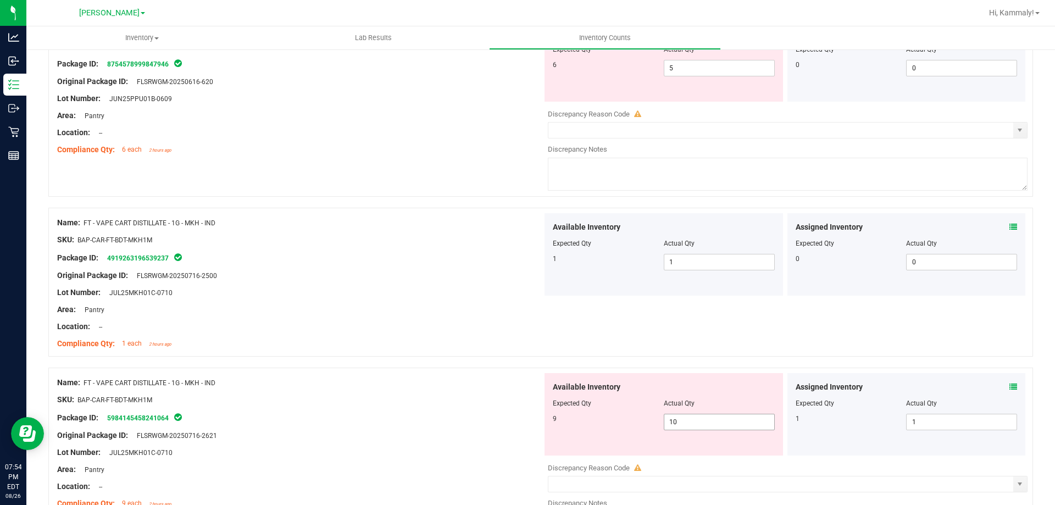
click at [699, 458] on div at bounding box center [788, 459] width 480 height 5
click at [1010, 386] on icon at bounding box center [1014, 387] width 8 height 8
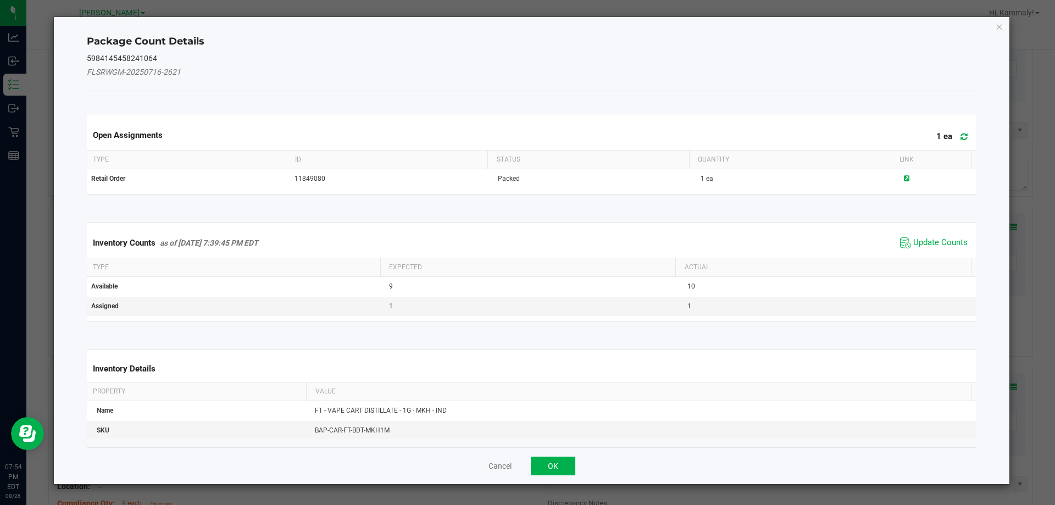
click at [936, 249] on span "Update Counts" at bounding box center [934, 243] width 73 height 16
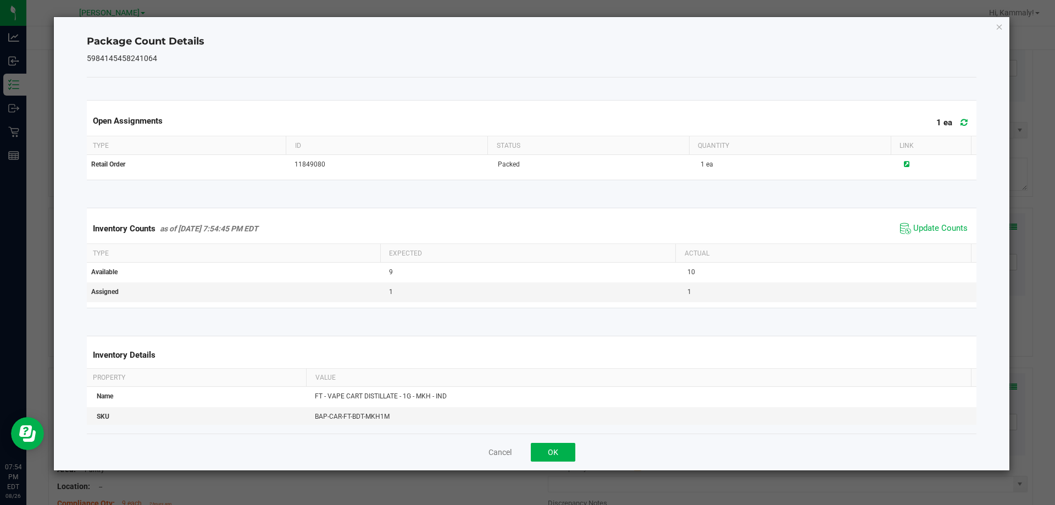
click at [936, 245] on th "Actual" at bounding box center [824, 253] width 296 height 19
click at [552, 467] on div "Cancel OK" at bounding box center [532, 452] width 891 height 37
click at [560, 456] on button "OK" at bounding box center [553, 452] width 45 height 19
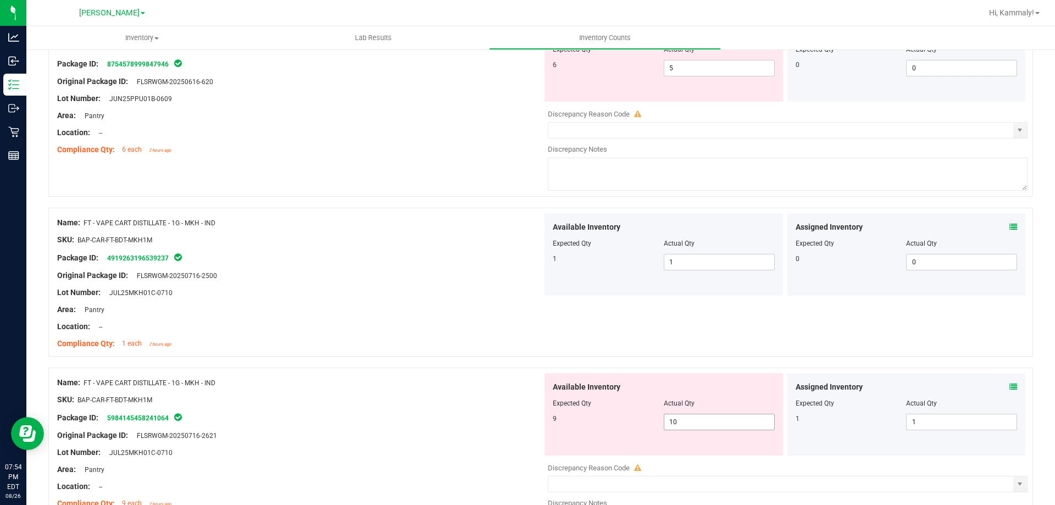
click at [739, 423] on span "10 10" at bounding box center [719, 422] width 111 height 16
click at [739, 423] on input "10" at bounding box center [720, 421] width 110 height 15
type input "9"
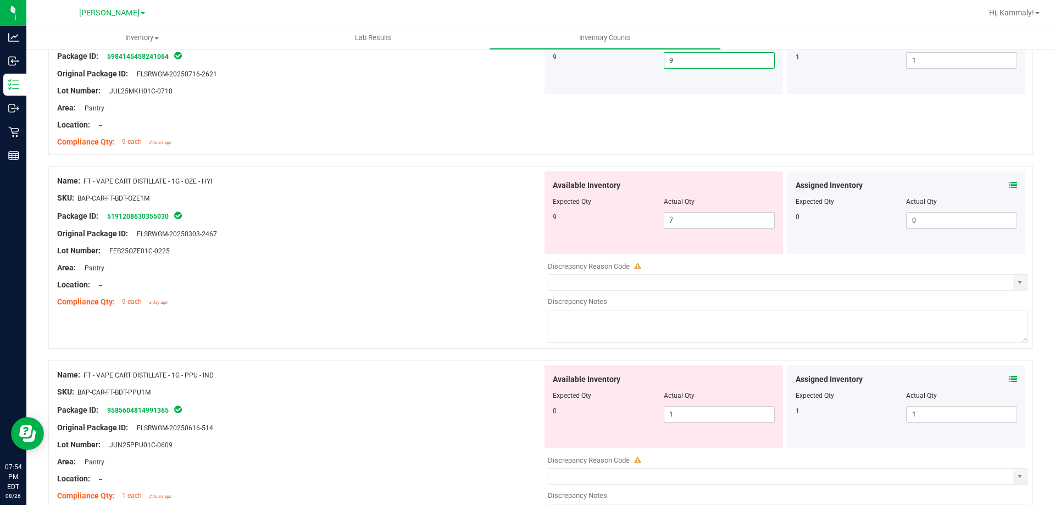
scroll to position [594, 0]
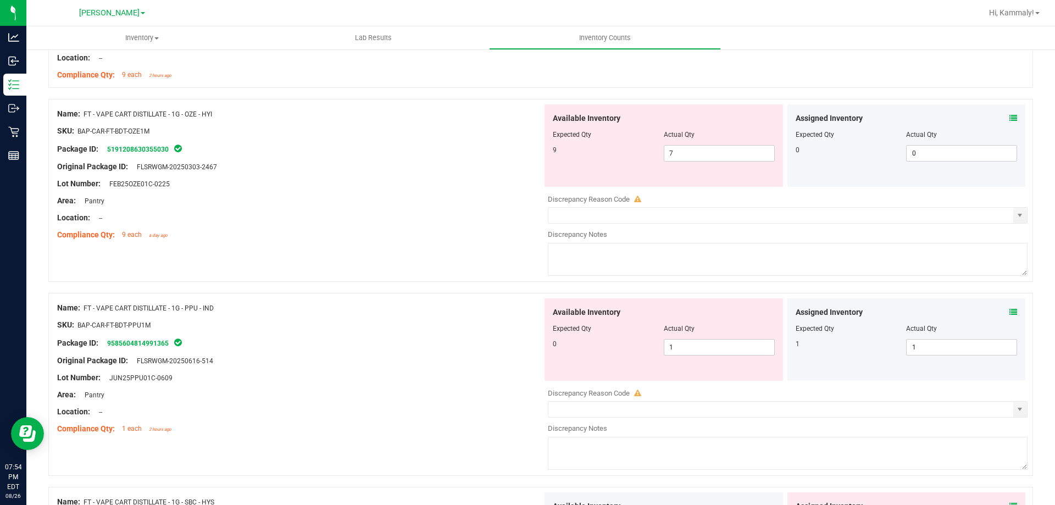
click at [1001, 121] on div "Assigned Inventory" at bounding box center [907, 119] width 222 height 12
click at [1010, 117] on icon at bounding box center [1014, 118] width 8 height 8
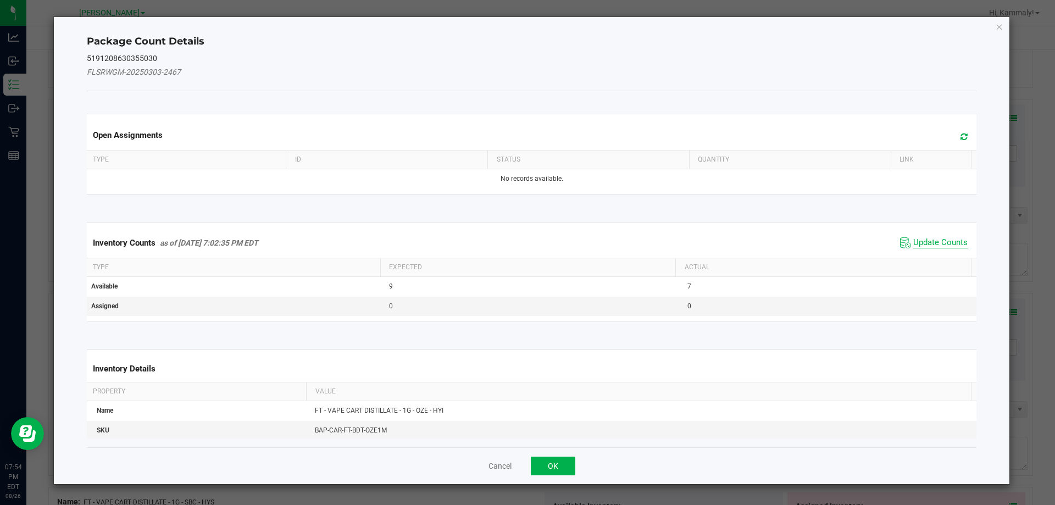
click at [928, 242] on span "Update Counts" at bounding box center [941, 242] width 54 height 11
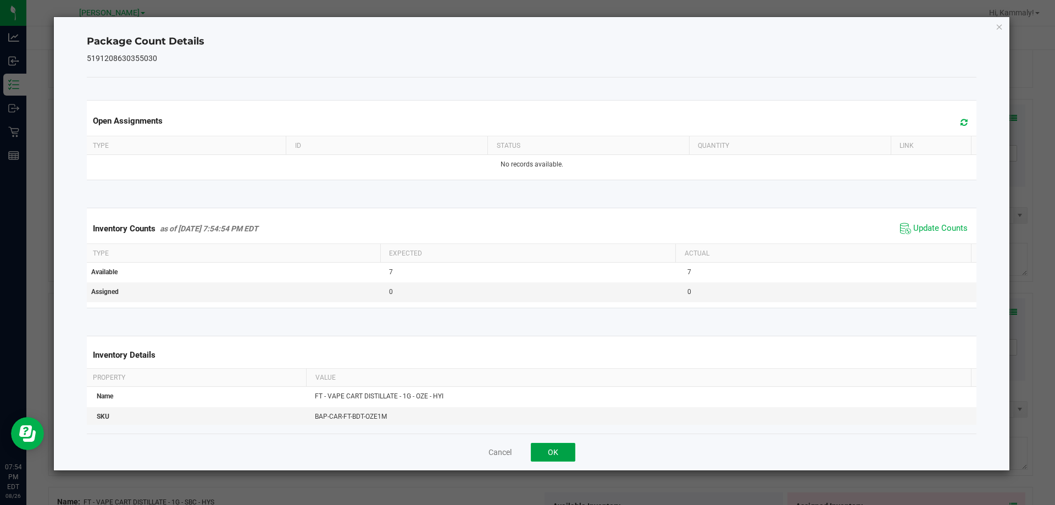
click at [540, 461] on button "OK" at bounding box center [553, 452] width 45 height 19
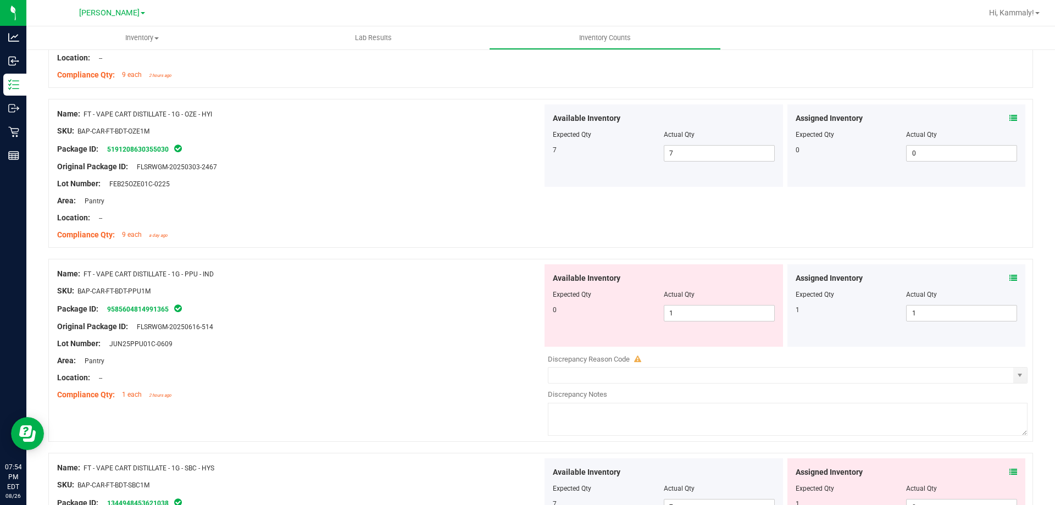
click at [1010, 277] on icon at bounding box center [1014, 278] width 8 height 8
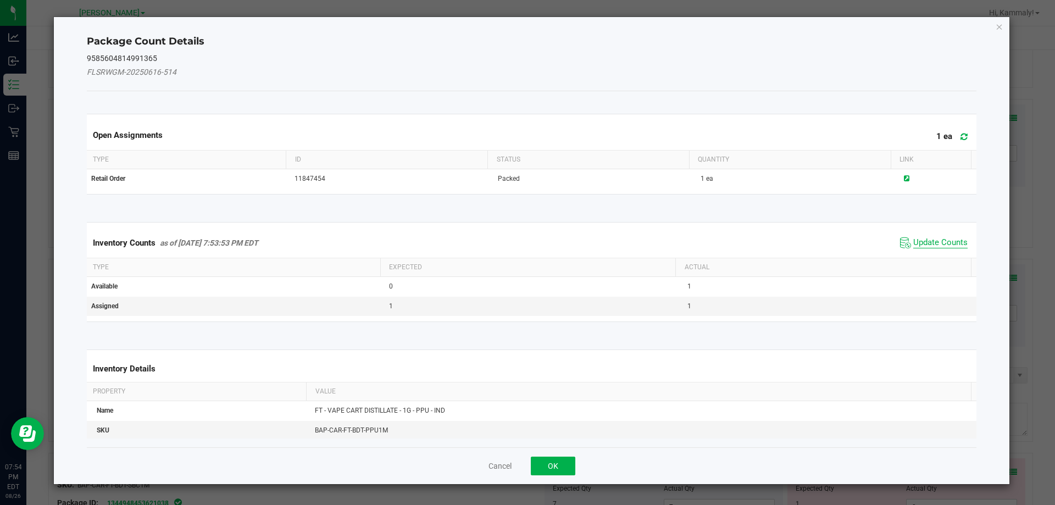
click at [927, 240] on span "Update Counts" at bounding box center [941, 242] width 54 height 11
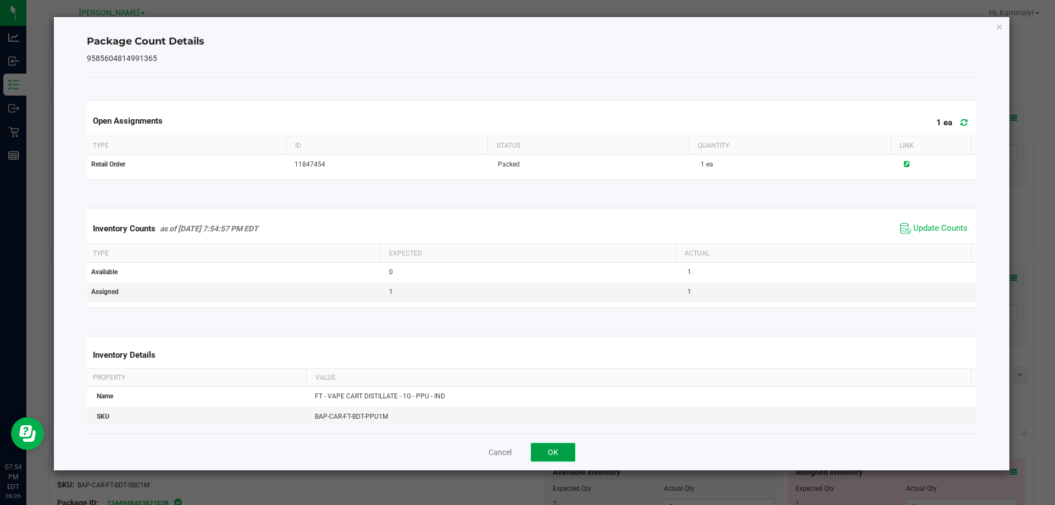
click at [554, 449] on button "OK" at bounding box center [553, 452] width 45 height 19
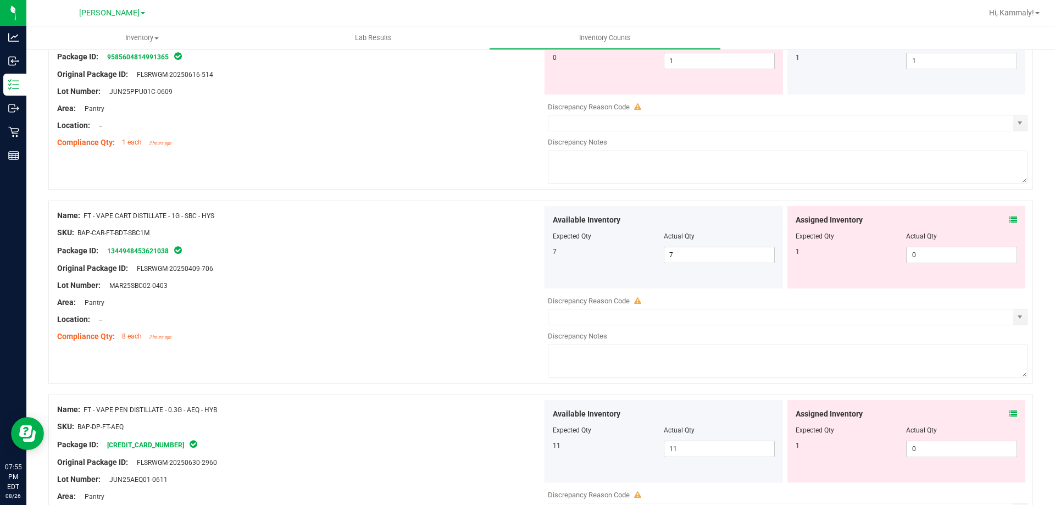
scroll to position [931, 0]
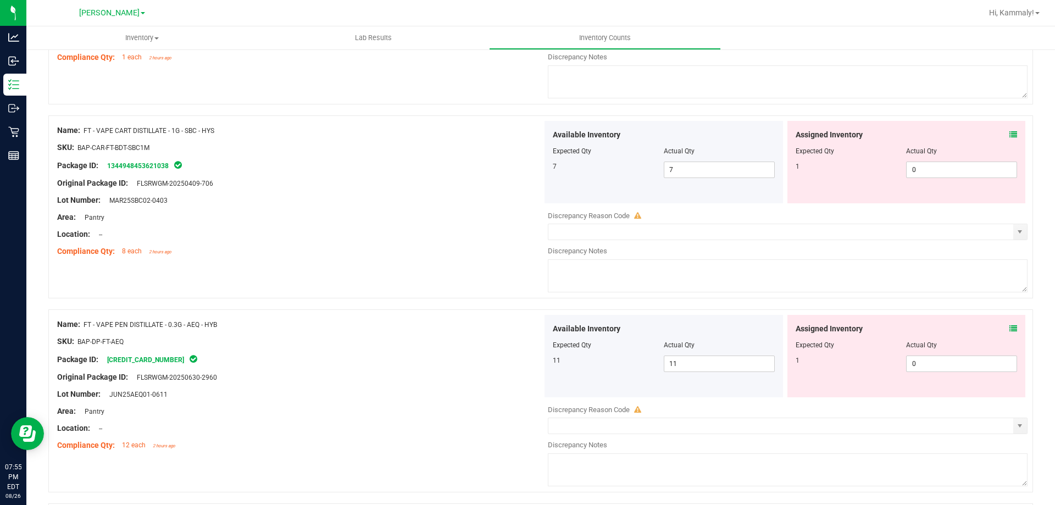
click at [1010, 135] on icon at bounding box center [1014, 135] width 8 height 8
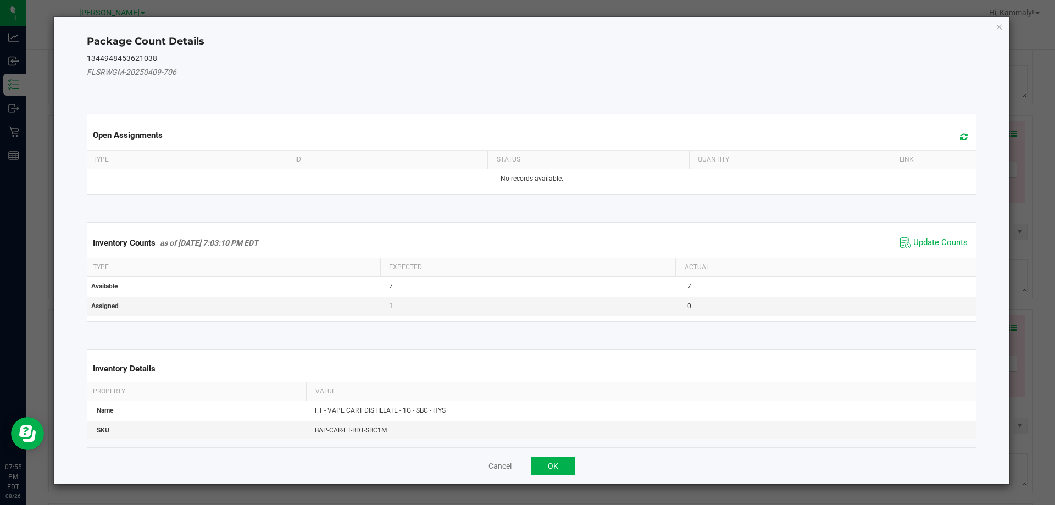
click at [931, 246] on span "Update Counts" at bounding box center [941, 242] width 54 height 11
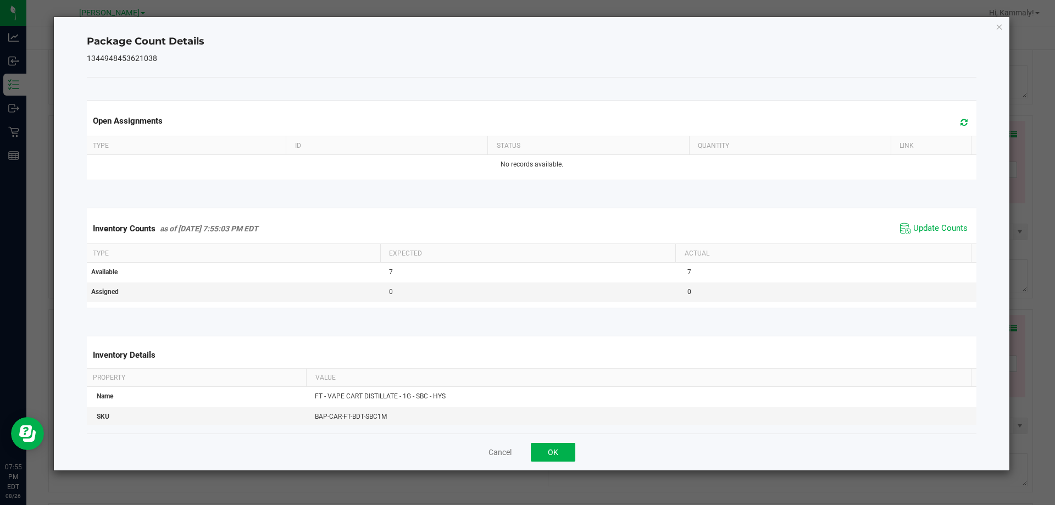
click at [568, 465] on div "Cancel OK" at bounding box center [532, 452] width 891 height 37
click at [568, 456] on button "OK" at bounding box center [553, 452] width 45 height 19
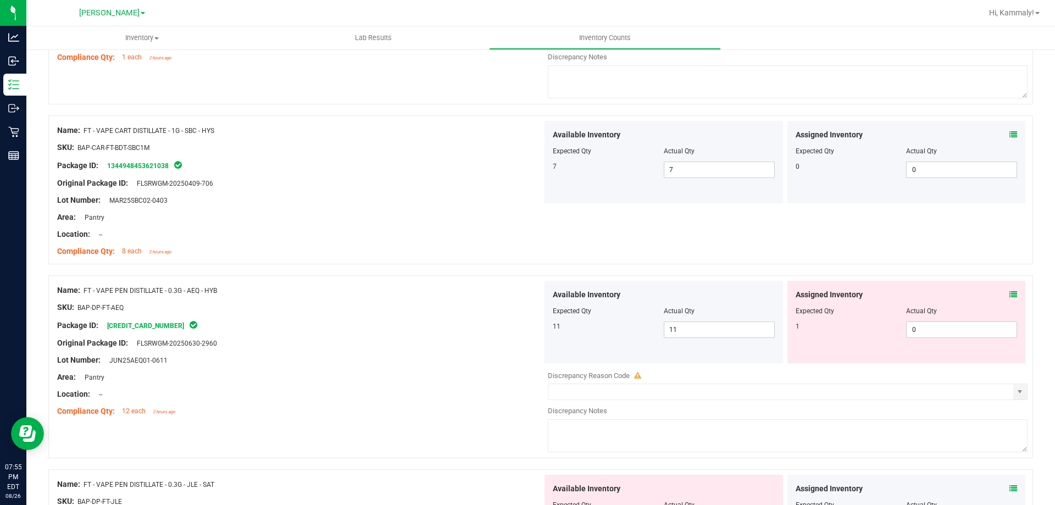
click at [1010, 294] on icon at bounding box center [1014, 295] width 8 height 8
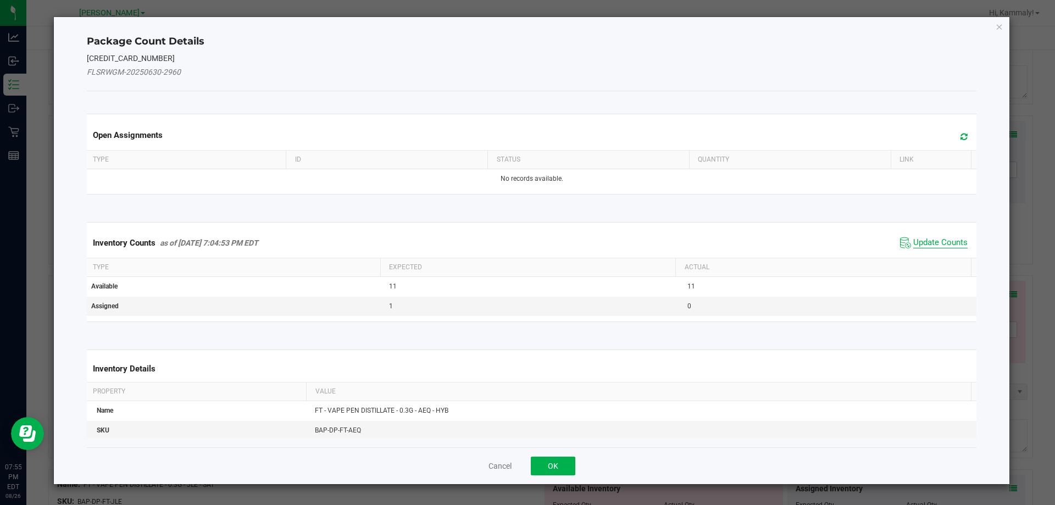
click at [939, 246] on span "Update Counts" at bounding box center [941, 242] width 54 height 11
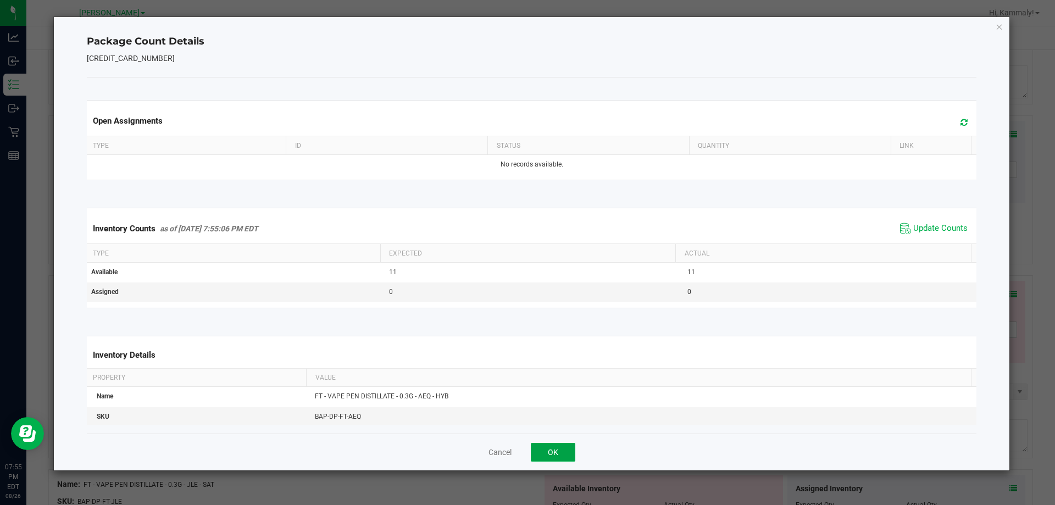
click at [558, 444] on button "OK" at bounding box center [553, 452] width 45 height 19
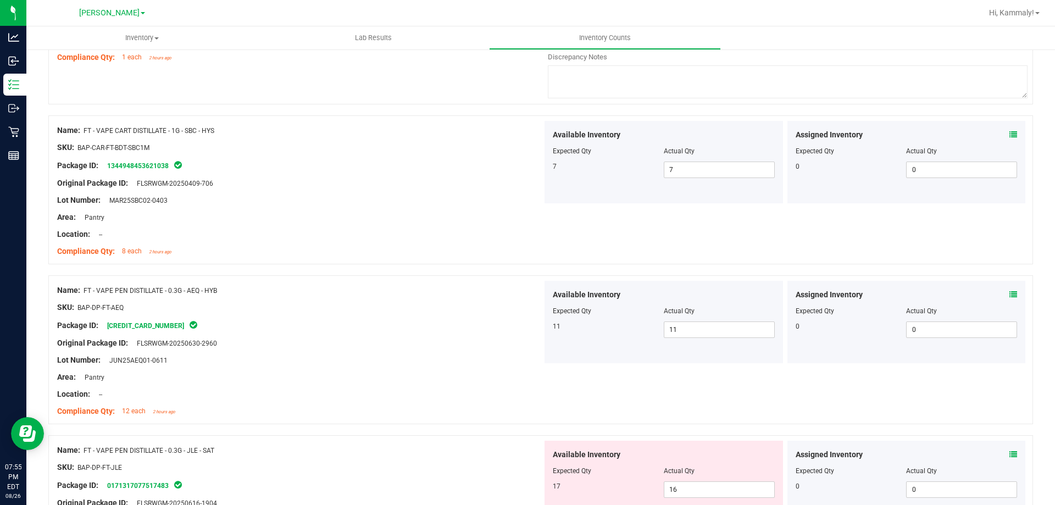
click at [1010, 454] on icon at bounding box center [1014, 455] width 8 height 8
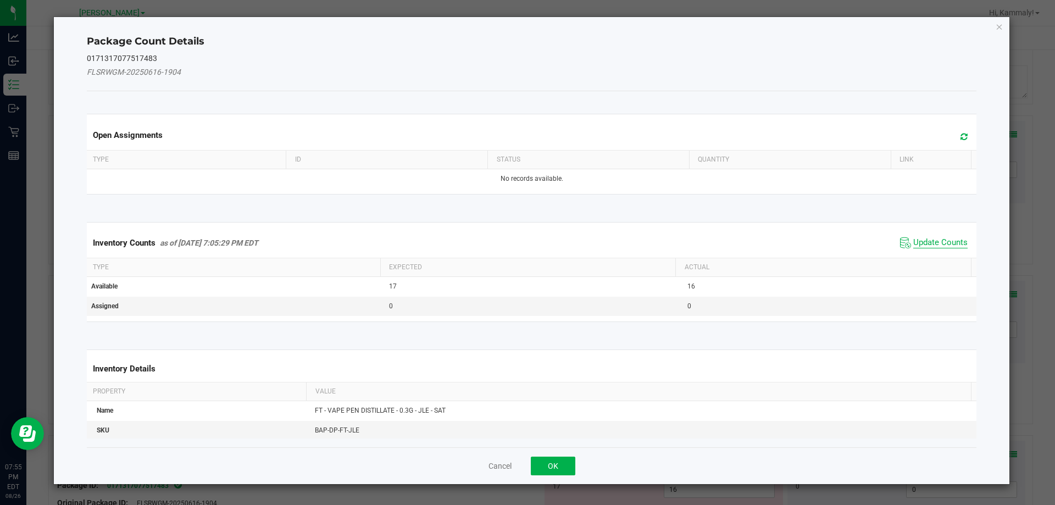
click at [932, 239] on span "Update Counts" at bounding box center [941, 242] width 54 height 11
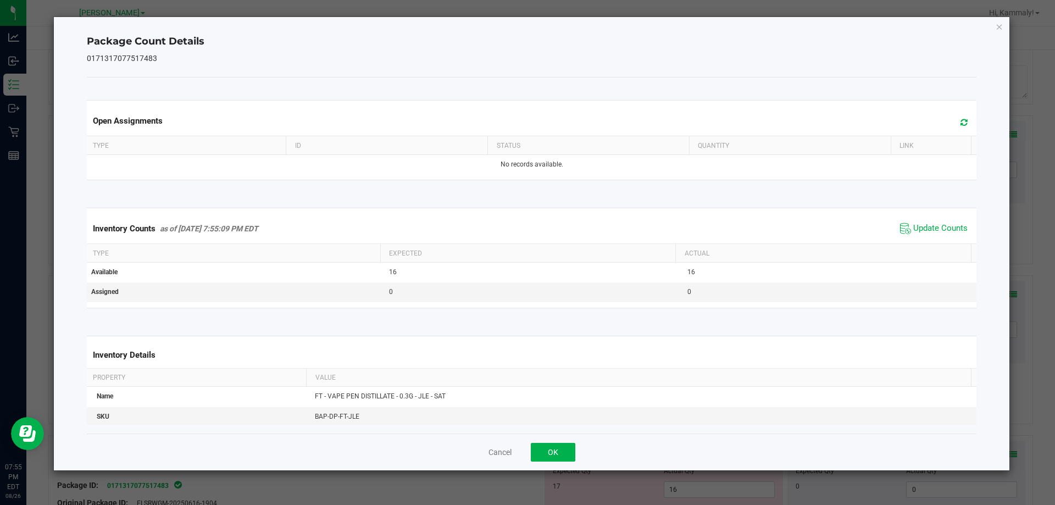
click at [552, 463] on div "Cancel OK" at bounding box center [532, 452] width 891 height 37
click at [570, 451] on button "OK" at bounding box center [553, 452] width 45 height 19
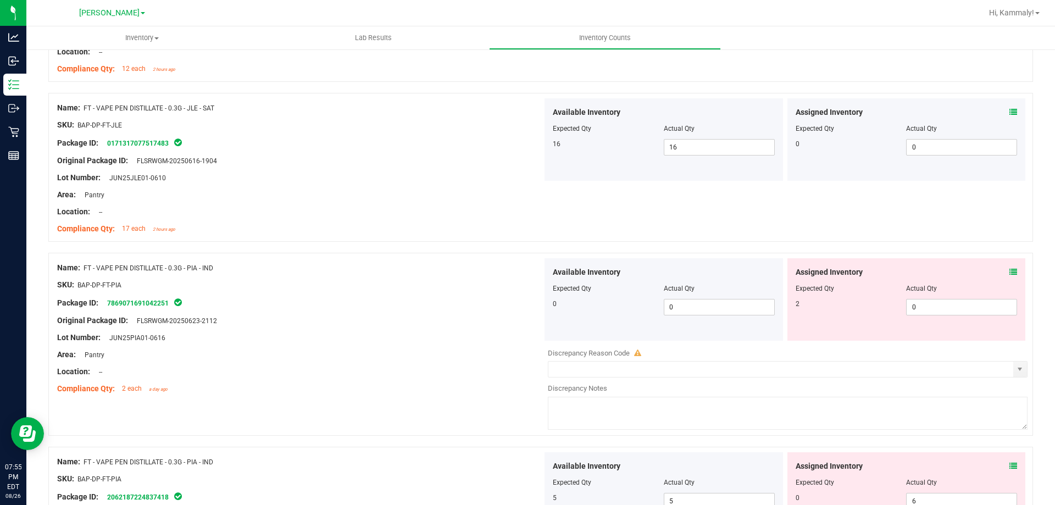
scroll to position [1334, 0]
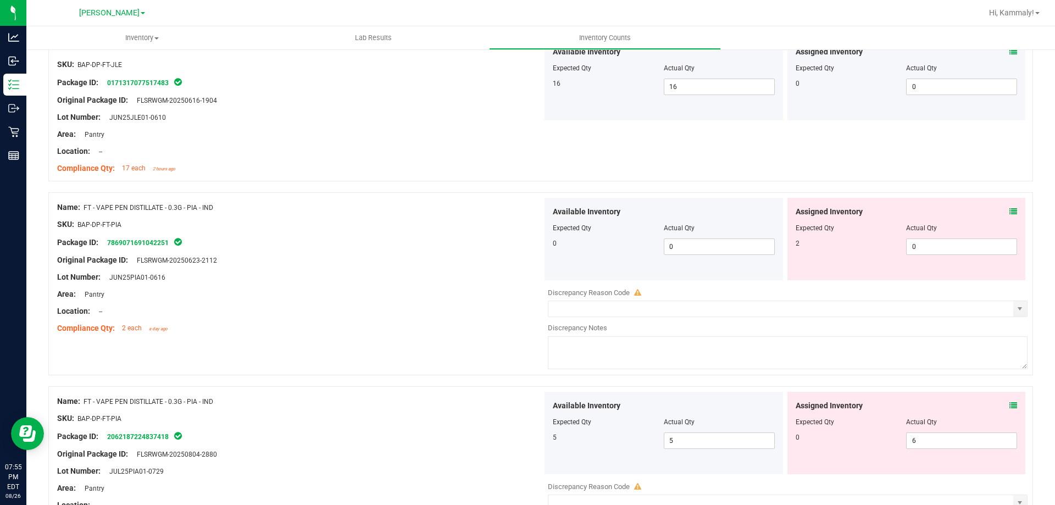
click at [1010, 212] on icon at bounding box center [1014, 212] width 8 height 8
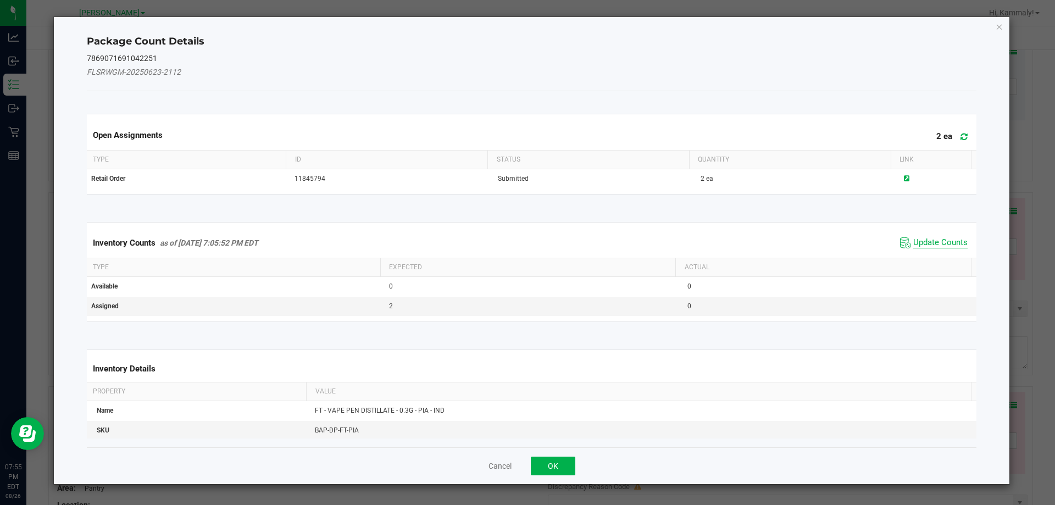
click at [935, 244] on span "Update Counts" at bounding box center [941, 242] width 54 height 11
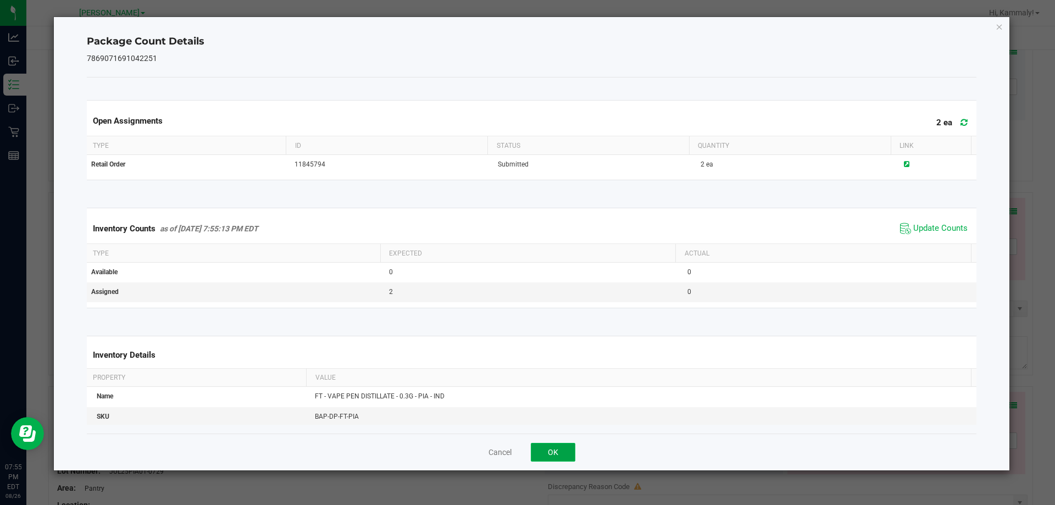
click at [552, 459] on button "OK" at bounding box center [553, 452] width 45 height 19
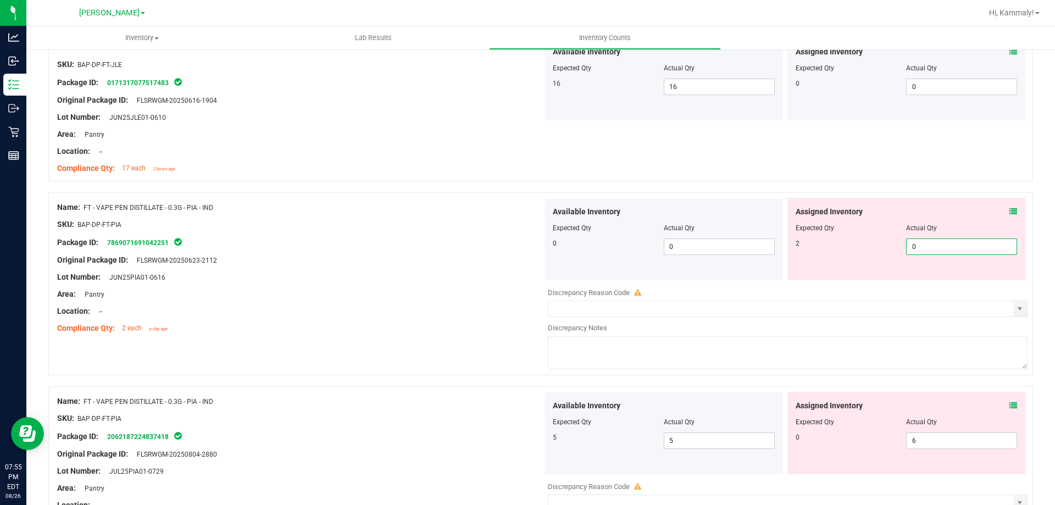
click at [948, 245] on span "0 0" at bounding box center [962, 247] width 111 height 16
click at [948, 245] on input "0" at bounding box center [962, 246] width 110 height 15
click at [159, 242] on link "7869071691042251" at bounding box center [138, 243] width 62 height 8
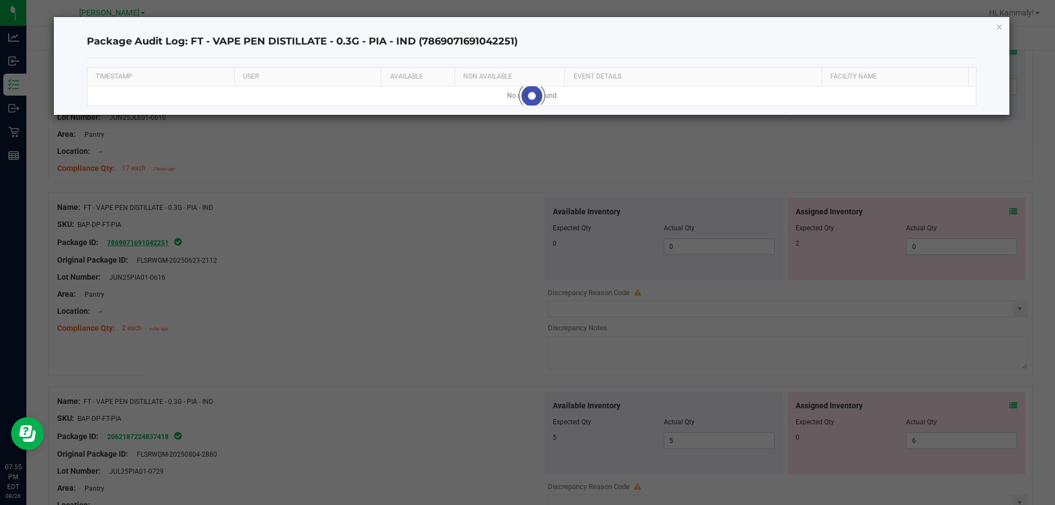
click at [999, 20] on icon "button" at bounding box center [1000, 26] width 8 height 13
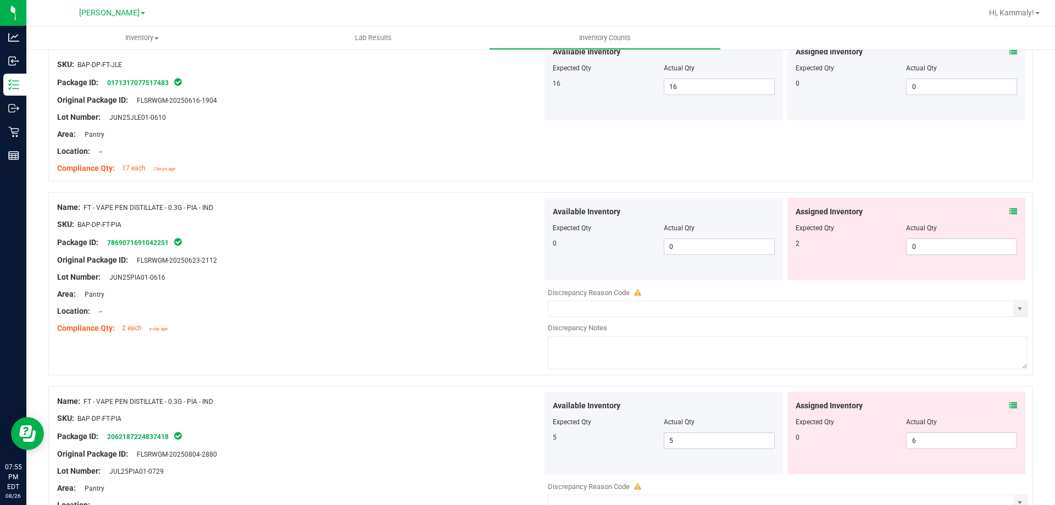
click at [1010, 211] on icon at bounding box center [1014, 212] width 8 height 8
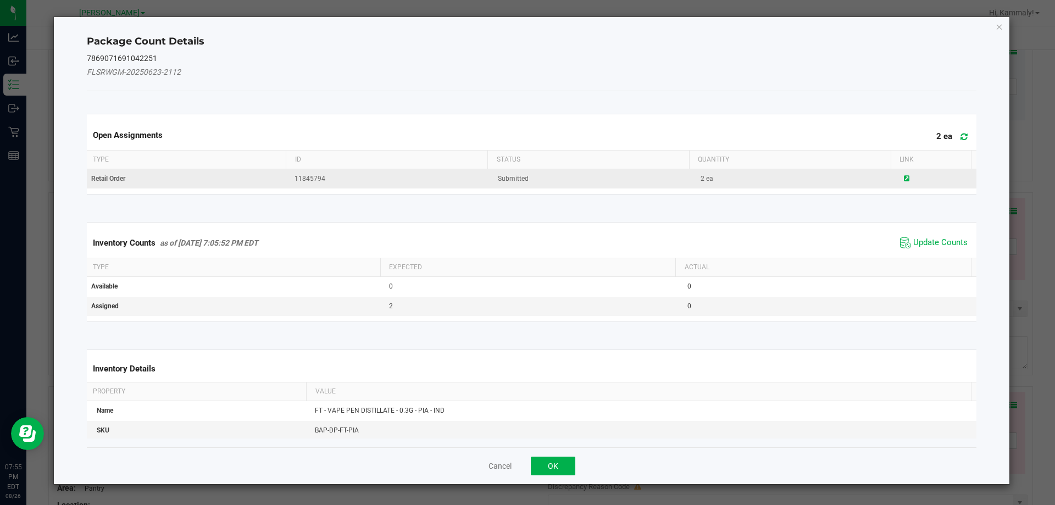
click at [904, 178] on icon at bounding box center [906, 178] width 5 height 7
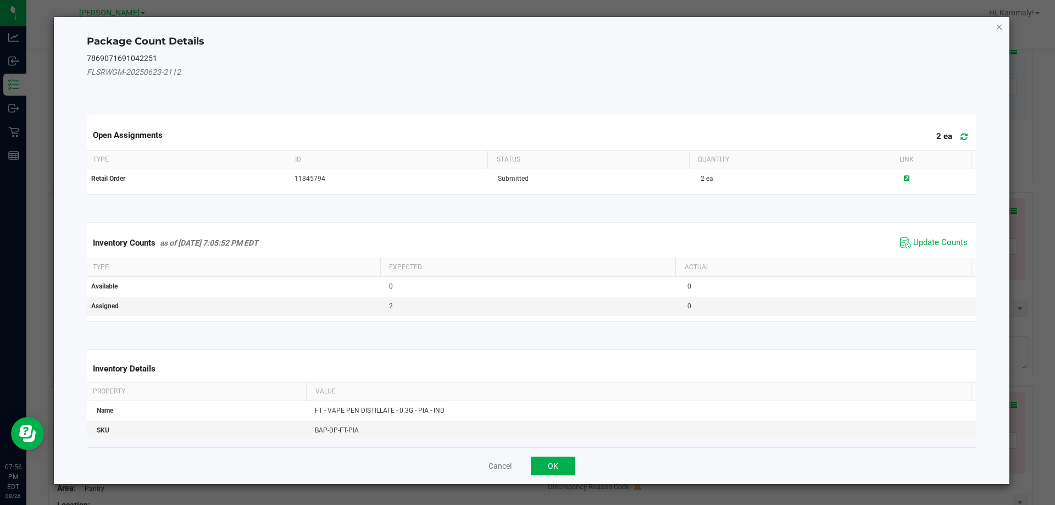
click at [999, 25] on icon "Close" at bounding box center [1000, 26] width 8 height 13
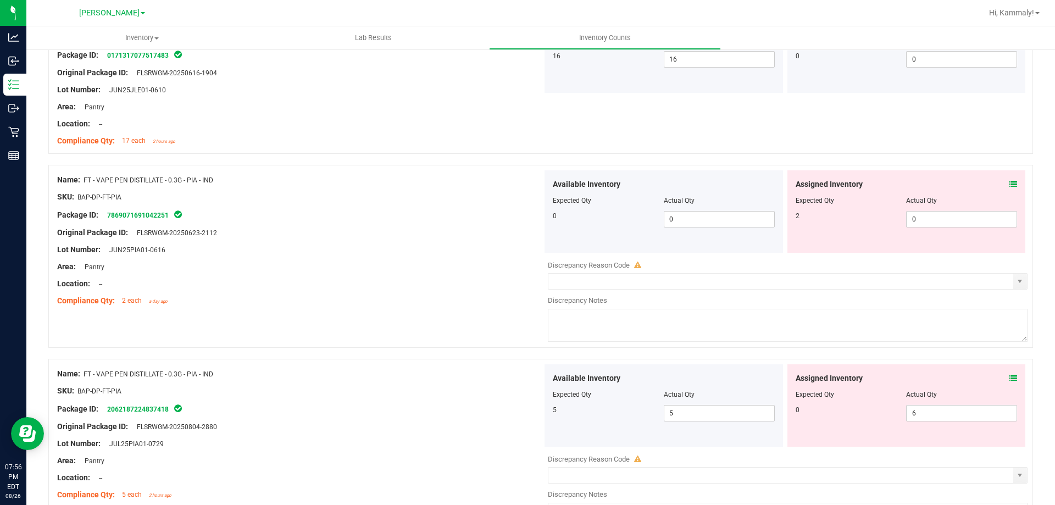
scroll to position [1389, 0]
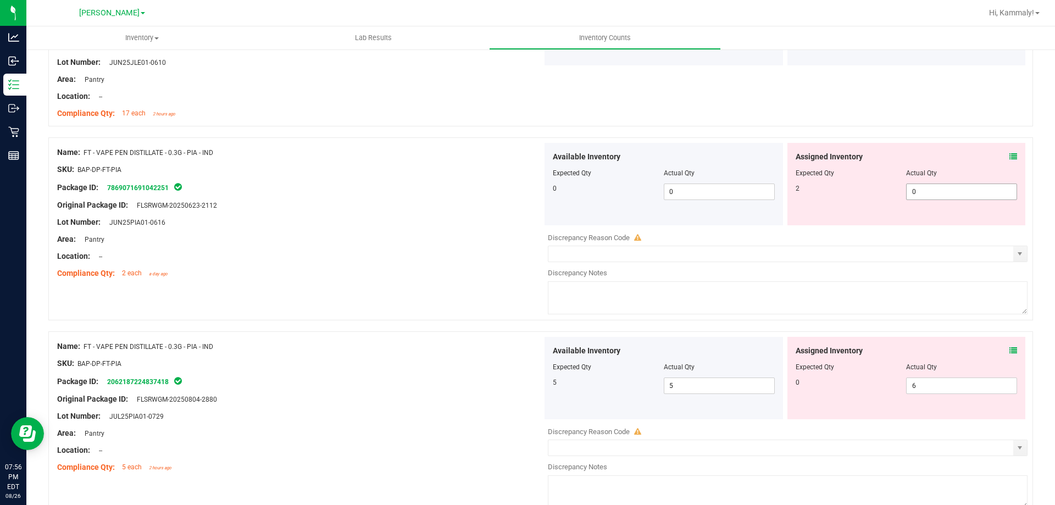
click at [927, 189] on span "0 0" at bounding box center [962, 192] width 111 height 16
click at [927, 189] on input "0" at bounding box center [962, 191] width 110 height 15
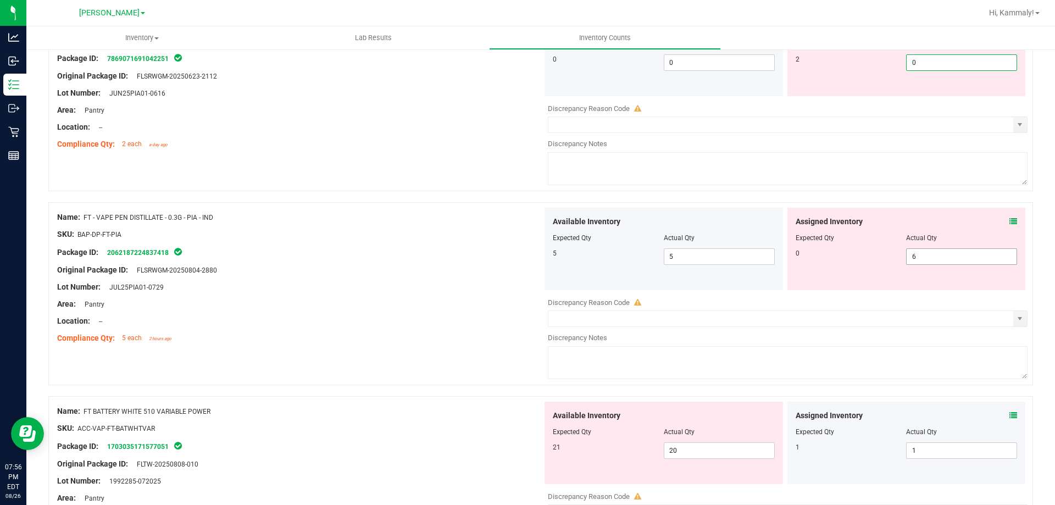
scroll to position [1499, 0]
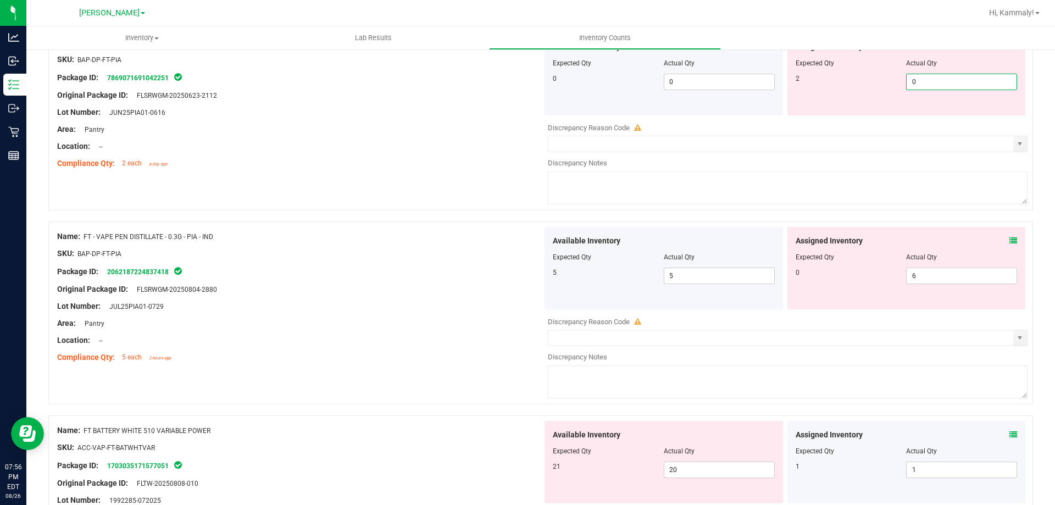
click at [1010, 245] on span at bounding box center [1014, 241] width 8 height 12
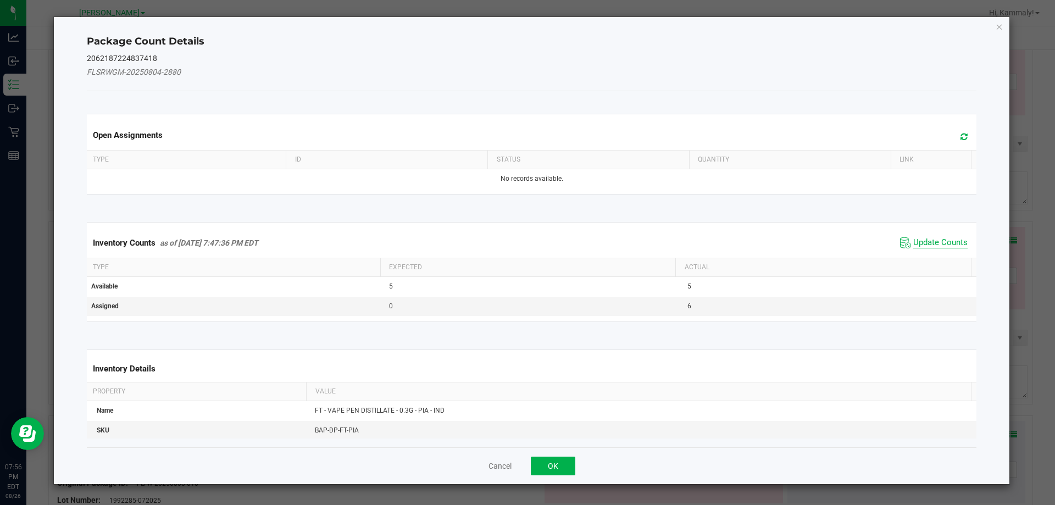
drag, startPoint x: 936, startPoint y: 229, endPoint x: 933, endPoint y: 242, distance: 12.9
click at [934, 238] on div "Inventory Counts as of Aug 26, 2025 7:47:36 PM EDT Update Counts" at bounding box center [532, 243] width 895 height 30
click at [933, 242] on span "Update Counts" at bounding box center [941, 242] width 54 height 11
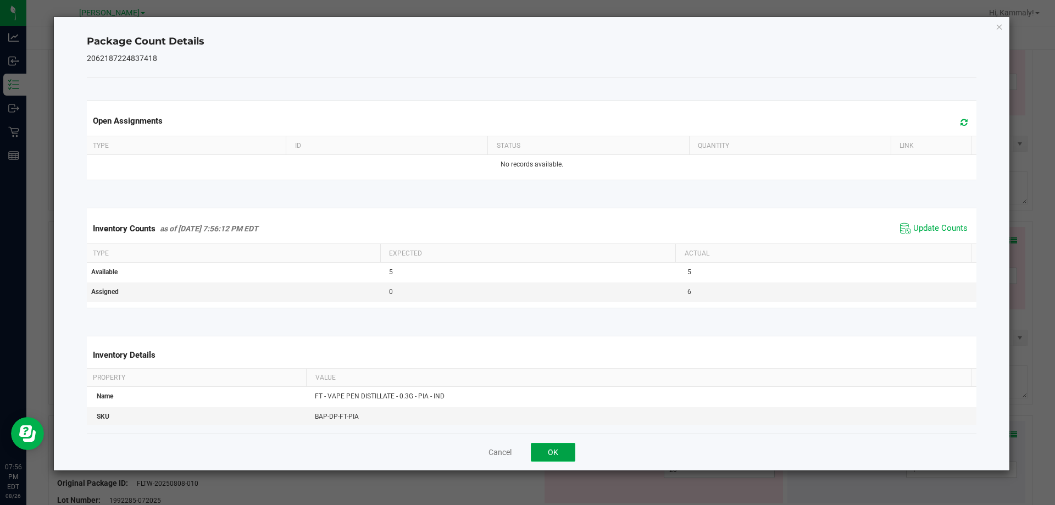
click at [545, 448] on button "OK" at bounding box center [553, 452] width 45 height 19
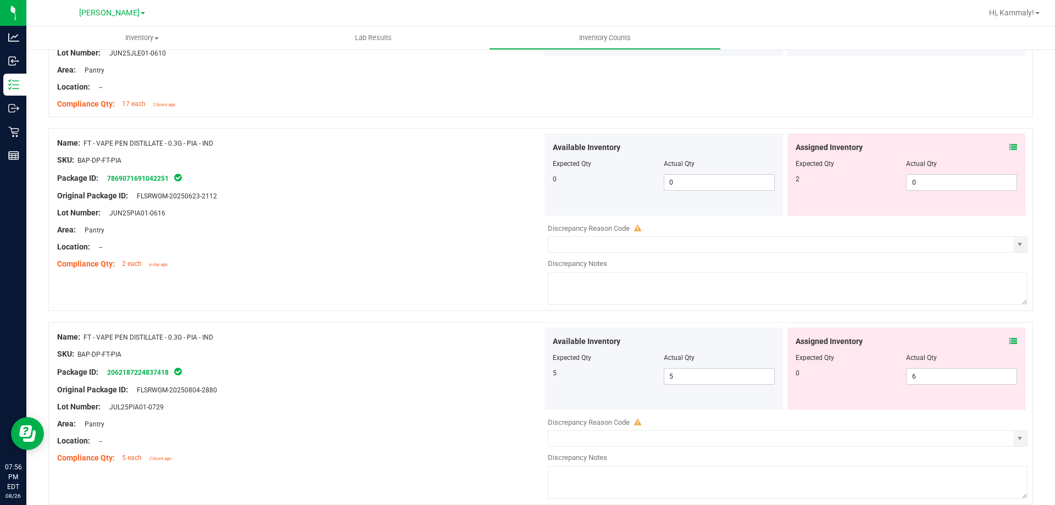
scroll to position [1389, 0]
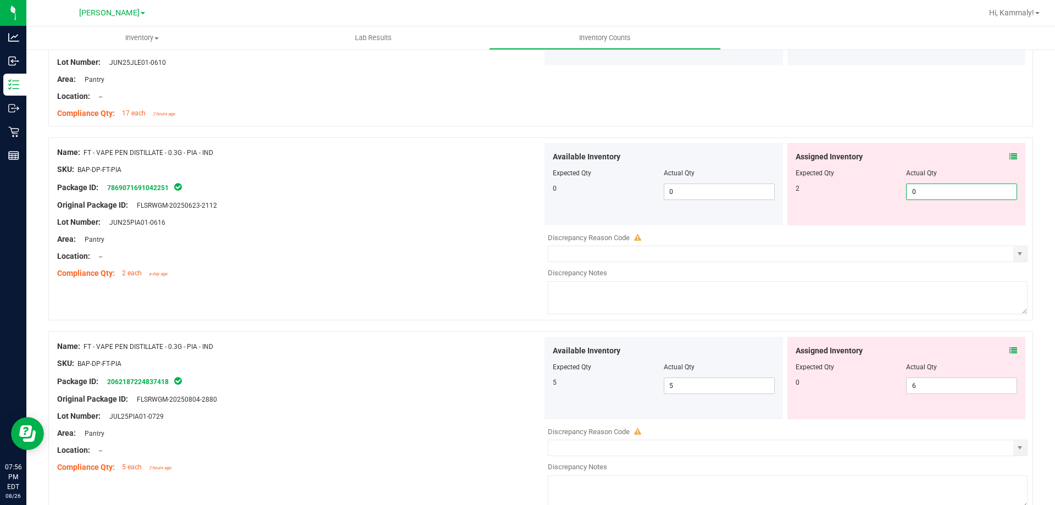
click at [970, 195] on span "0 0" at bounding box center [962, 192] width 111 height 16
click at [970, 195] on input "0" at bounding box center [962, 191] width 110 height 15
type input "2"
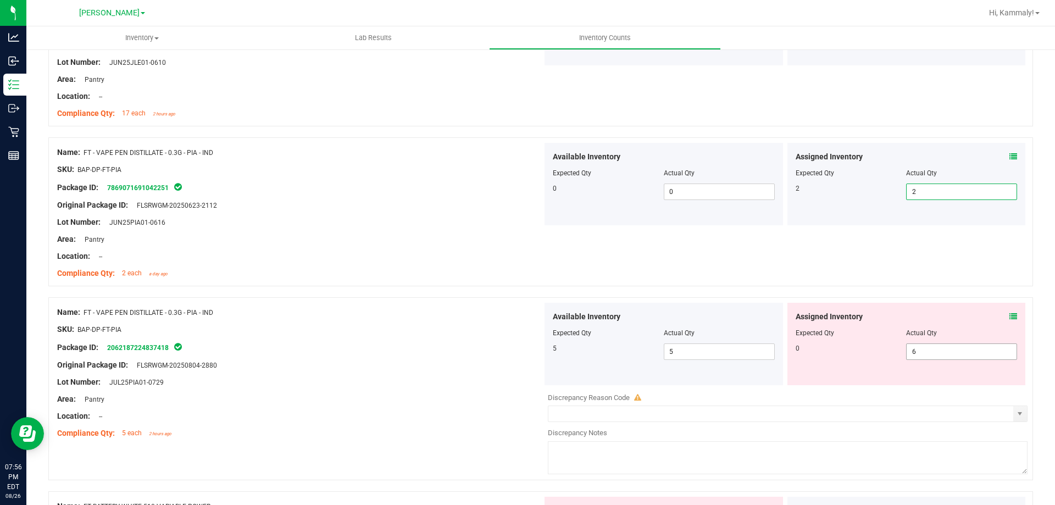
click at [937, 353] on span "6 6" at bounding box center [962, 352] width 111 height 16
click at [937, 353] on input "6" at bounding box center [962, 351] width 110 height 15
type input "0"
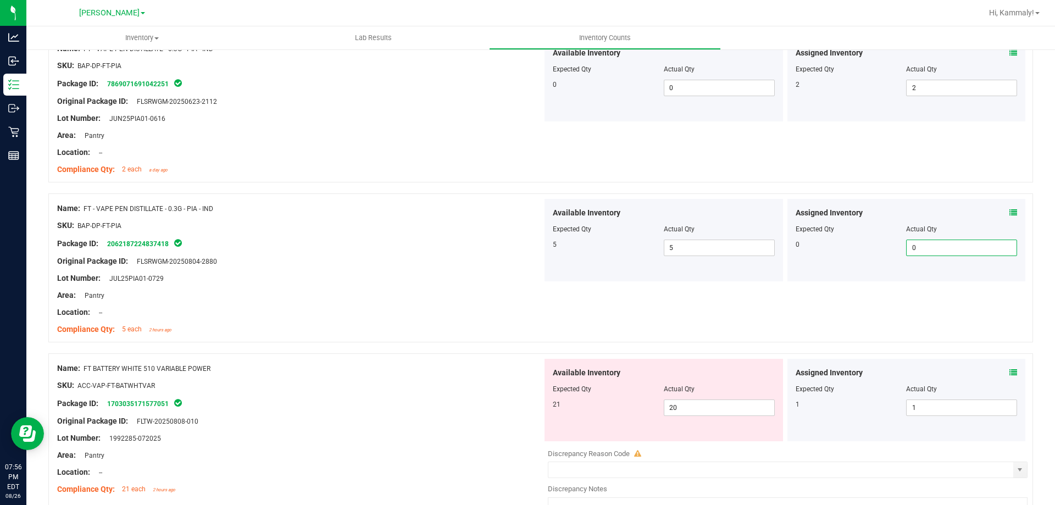
scroll to position [1499, 0]
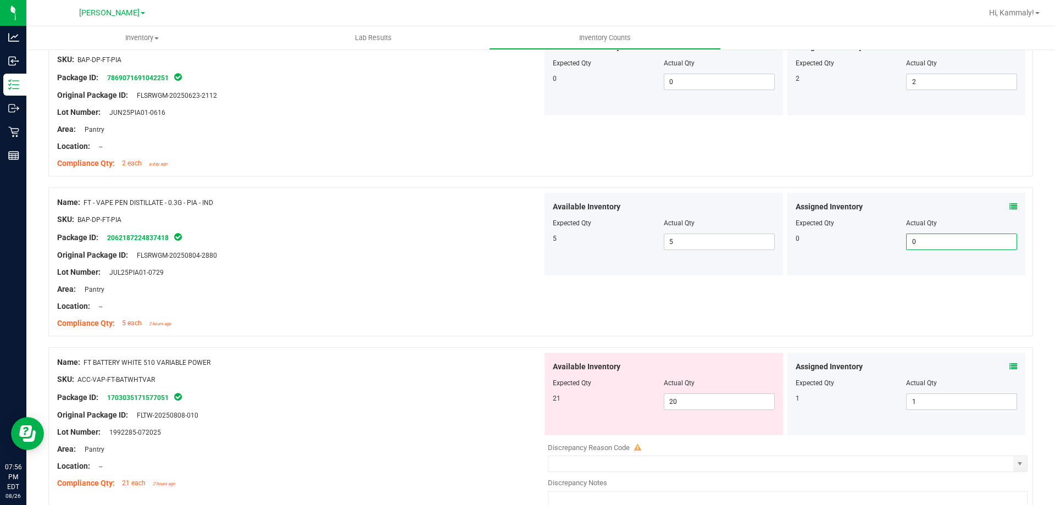
click at [1009, 363] on div "Assigned Inventory Expected Qty Actual Qty 1 1 1" at bounding box center [907, 394] width 239 height 82
click at [994, 366] on div "Assigned Inventory" at bounding box center [907, 367] width 222 height 12
click at [1010, 366] on icon at bounding box center [1014, 367] width 8 height 8
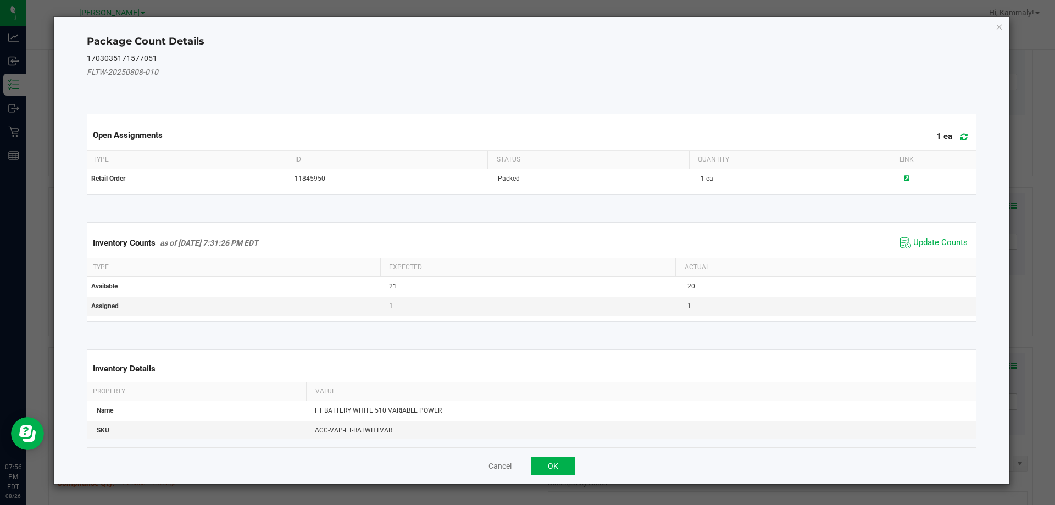
click at [931, 243] on span "Update Counts" at bounding box center [941, 242] width 54 height 11
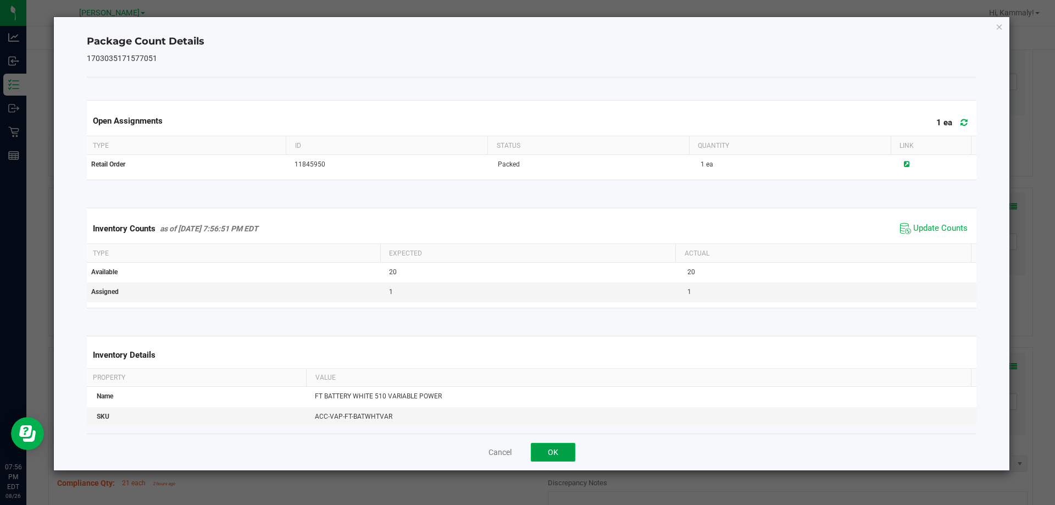
click at [559, 460] on button "OK" at bounding box center [553, 452] width 45 height 19
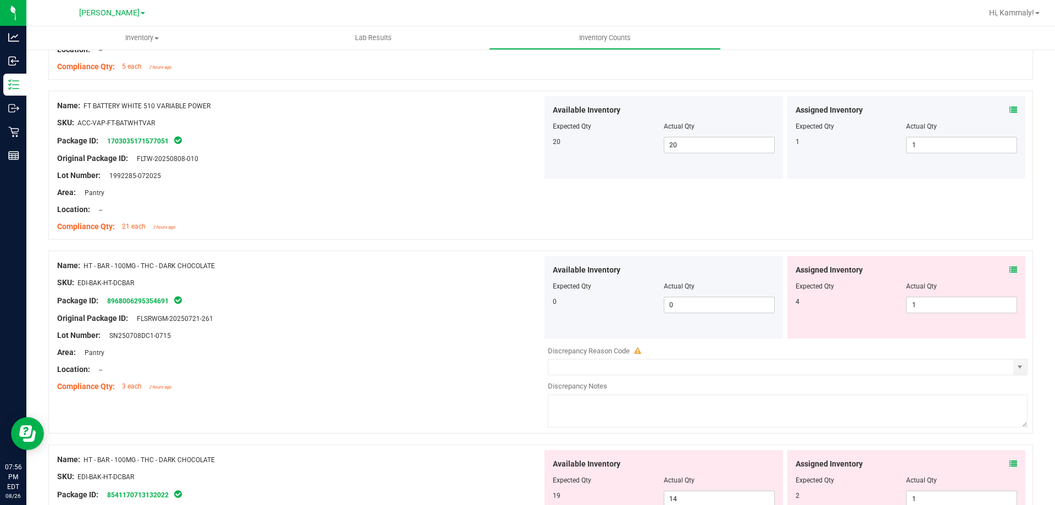
scroll to position [1774, 0]
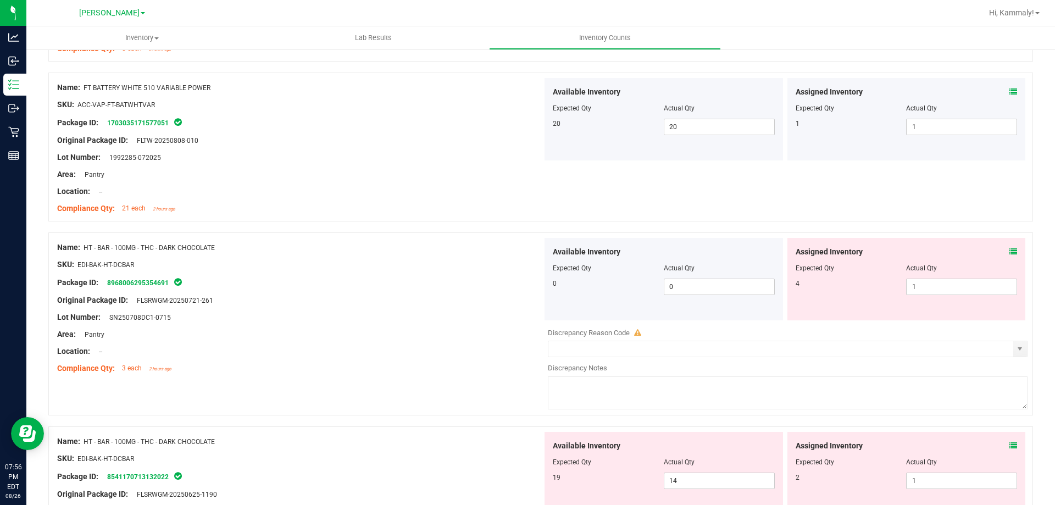
click at [1010, 254] on icon at bounding box center [1014, 252] width 8 height 8
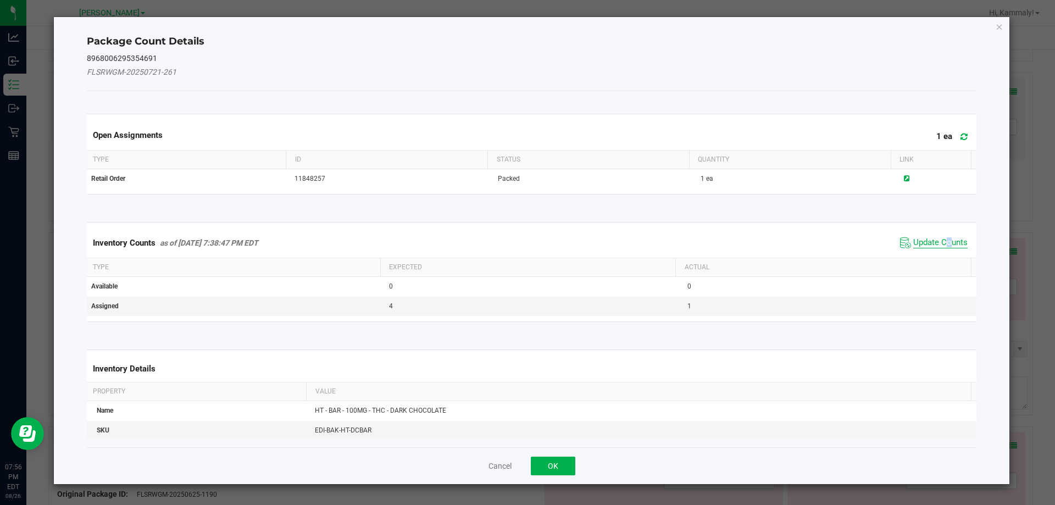
click at [940, 243] on span "Update Counts" at bounding box center [941, 242] width 54 height 11
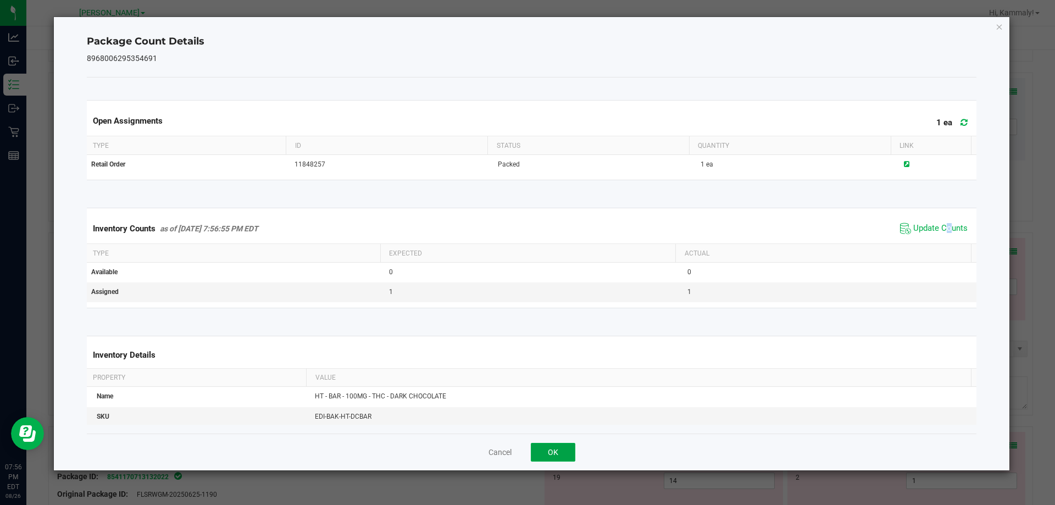
click at [574, 455] on button "OK" at bounding box center [553, 452] width 45 height 19
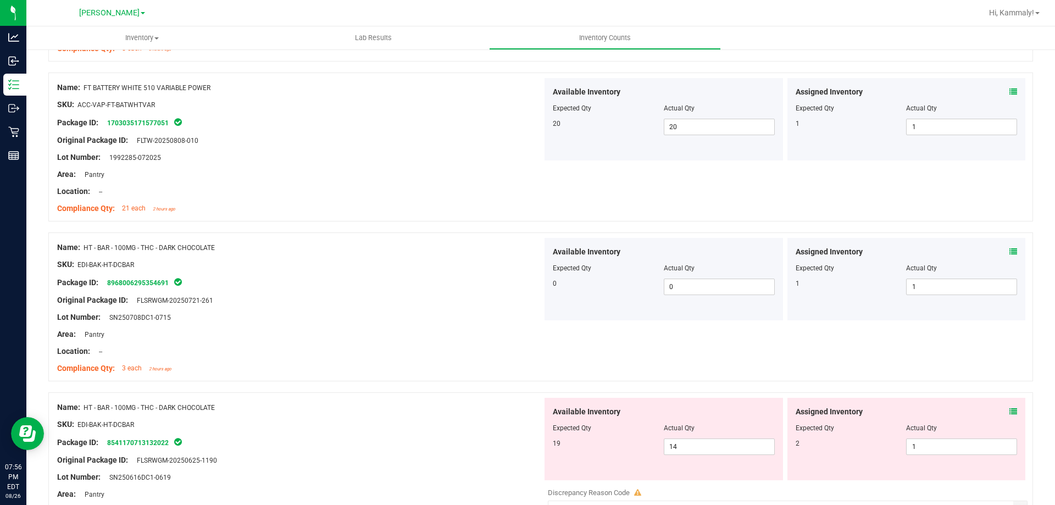
click at [1010, 409] on icon at bounding box center [1014, 412] width 8 height 8
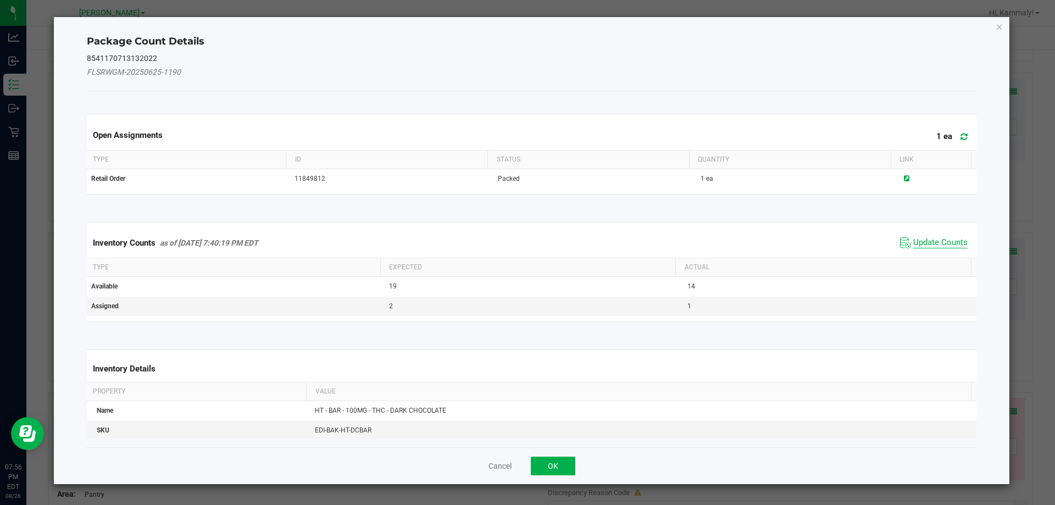
click at [931, 242] on span "Update Counts" at bounding box center [941, 242] width 54 height 11
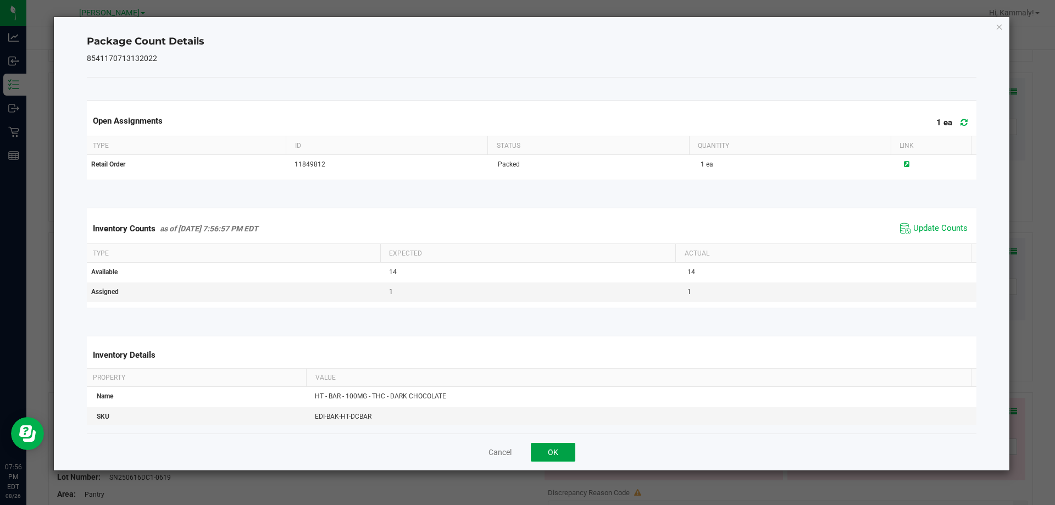
click at [559, 453] on button "OK" at bounding box center [553, 452] width 45 height 19
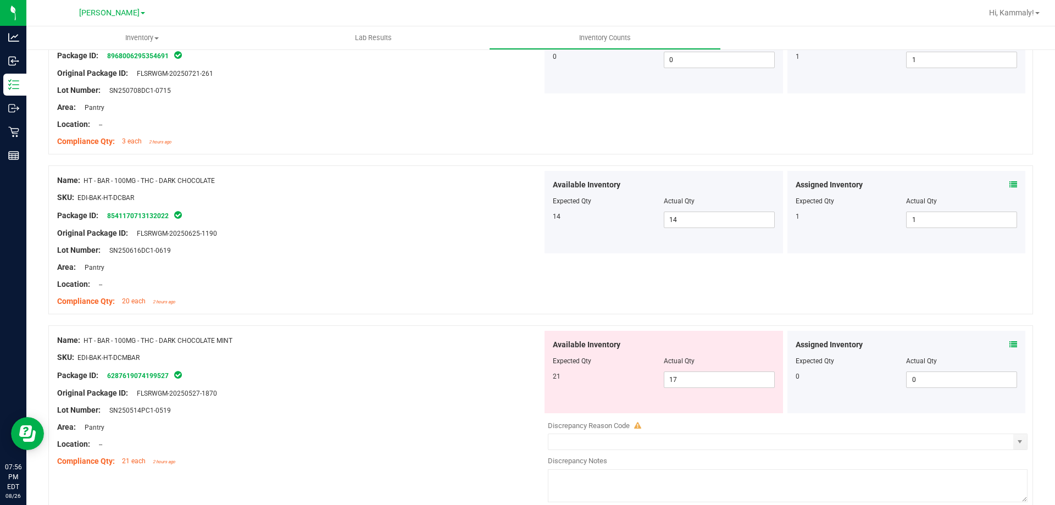
scroll to position [2049, 0]
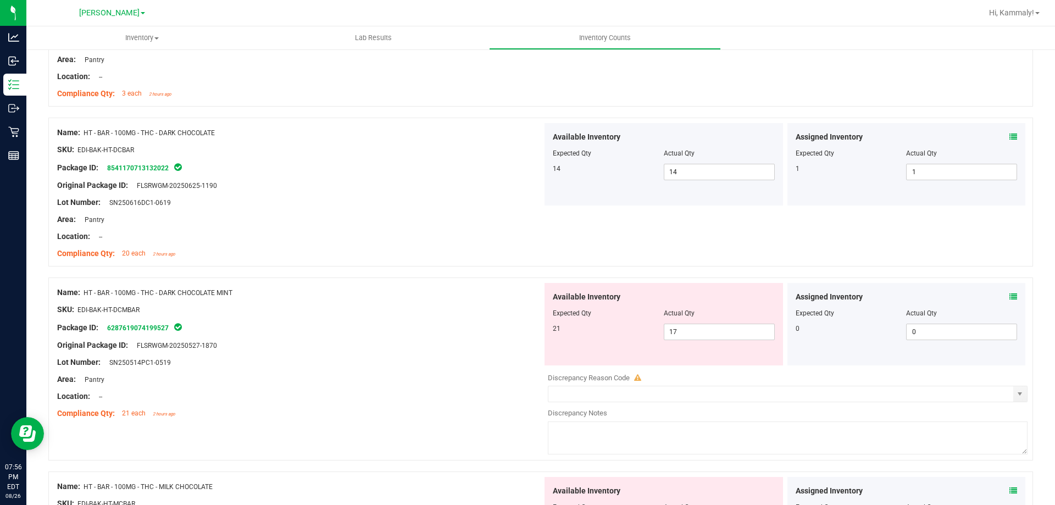
click at [1010, 298] on icon at bounding box center [1014, 297] width 8 height 8
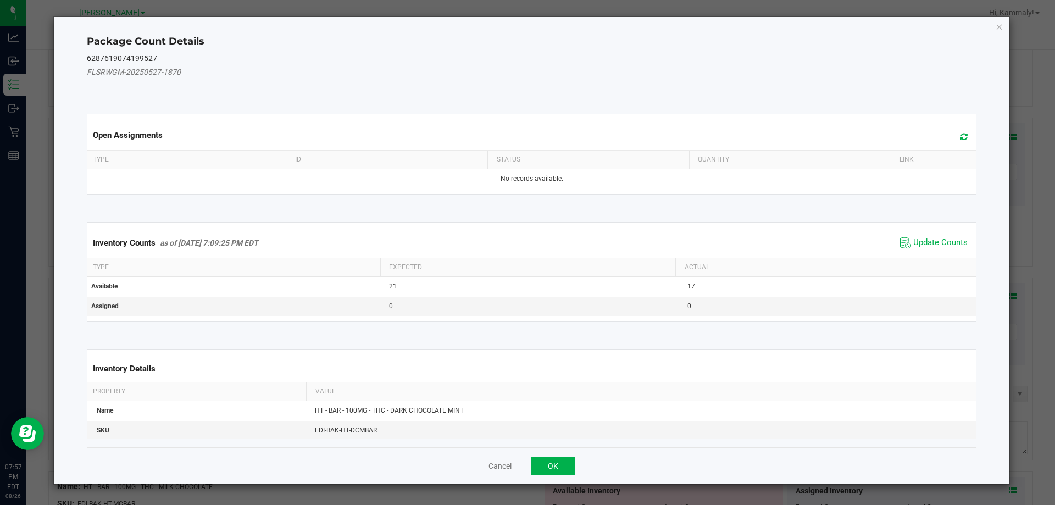
click at [935, 239] on span "Update Counts" at bounding box center [941, 242] width 54 height 11
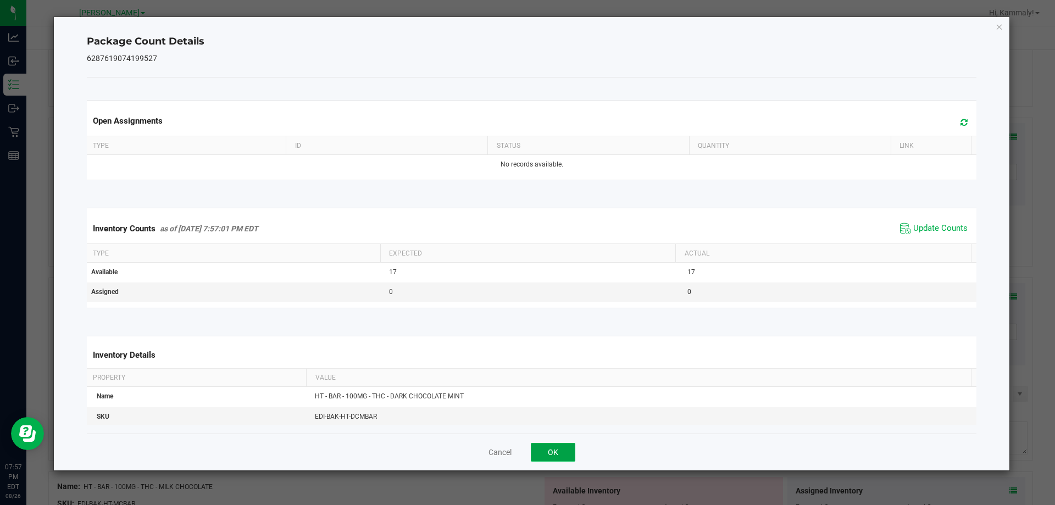
click at [560, 456] on button "OK" at bounding box center [553, 452] width 45 height 19
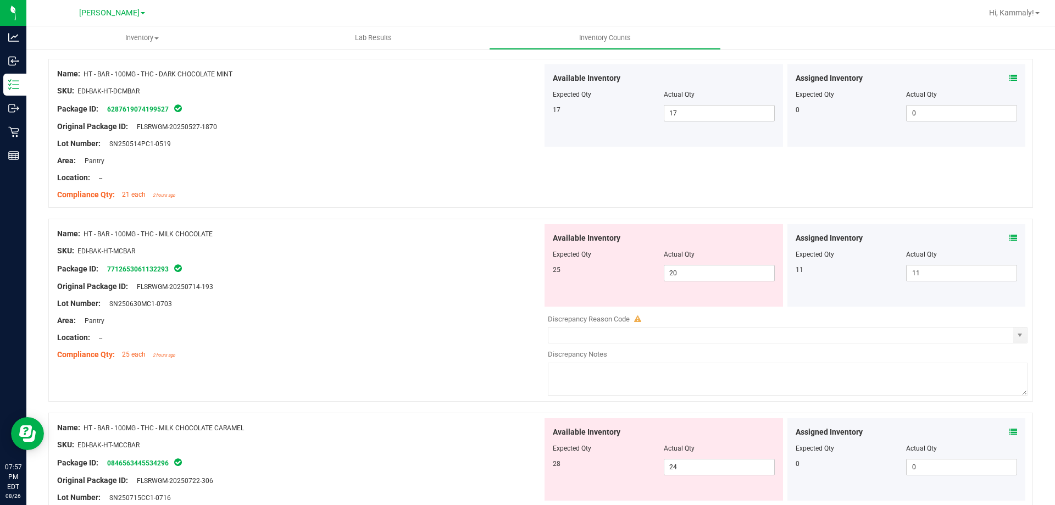
scroll to position [2269, 0]
click at [1009, 235] on div "Assigned Inventory Expected Qty Actual Qty 11 11 11" at bounding box center [907, 264] width 239 height 82
click at [1010, 238] on icon at bounding box center [1014, 237] width 8 height 8
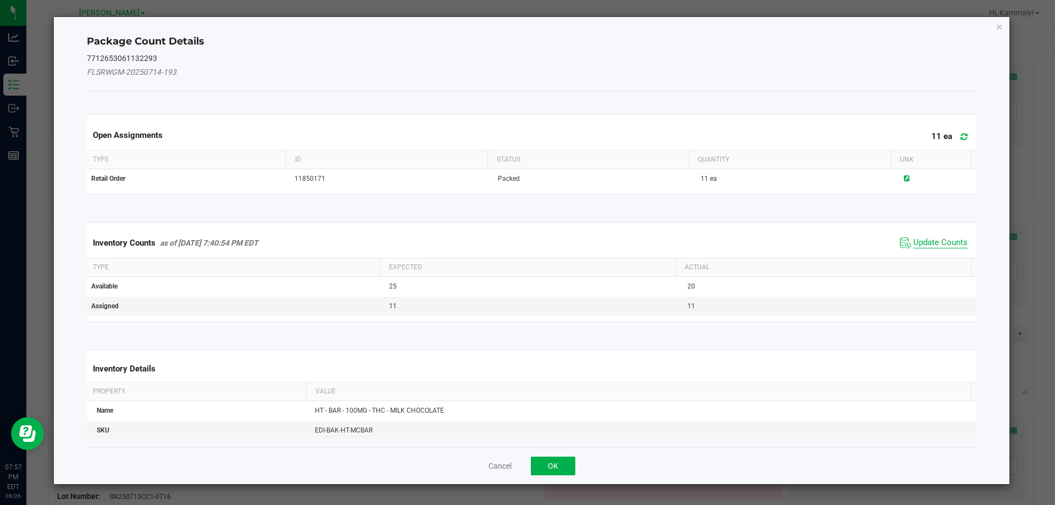
click at [938, 242] on span "Update Counts" at bounding box center [941, 242] width 54 height 11
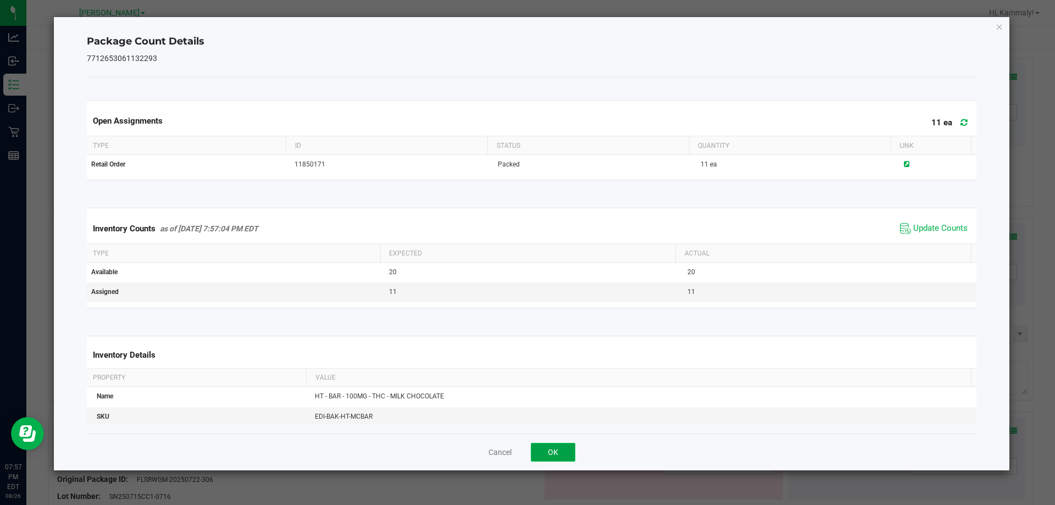
click at [555, 458] on button "OK" at bounding box center [553, 452] width 45 height 19
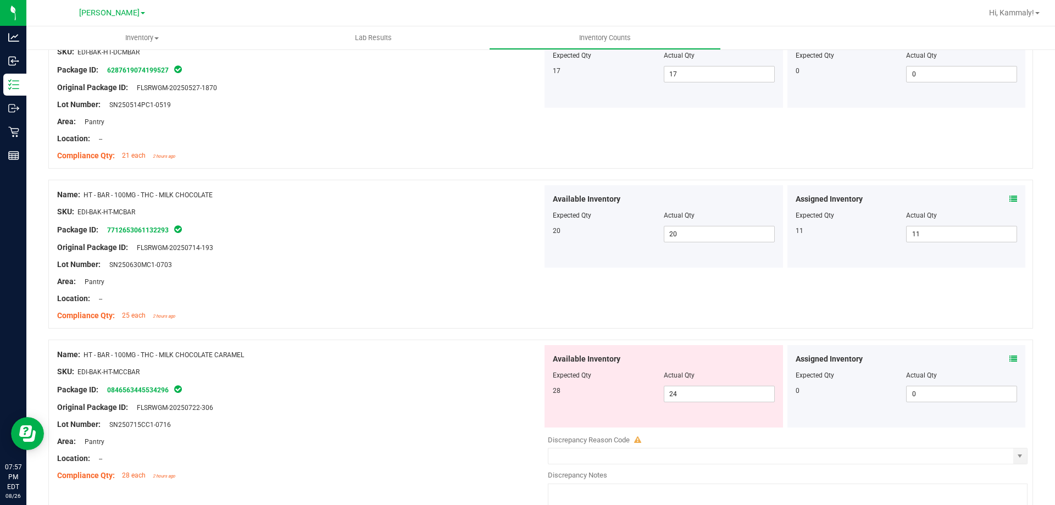
scroll to position [2324, 0]
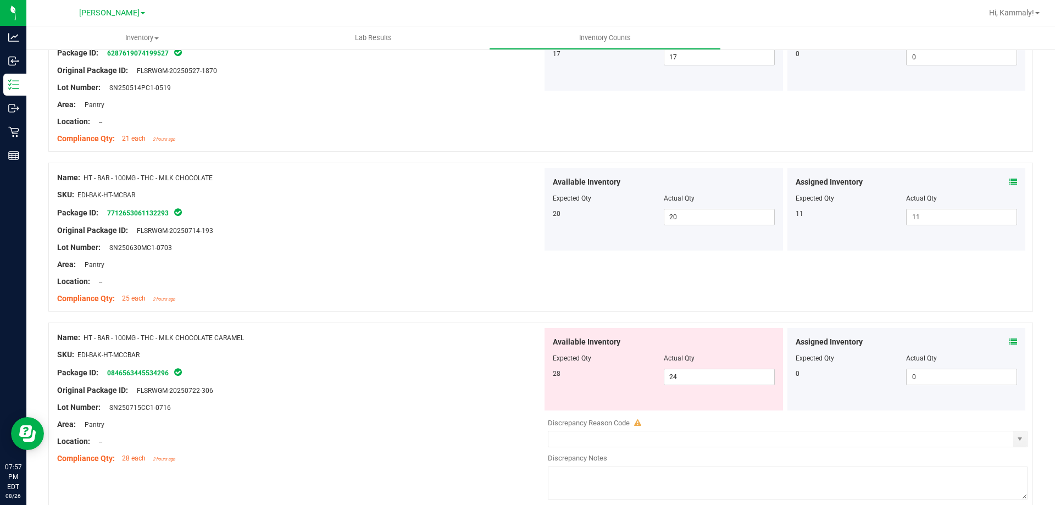
click at [1010, 343] on icon at bounding box center [1014, 342] width 8 height 8
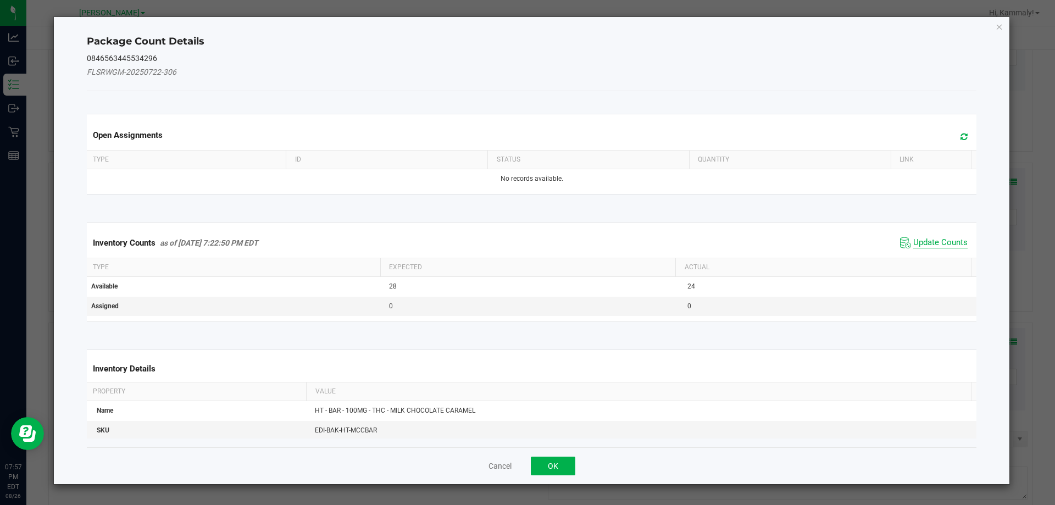
click at [926, 247] on span "Update Counts" at bounding box center [941, 242] width 54 height 11
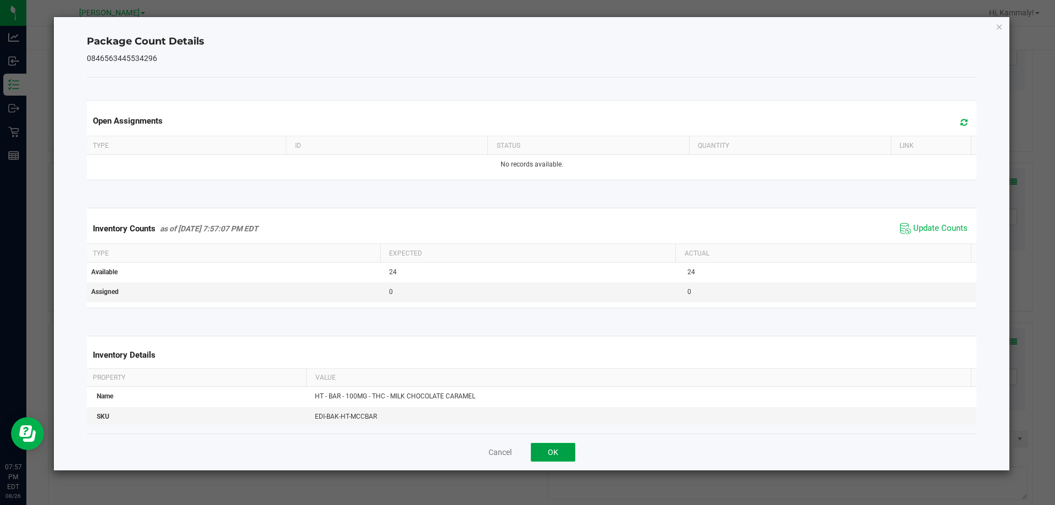
click at [537, 457] on button "OK" at bounding box center [553, 452] width 45 height 19
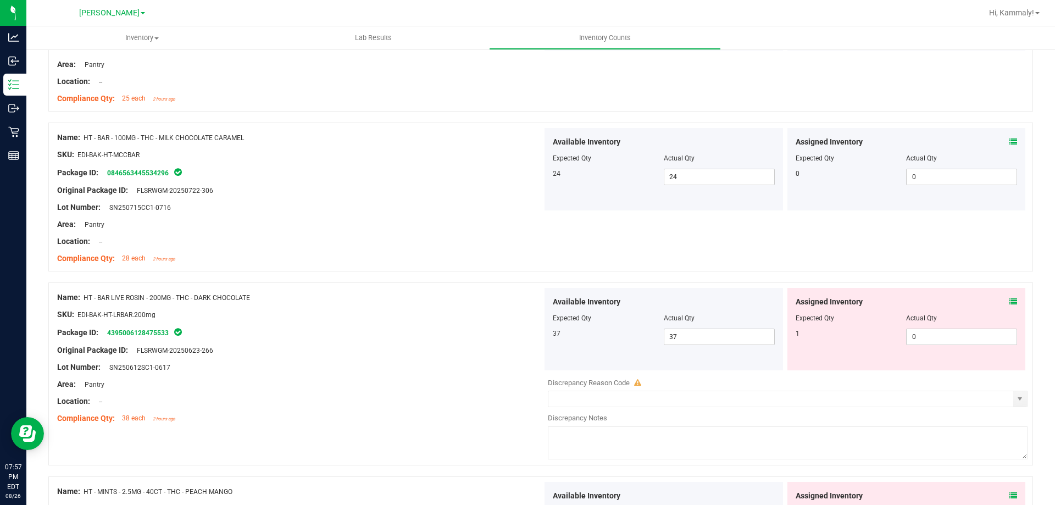
scroll to position [2544, 0]
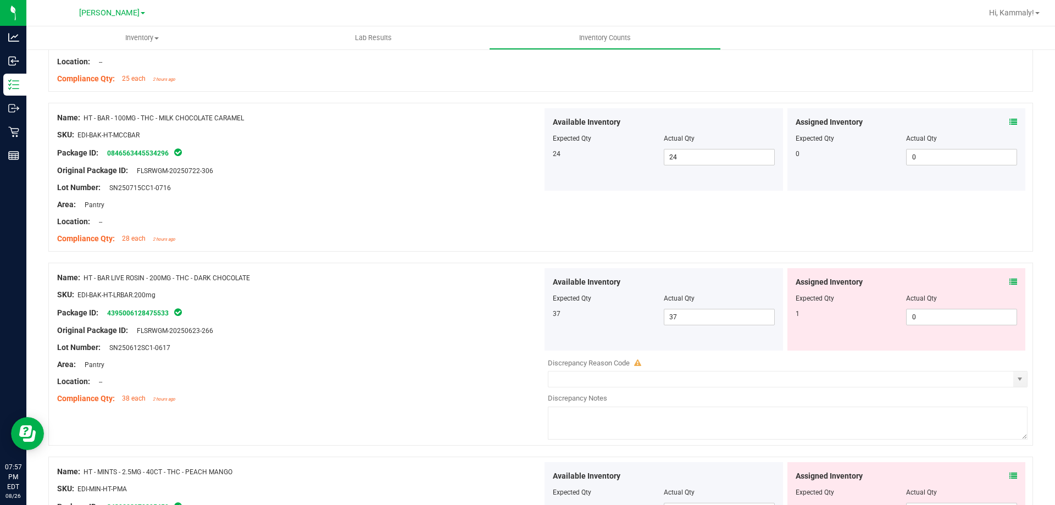
click at [1010, 285] on icon at bounding box center [1014, 282] width 8 height 8
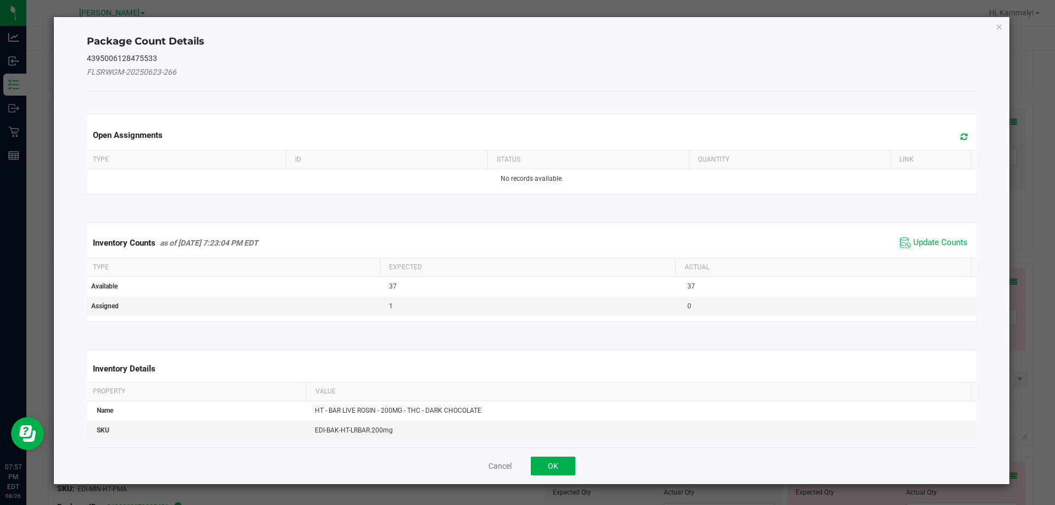
click at [904, 241] on span "Update Counts" at bounding box center [934, 243] width 73 height 16
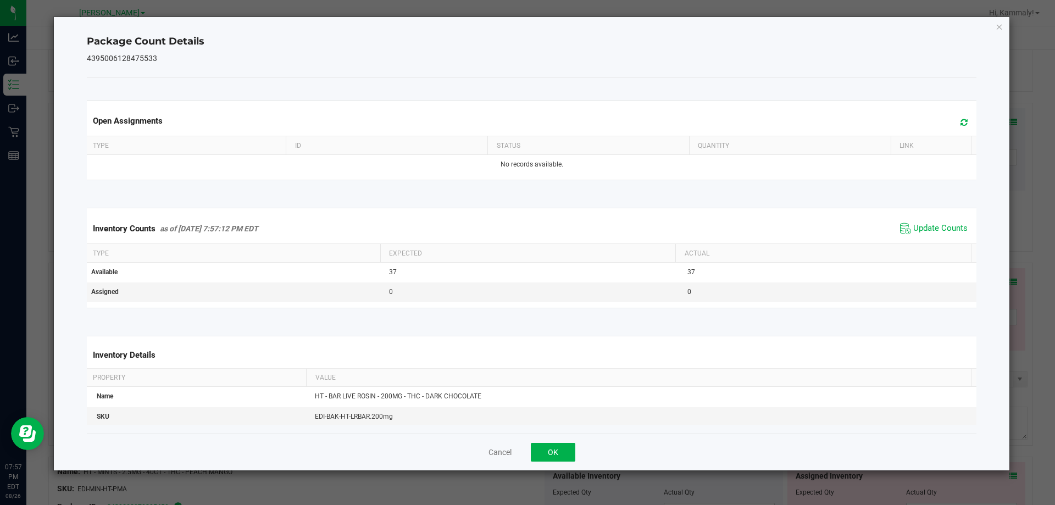
click at [558, 439] on div "Cancel OK" at bounding box center [532, 452] width 891 height 37
click at [555, 447] on button "OK" at bounding box center [553, 452] width 45 height 19
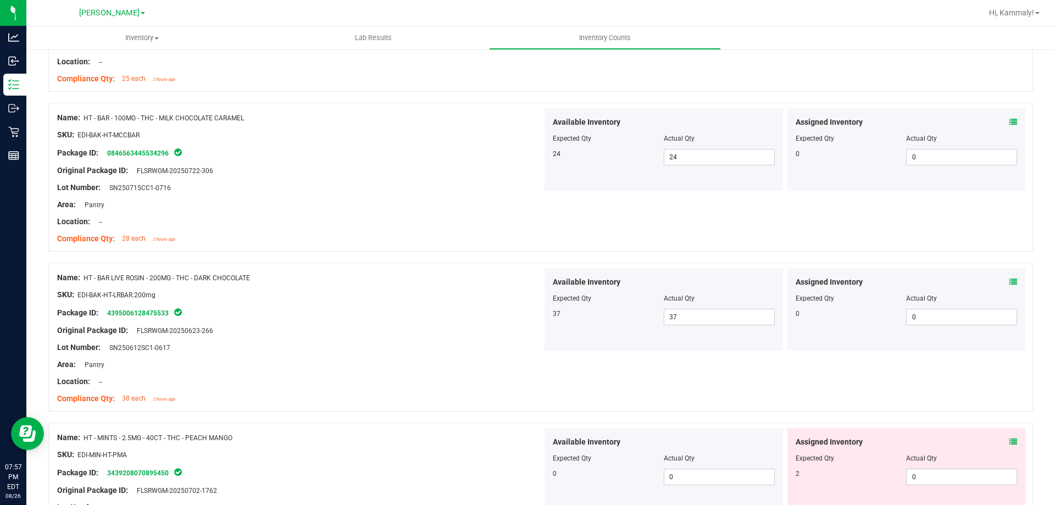
click at [1010, 441] on icon at bounding box center [1014, 442] width 8 height 8
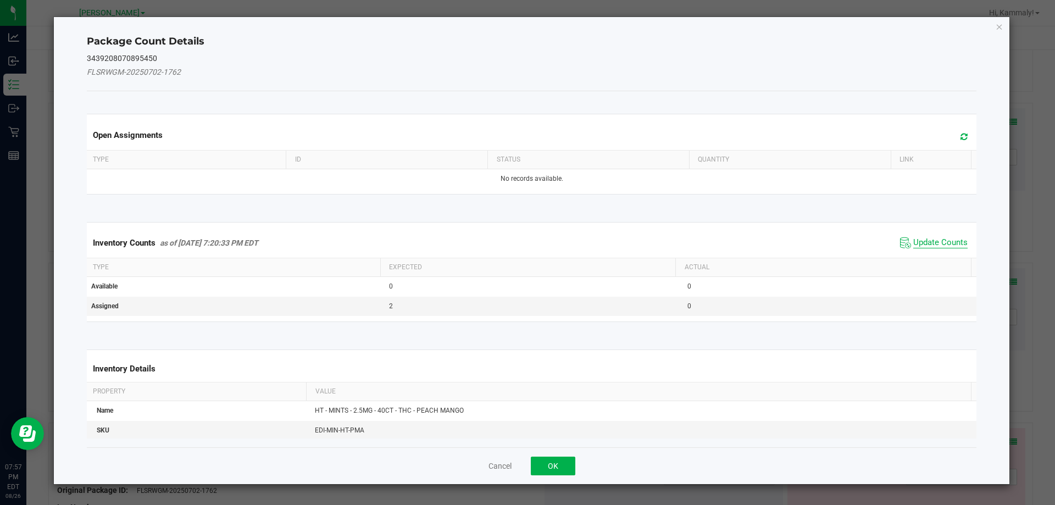
click at [926, 243] on span "Update Counts" at bounding box center [941, 242] width 54 height 11
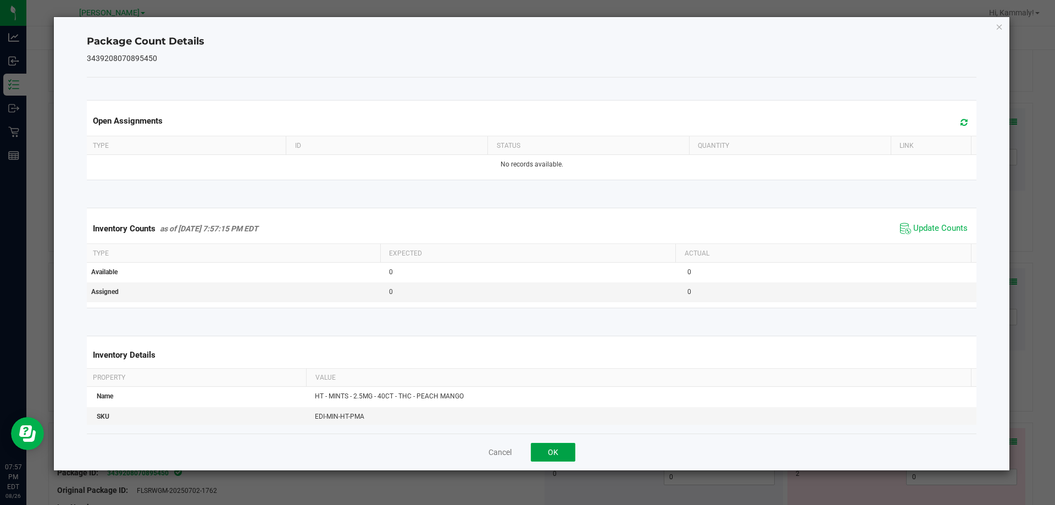
click at [552, 450] on button "OK" at bounding box center [553, 452] width 45 height 19
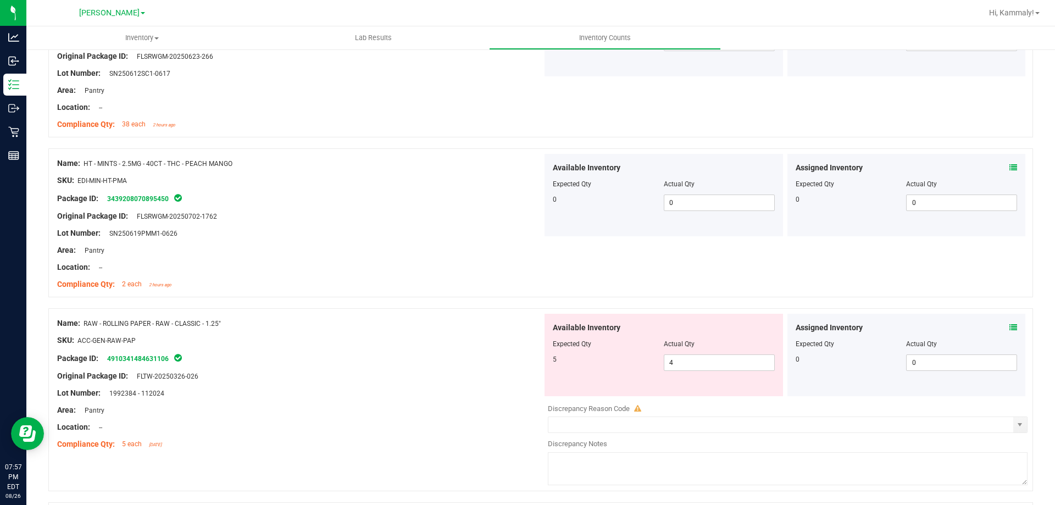
scroll to position [2843, 0]
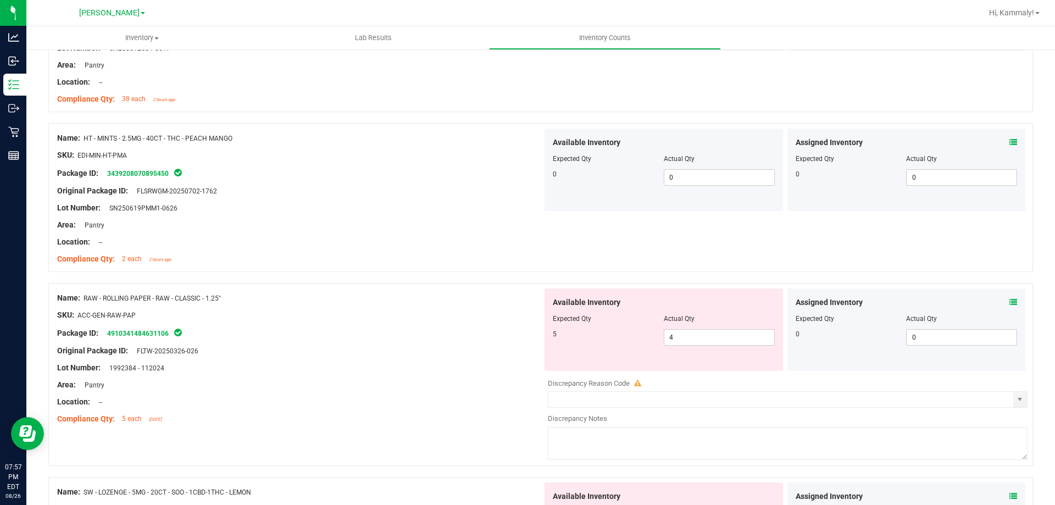
click at [1010, 302] on icon at bounding box center [1014, 303] width 8 height 8
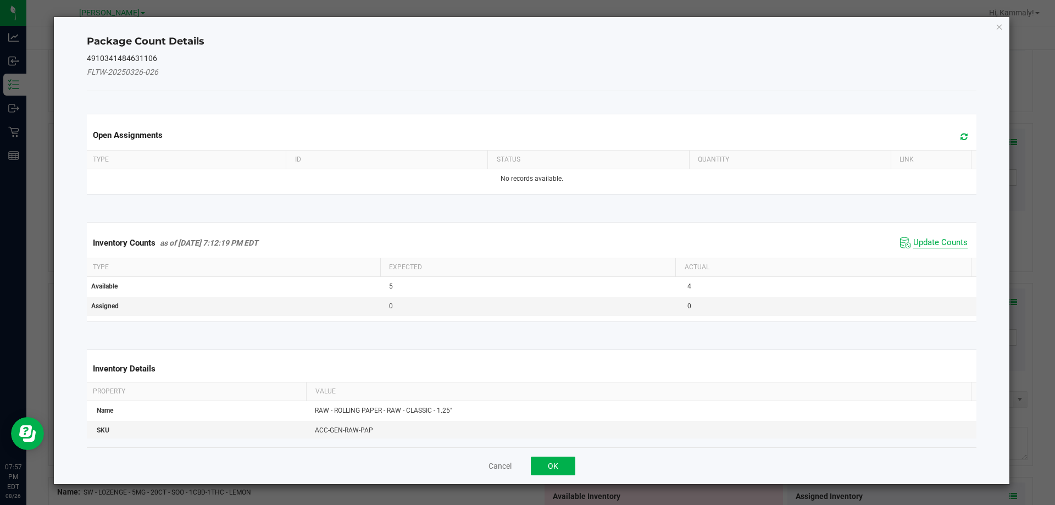
click at [938, 239] on span "Update Counts" at bounding box center [941, 242] width 54 height 11
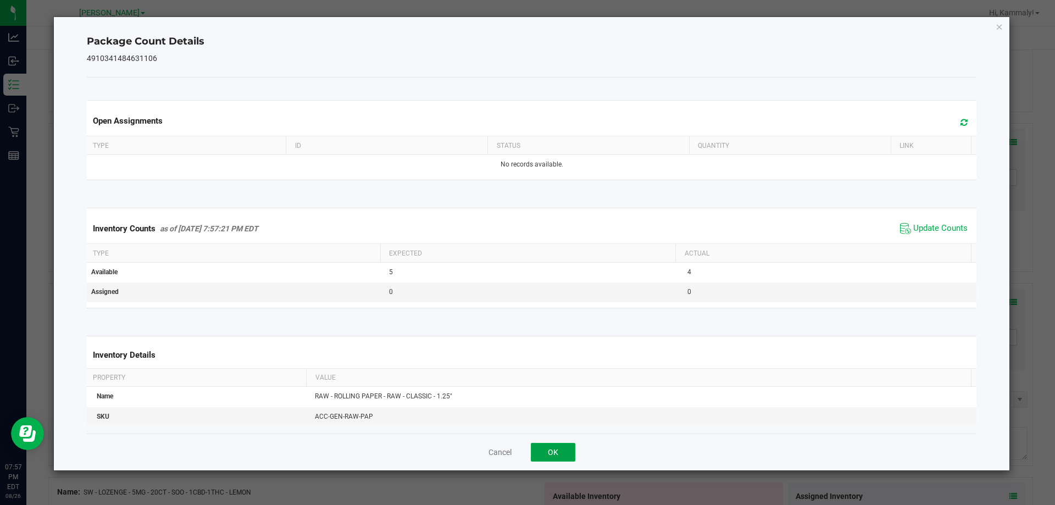
drag, startPoint x: 543, startPoint y: 458, endPoint x: 562, endPoint y: 450, distance: 21.4
click at [543, 458] on button "OK" at bounding box center [553, 452] width 45 height 19
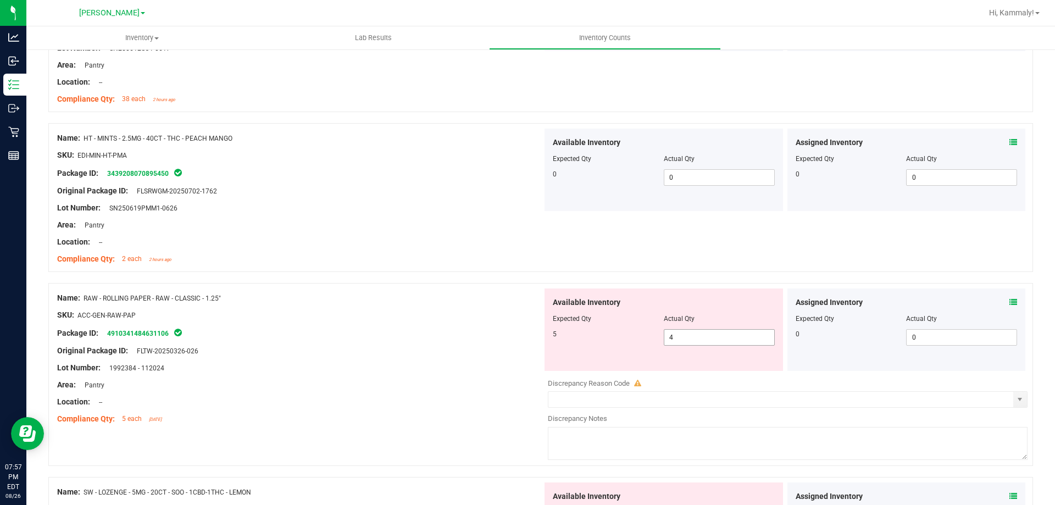
click at [688, 331] on span "4 4" at bounding box center [719, 337] width 111 height 16
click at [688, 331] on input "4" at bounding box center [720, 337] width 110 height 15
type input "5"
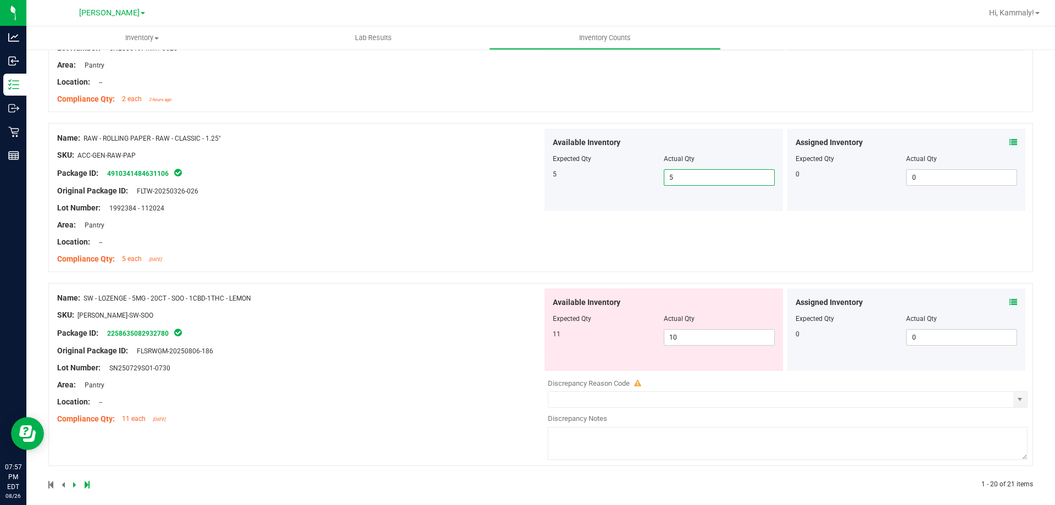
scroll to position [3008, 0]
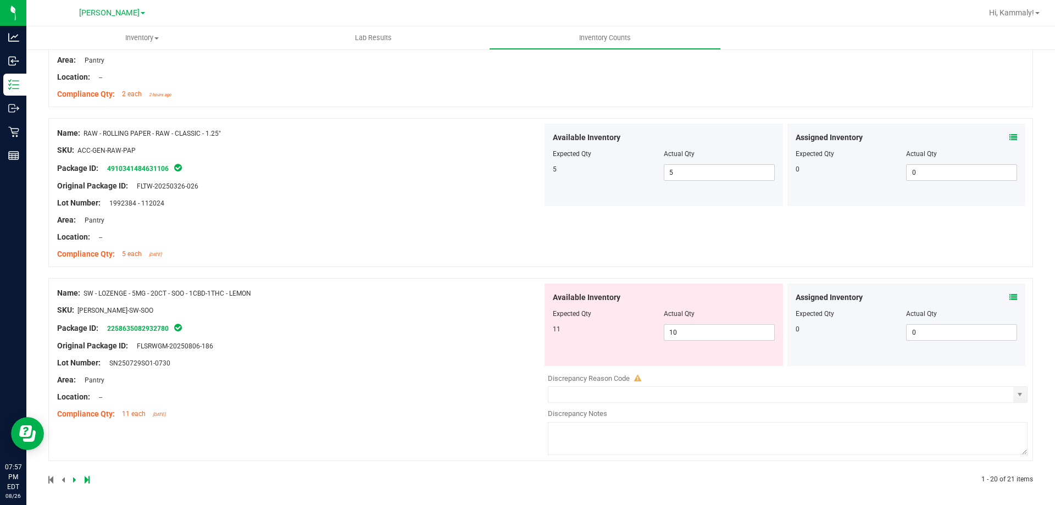
click at [1010, 296] on icon at bounding box center [1014, 298] width 8 height 8
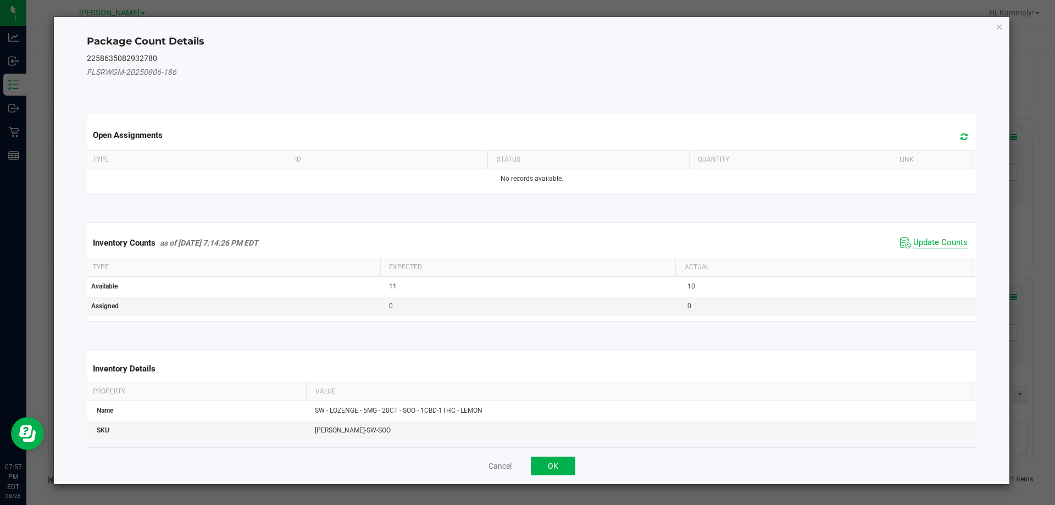
click at [942, 241] on span "Update Counts" at bounding box center [941, 242] width 54 height 11
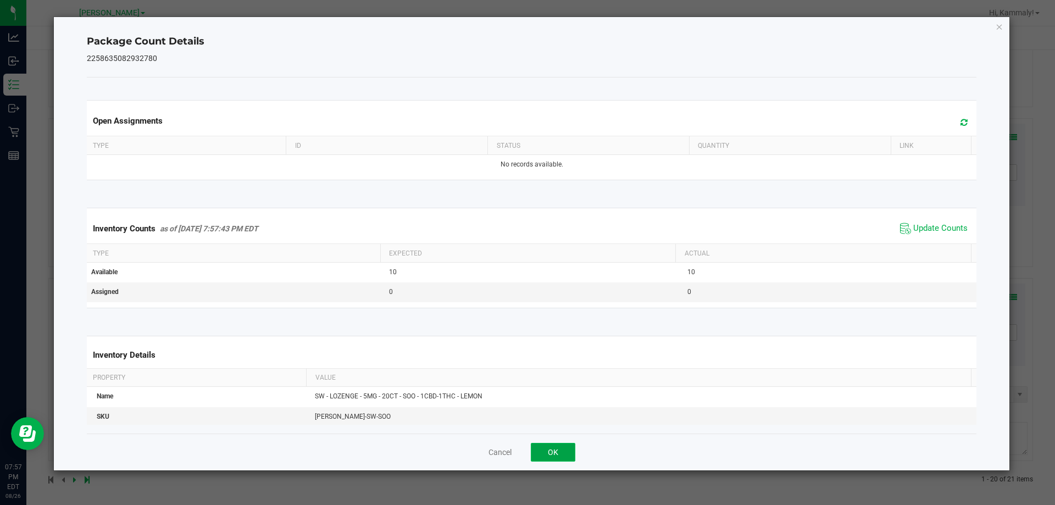
click at [539, 456] on button "OK" at bounding box center [553, 452] width 45 height 19
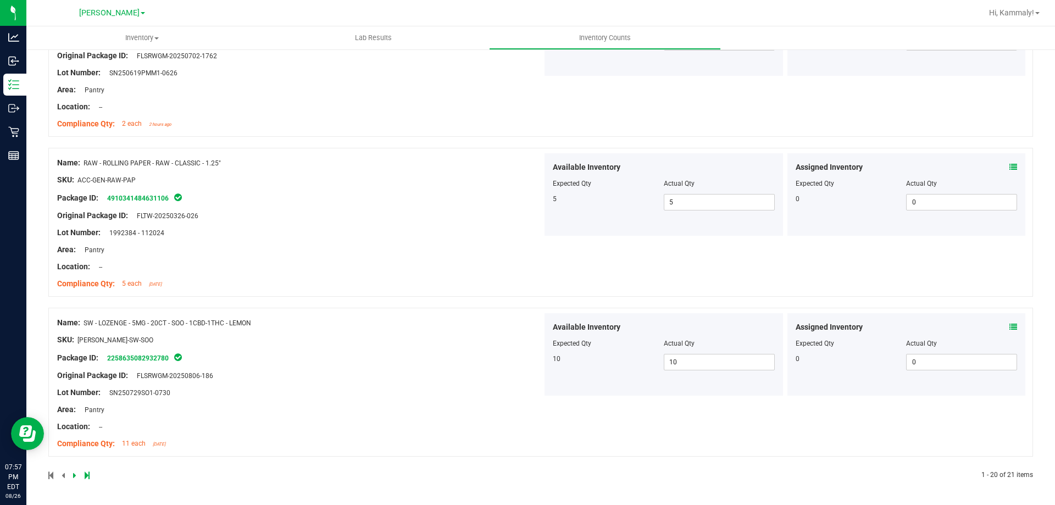
scroll to position [0, 0]
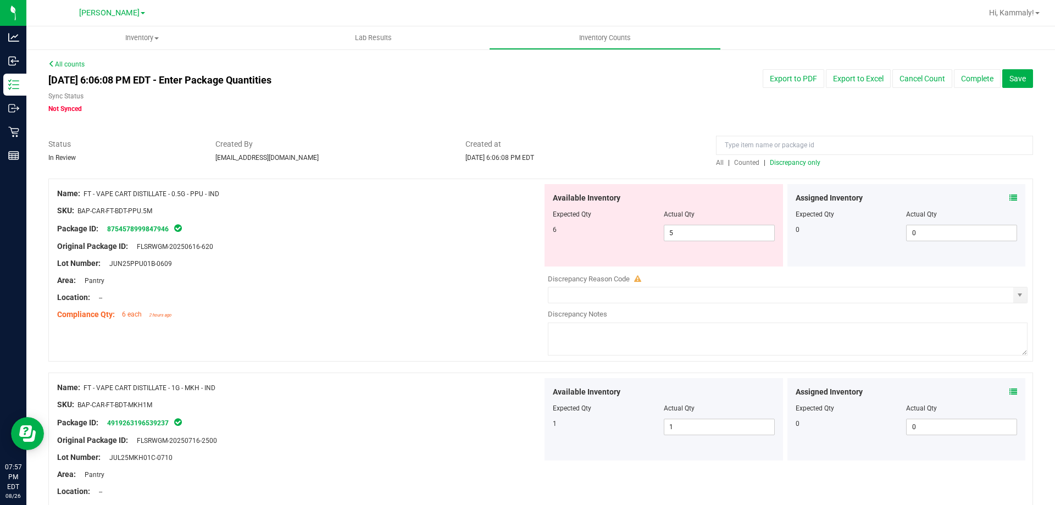
click at [742, 161] on span "Counted" at bounding box center [746, 163] width 25 height 8
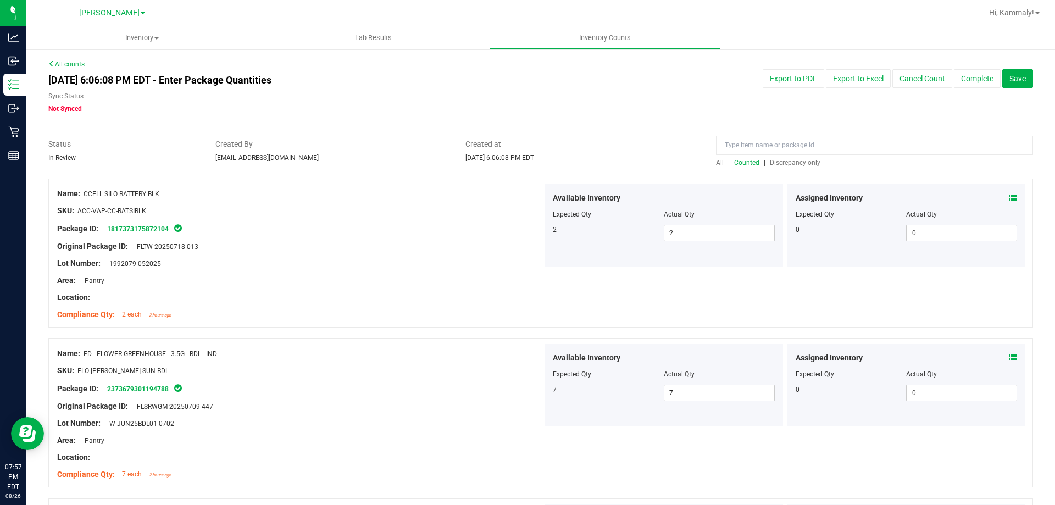
click at [791, 161] on span "Discrepancy only" at bounding box center [795, 163] width 51 height 8
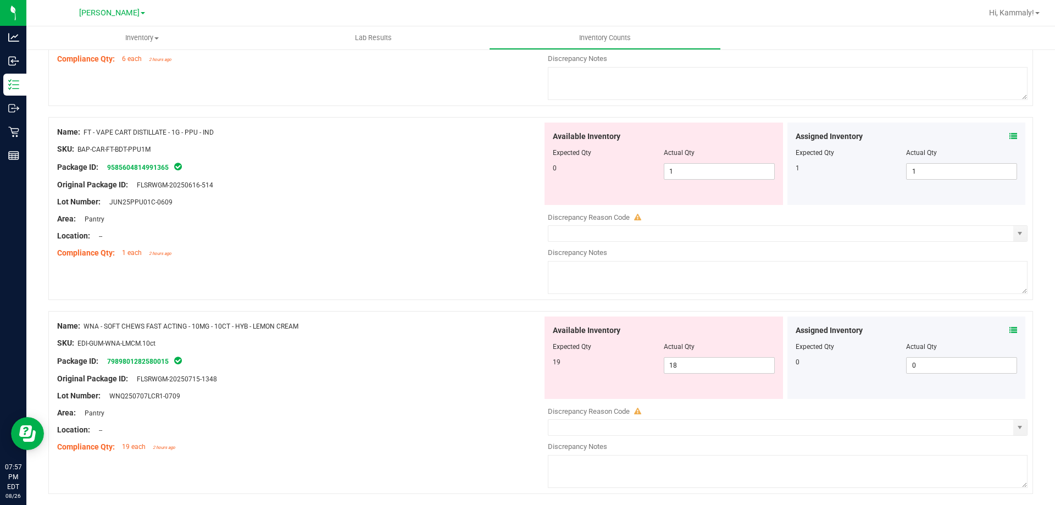
scroll to position [275, 0]
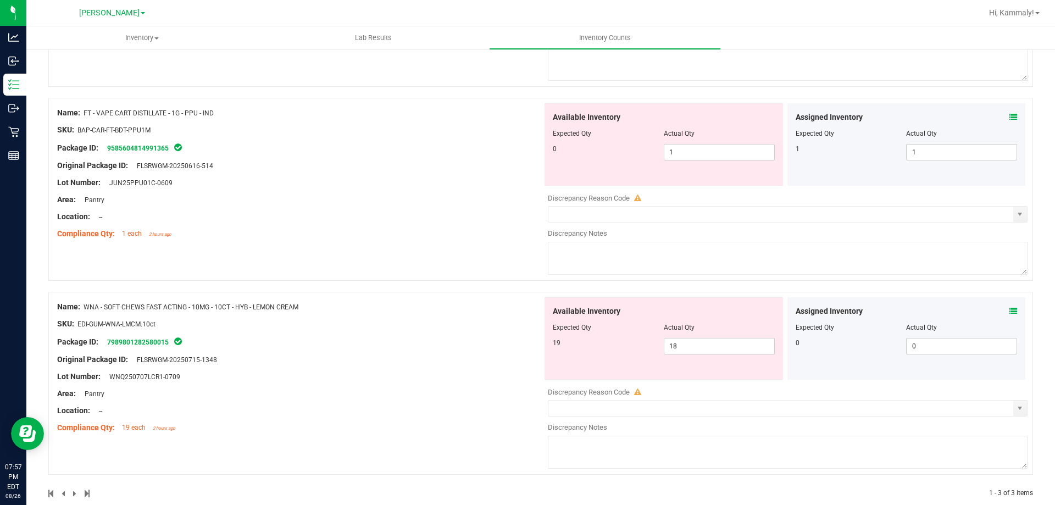
click at [1010, 310] on icon at bounding box center [1014, 311] width 8 height 8
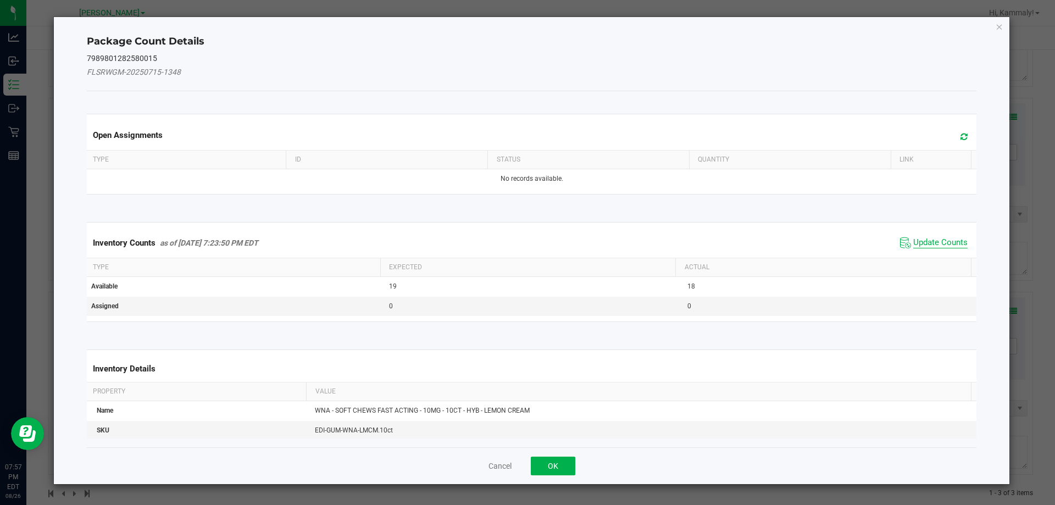
click at [952, 240] on span "Update Counts" at bounding box center [941, 242] width 54 height 11
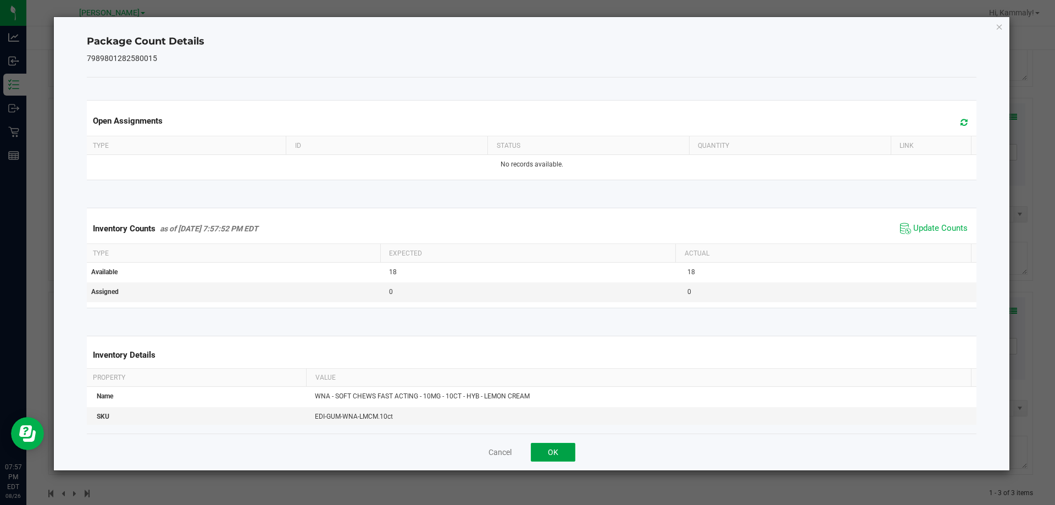
drag, startPoint x: 560, startPoint y: 453, endPoint x: 758, endPoint y: 357, distance: 219.6
click at [561, 452] on button "OK" at bounding box center [553, 452] width 45 height 19
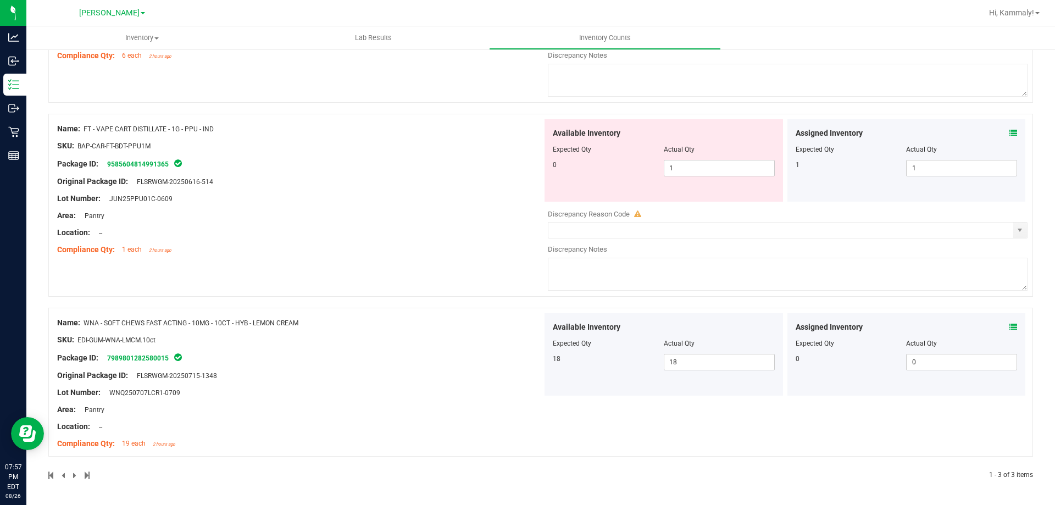
scroll to position [0, 0]
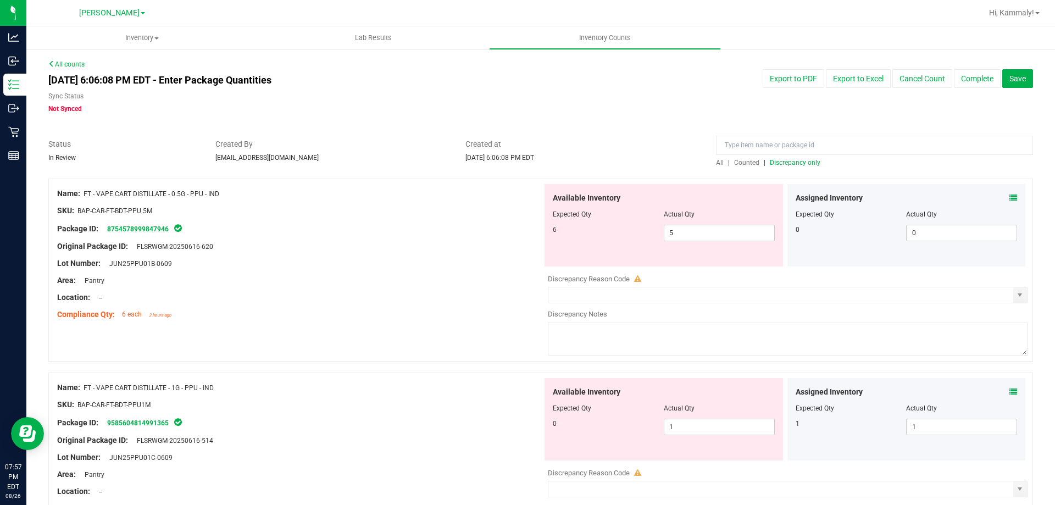
click at [736, 160] on span "Counted" at bounding box center [746, 163] width 25 height 8
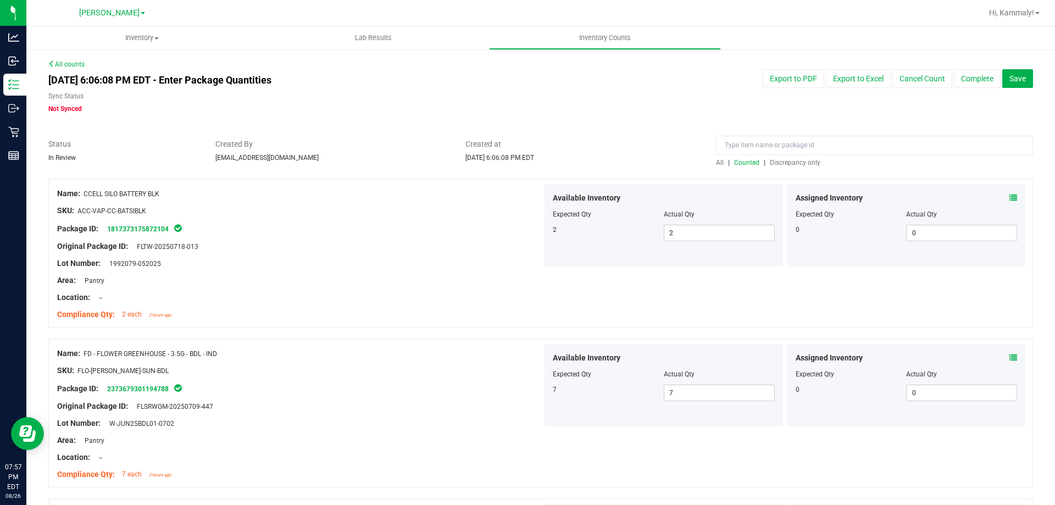
click at [793, 159] on span "Discrepancy only" at bounding box center [795, 163] width 51 height 8
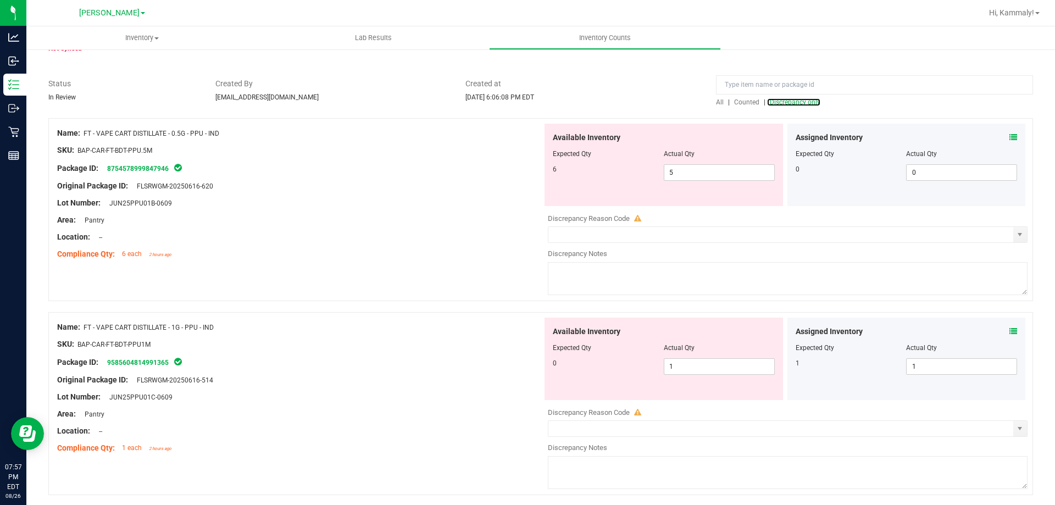
scroll to position [99, 0]
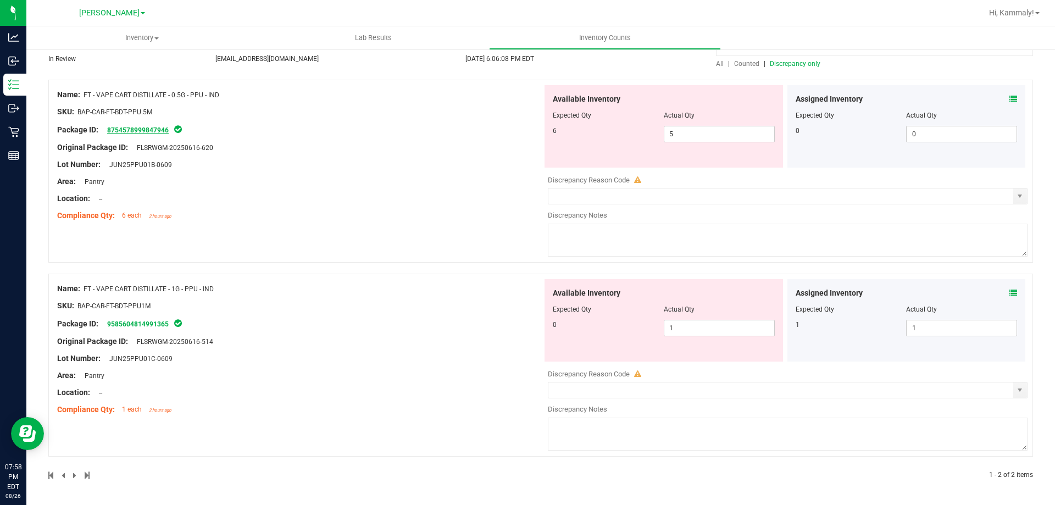
click at [165, 130] on link "8754578999847946" at bounding box center [138, 130] width 62 height 8
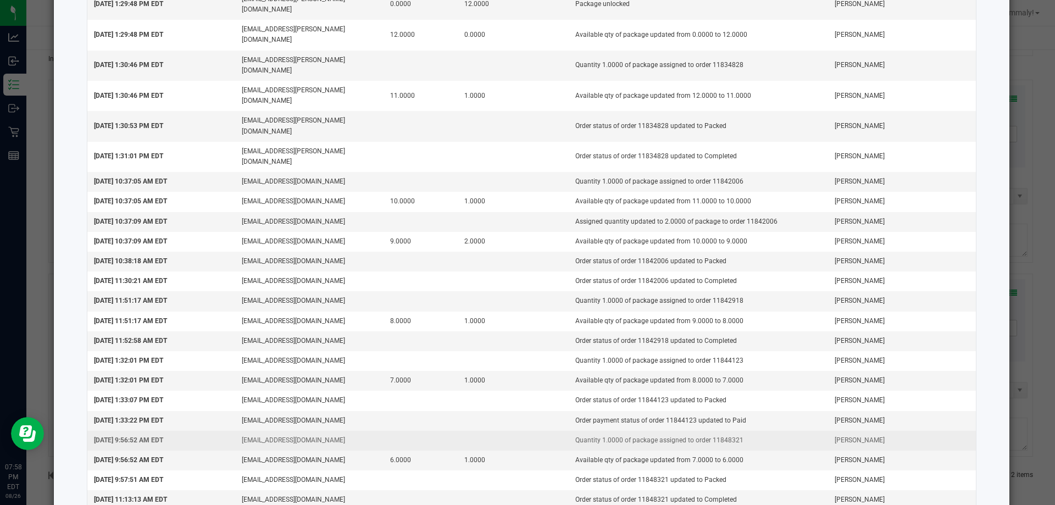
scroll to position [164, 0]
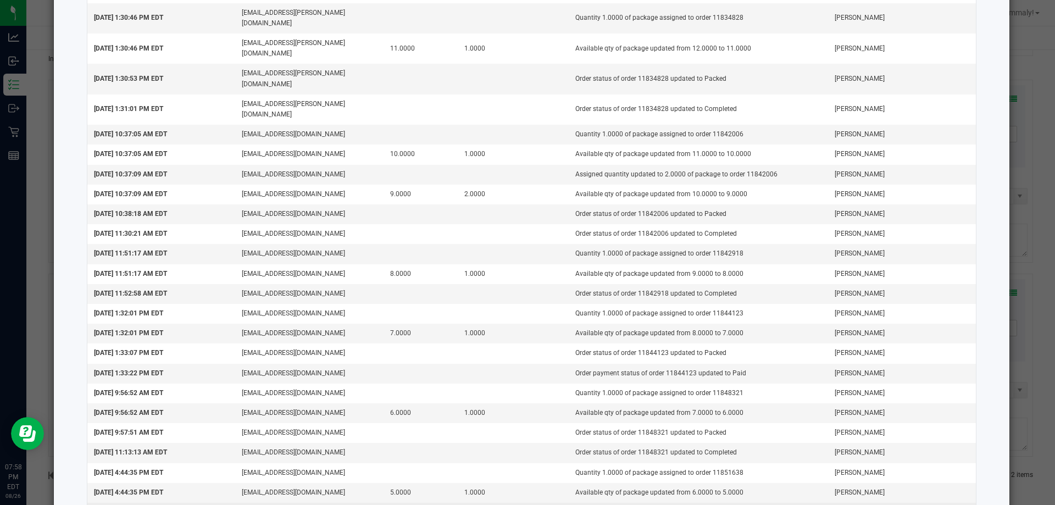
click at [692, 503] on td "Package unassigned from order 11851638" at bounding box center [698, 513] width 259 height 20
click at [689, 503] on td "Package unassigned from order 11851638" at bounding box center [698, 513] width 259 height 20
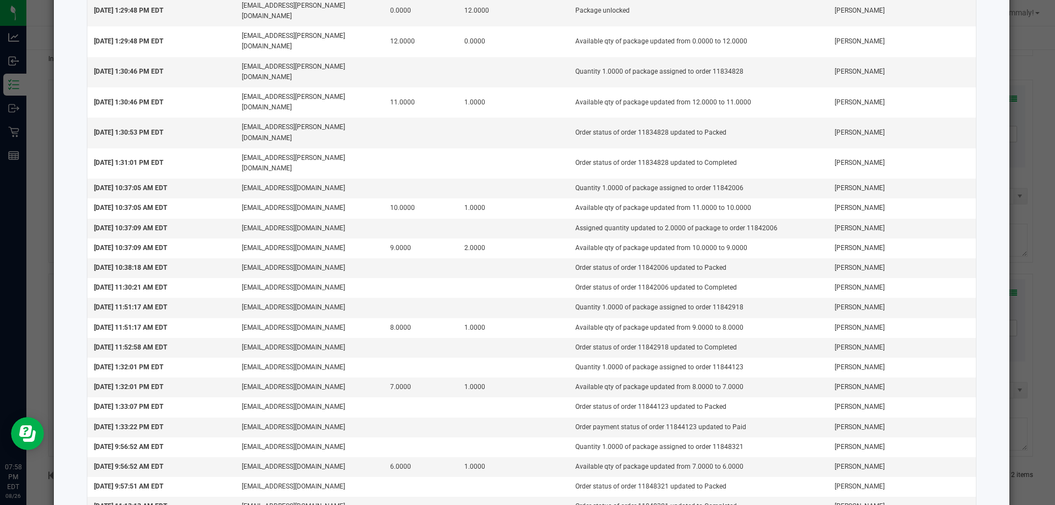
scroll to position [0, 0]
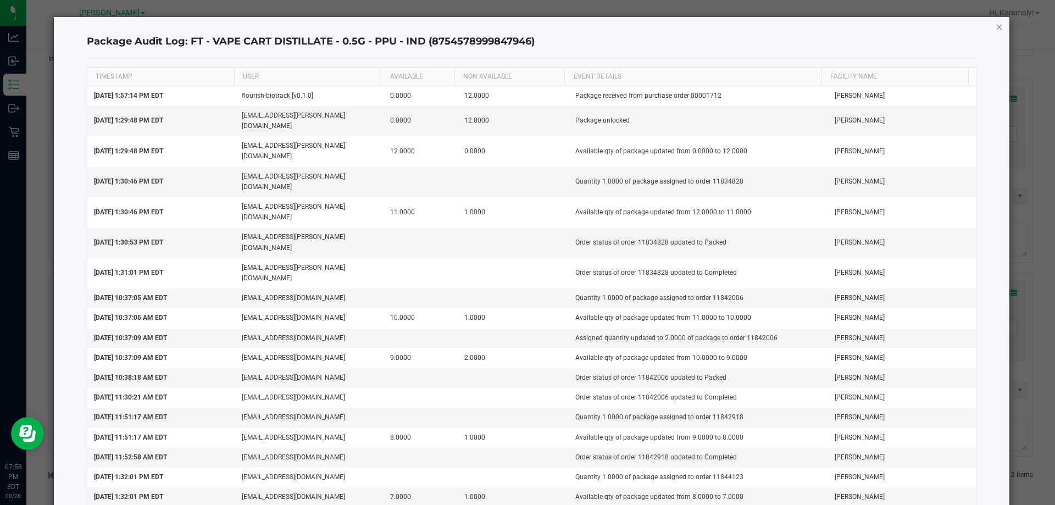
click at [996, 29] on icon "button" at bounding box center [1000, 26] width 8 height 13
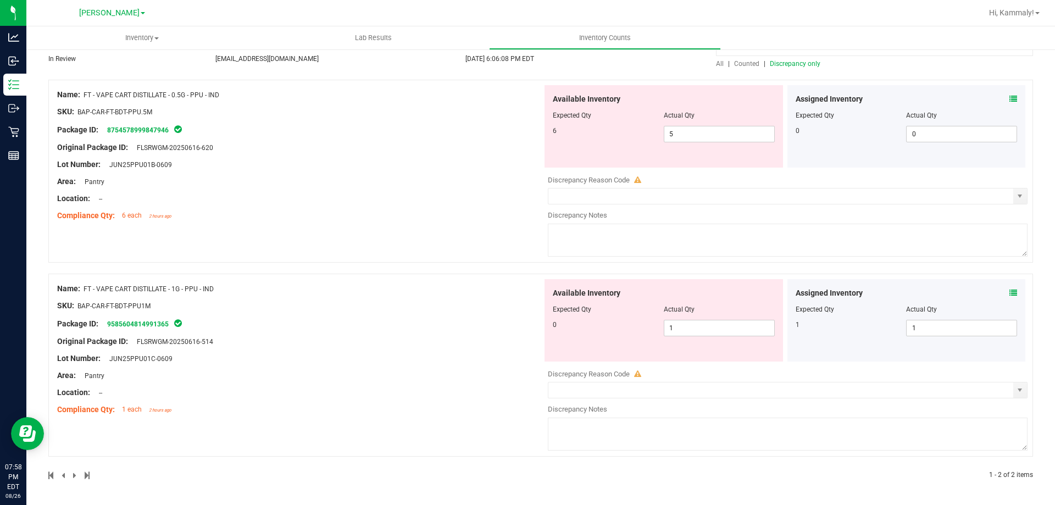
click at [150, 138] on div at bounding box center [299, 138] width 485 height 5
click at [154, 124] on div "Package ID: 8754578999847946" at bounding box center [299, 129] width 485 height 13
click at [151, 132] on link "8754578999847946" at bounding box center [138, 130] width 62 height 8
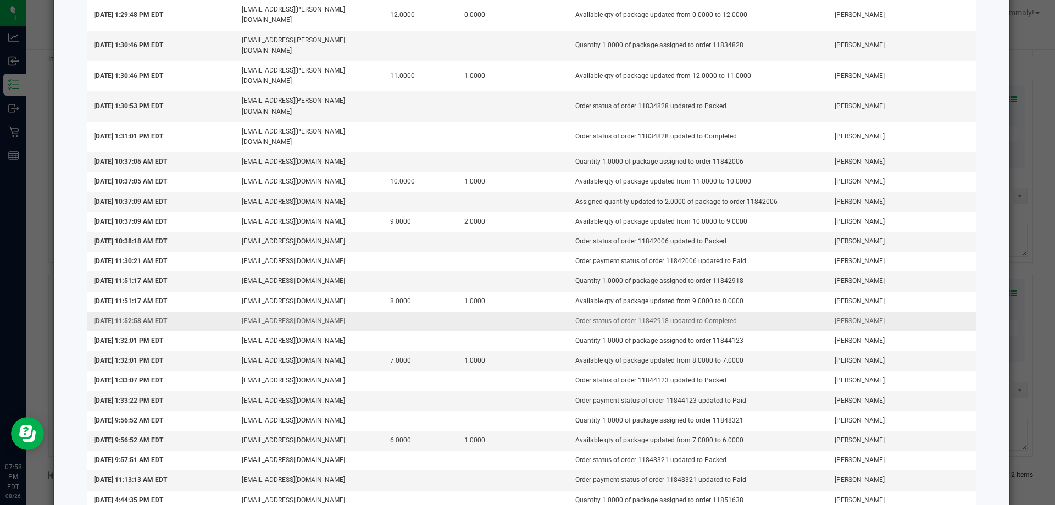
scroll to position [164, 0]
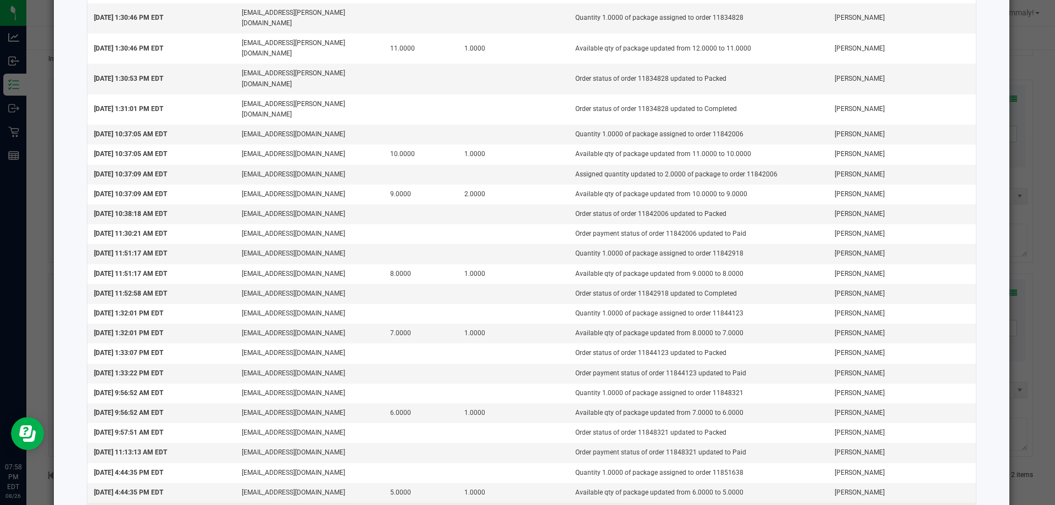
click at [677, 503] on td "Package unassigned from order 11851638" at bounding box center [698, 513] width 259 height 20
copy td "11851638"
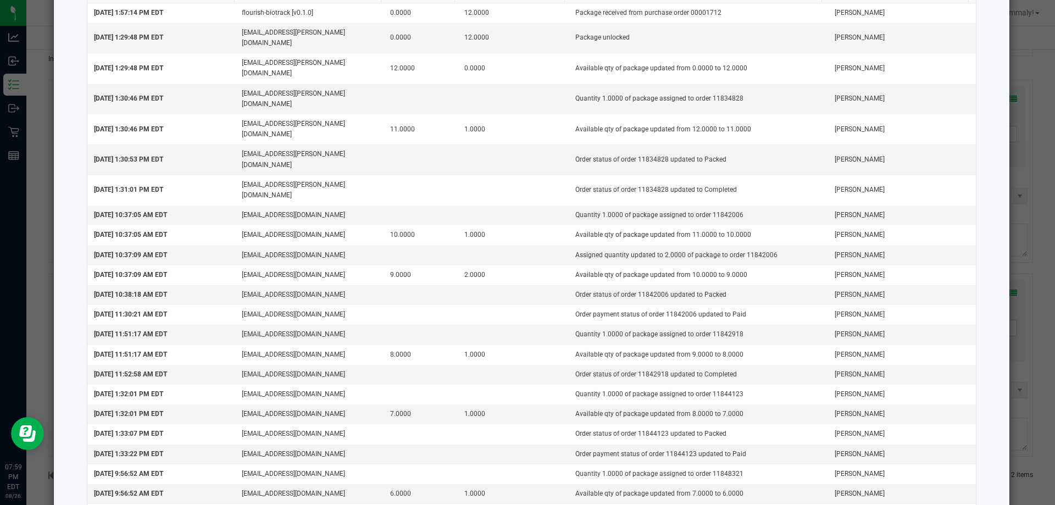
scroll to position [0, 0]
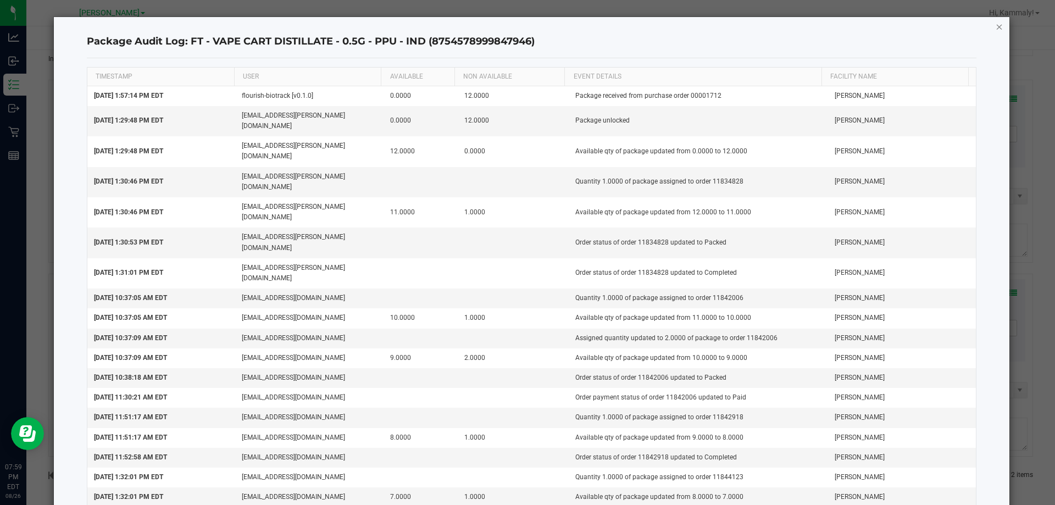
click at [996, 26] on icon "button" at bounding box center [1000, 26] width 8 height 13
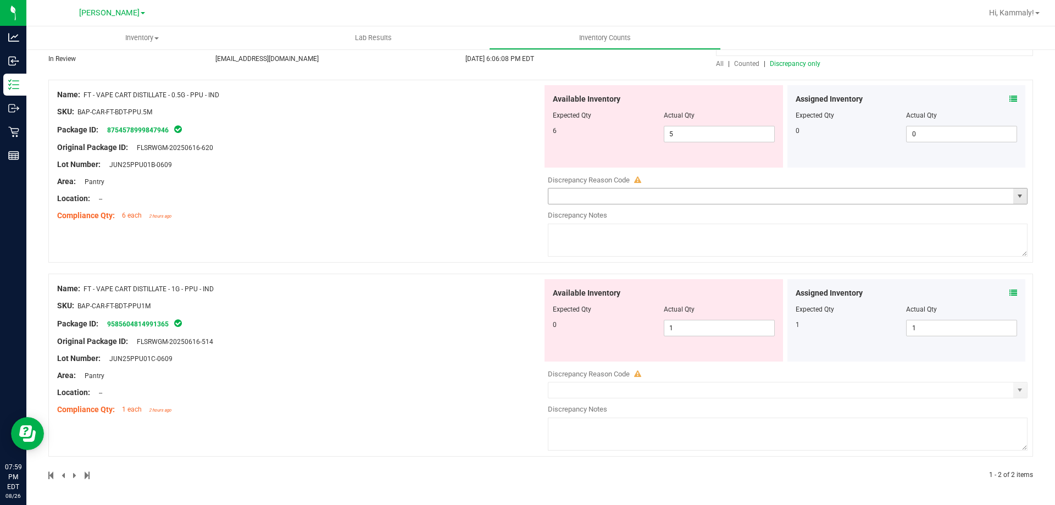
click at [711, 195] on input "text" at bounding box center [781, 196] width 465 height 15
click at [1016, 197] on span "select" at bounding box center [1020, 196] width 9 height 9
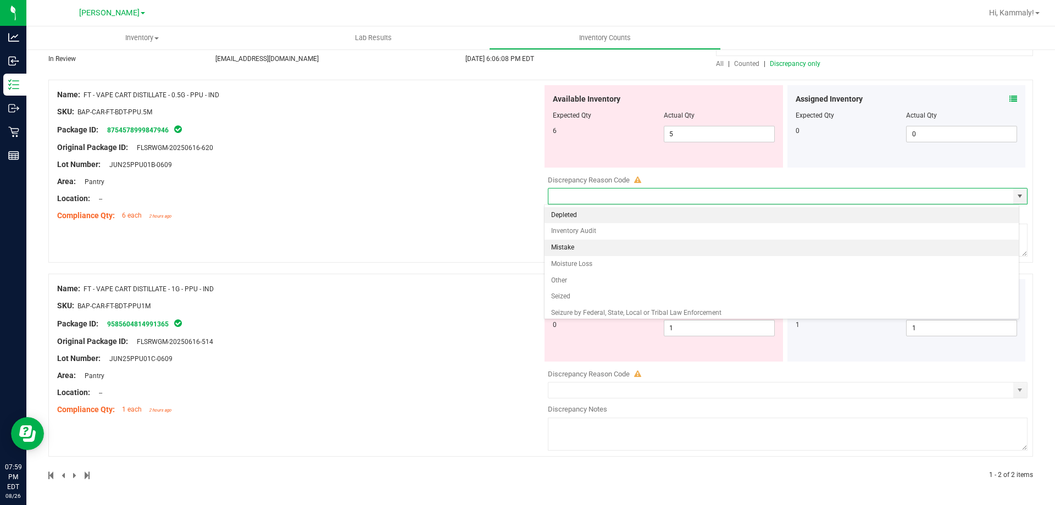
click at [580, 252] on li "Mistake" at bounding box center [782, 248] width 475 height 16
type input "Mistake"
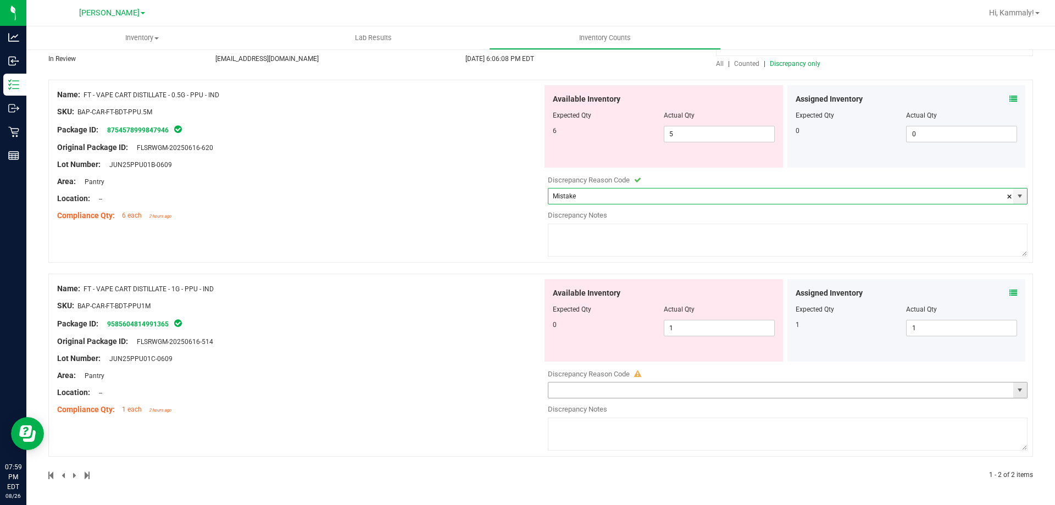
click at [1016, 394] on span "select" at bounding box center [1020, 390] width 9 height 9
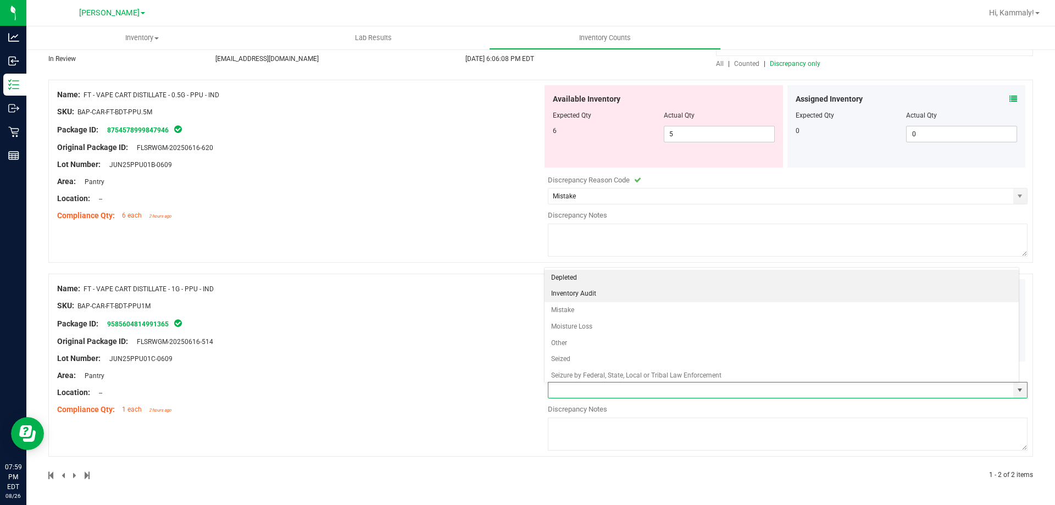
click at [754, 301] on li "Inventory Audit" at bounding box center [782, 294] width 475 height 16
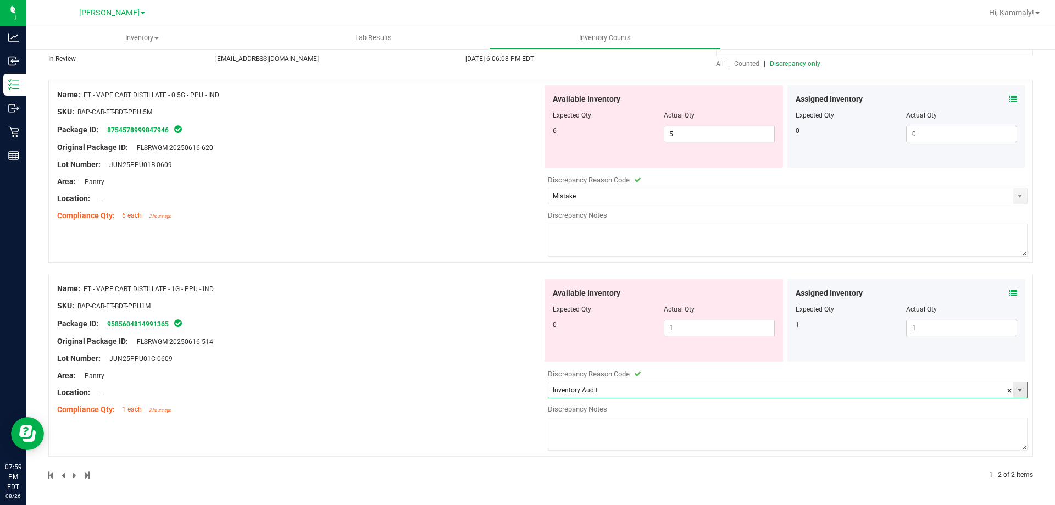
click at [1016, 394] on span "select" at bounding box center [1020, 390] width 9 height 9
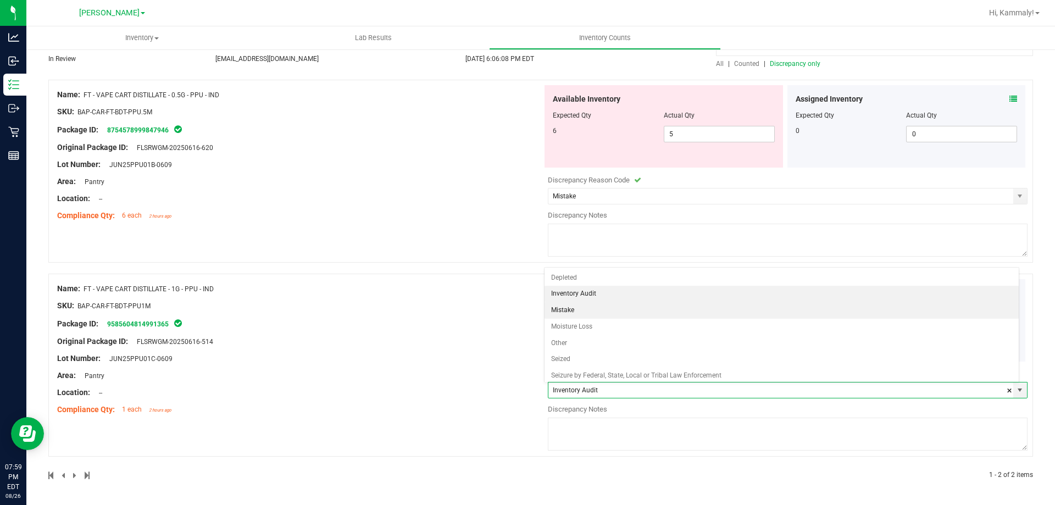
click at [803, 306] on li "Mistake" at bounding box center [782, 310] width 475 height 16
type input "Mistake"
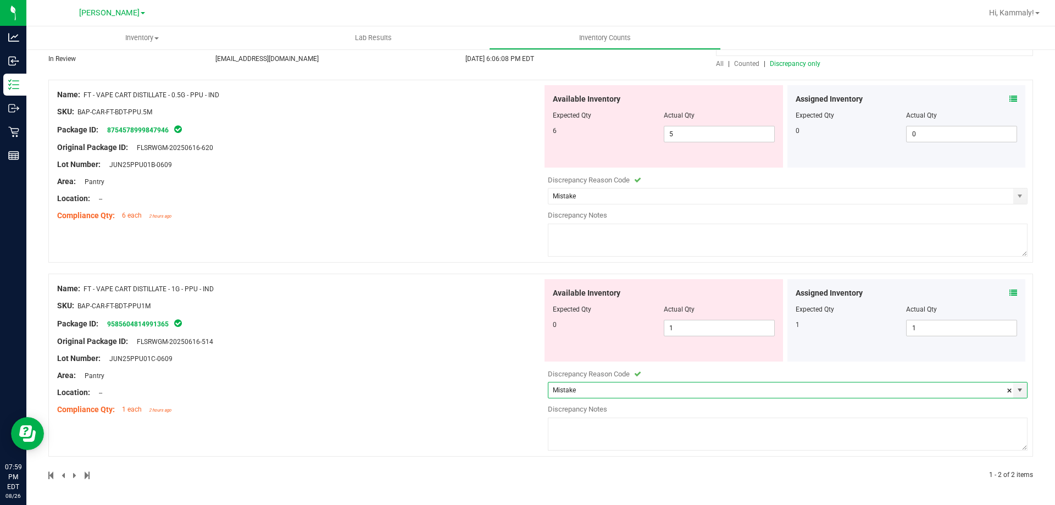
click at [656, 233] on textarea at bounding box center [788, 240] width 480 height 33
click at [536, 229] on div "Name: FT - VAPE CART DISTILLATE - 0.5G - PPU - IND SKU: BAP-CAR-FT-BDT-PPU.5M P…" at bounding box center [540, 171] width 985 height 183
click at [555, 228] on textarea "Allocation Error" at bounding box center [788, 240] width 480 height 33
click at [549, 228] on textarea "Allocation Error" at bounding box center [788, 240] width 480 height 33
click at [575, 225] on textarea "Mistake- Allocation Error" at bounding box center [788, 240] width 480 height 33
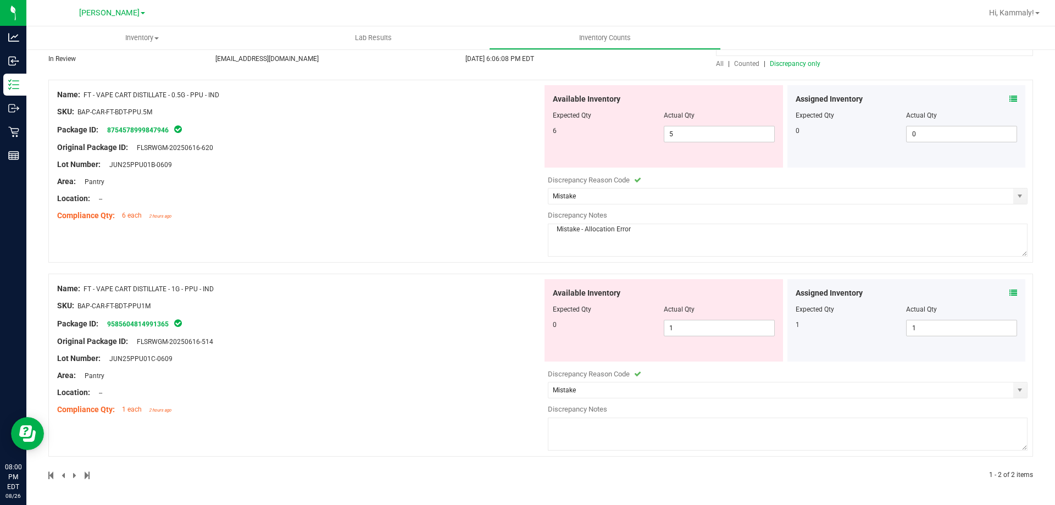
click at [646, 232] on textarea "Mistake - Allocation Error" at bounding box center [788, 240] width 480 height 33
paste textarea "11851638"
click at [644, 227] on textarea "Mistake - Allocation Error 1+/1- 11851638" at bounding box center [788, 240] width 480 height 33
click at [644, 229] on textarea "Mistake - Allocation Error 1+/1- Flourish ID: 11851638" at bounding box center [788, 240] width 480 height 33
click at [732, 234] on textarea "Mistake - Allocation Error 1+/1-. Flourish ID: 11851638" at bounding box center [788, 240] width 480 height 33
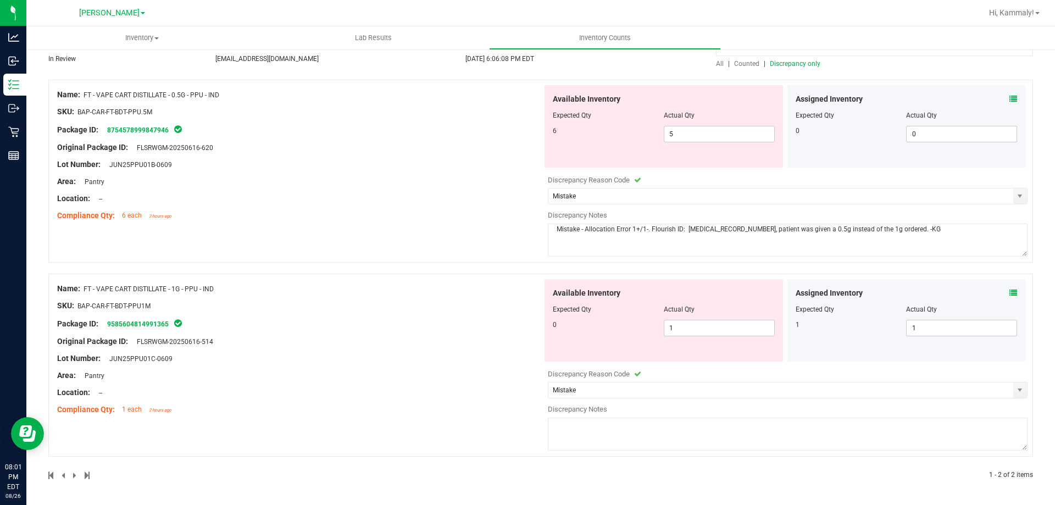
click at [829, 229] on textarea "Mistake - Allocation Error 1+/1-. Flourish ID: 11851638, patient was given a 0.…" at bounding box center [788, 240] width 480 height 33
type textarea "Mistake - Allocation Error 1+/1-. Flourish ID: 11851638, patient was given a 0.…"
click at [806, 446] on textarea at bounding box center [788, 434] width 480 height 33
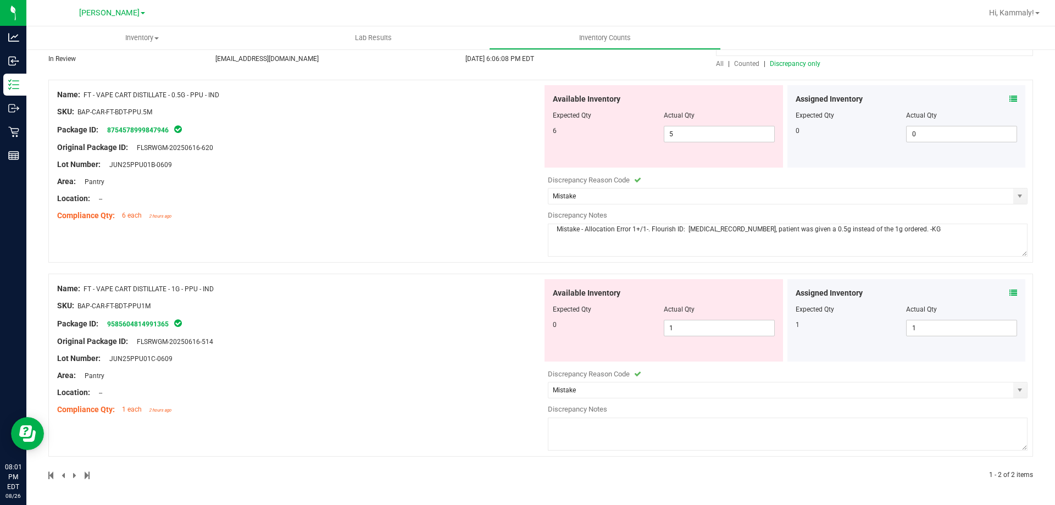
paste textarea "Mistake - Allocation Error 1+/1-. Flourish ID: 11851638, patient was given a 0.…"
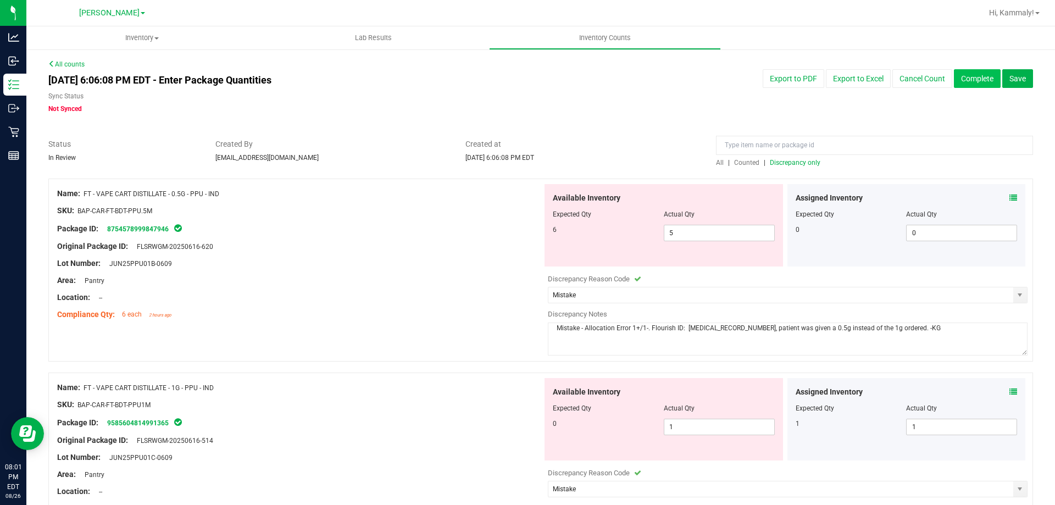
type textarea "Mistake - Allocation Error 1+/1-. Flourish ID: 11851638, patient was given a 0.…"
click at [965, 81] on button "Complete" at bounding box center [977, 78] width 47 height 19
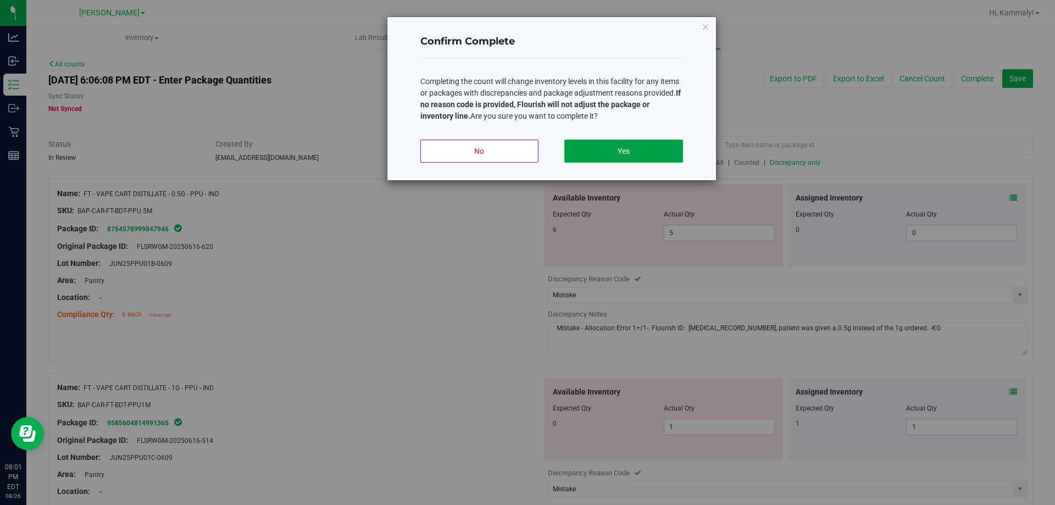
click at [665, 156] on button "Yes" at bounding box center [624, 151] width 118 height 23
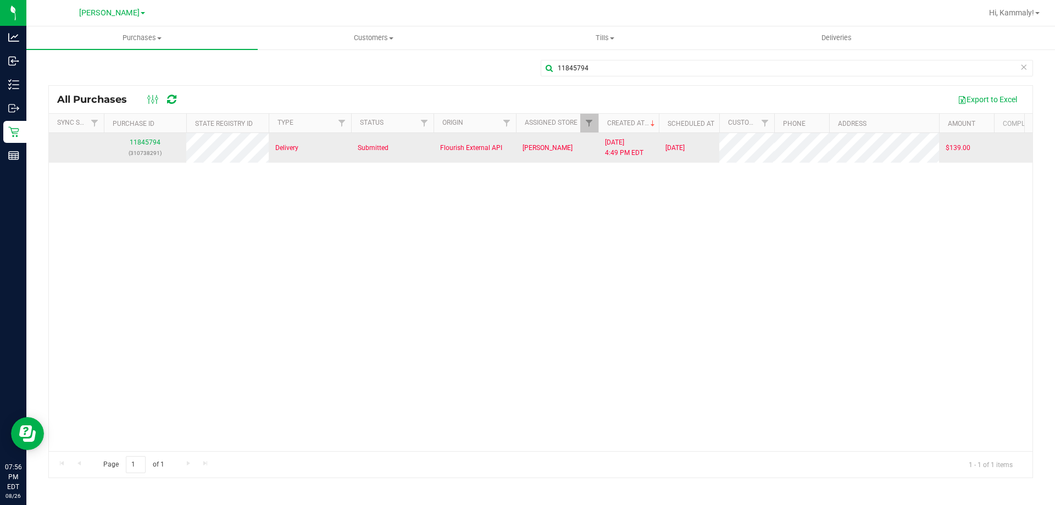
click at [158, 137] on td "11845794 (310738291)" at bounding box center [145, 148] width 82 height 30
click at [157, 141] on link "11845794" at bounding box center [145, 143] width 31 height 8
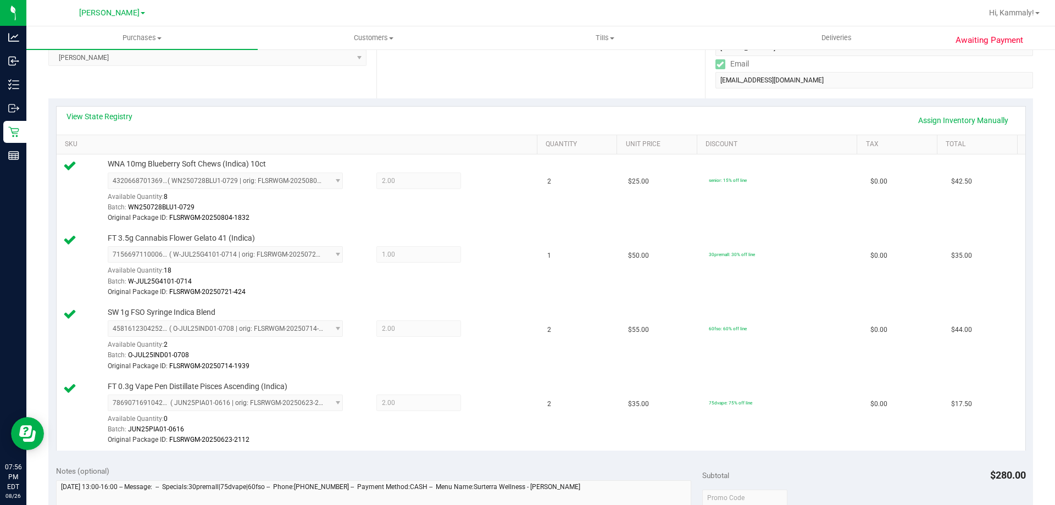
scroll to position [220, 0]
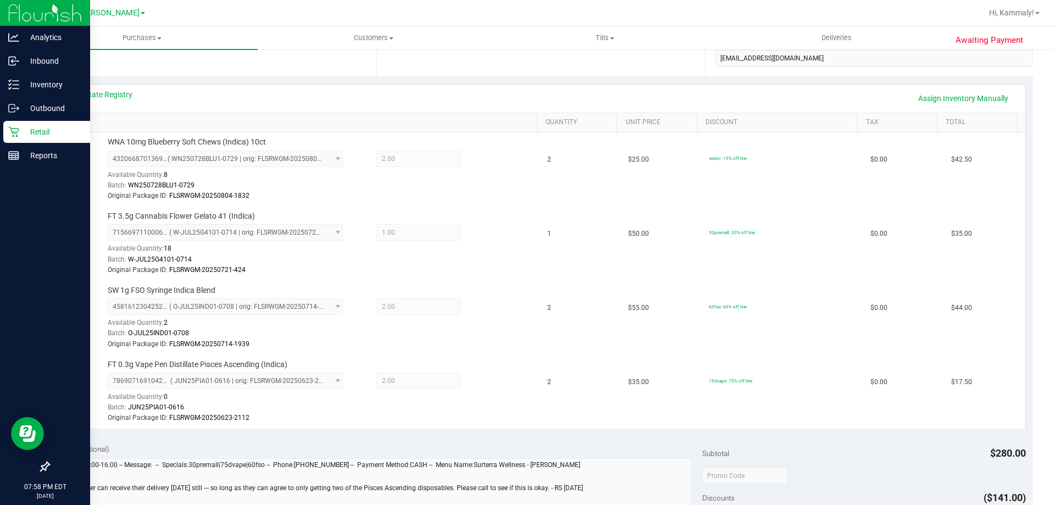
click at [10, 131] on icon at bounding box center [13, 131] width 11 height 11
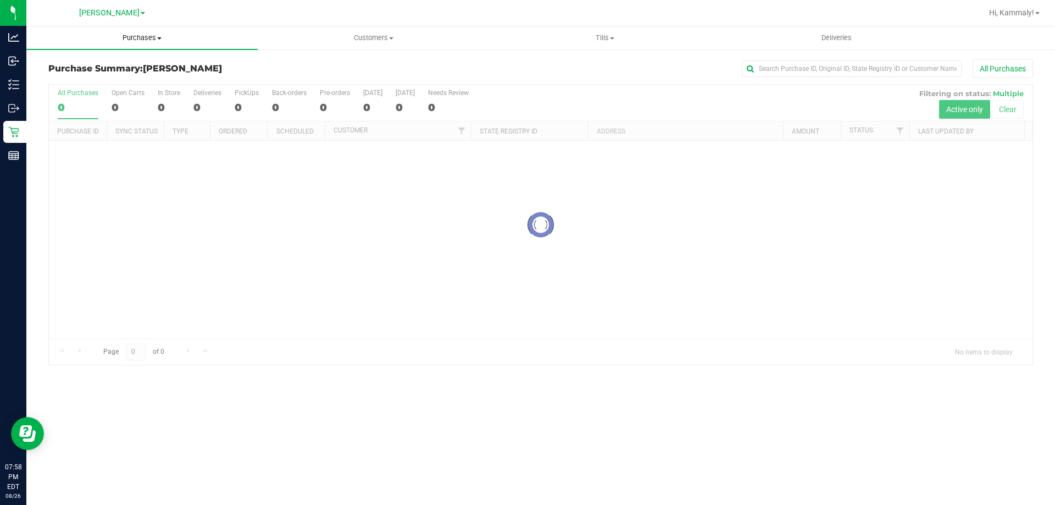
click at [135, 42] on span "Purchases" at bounding box center [141, 38] width 231 height 10
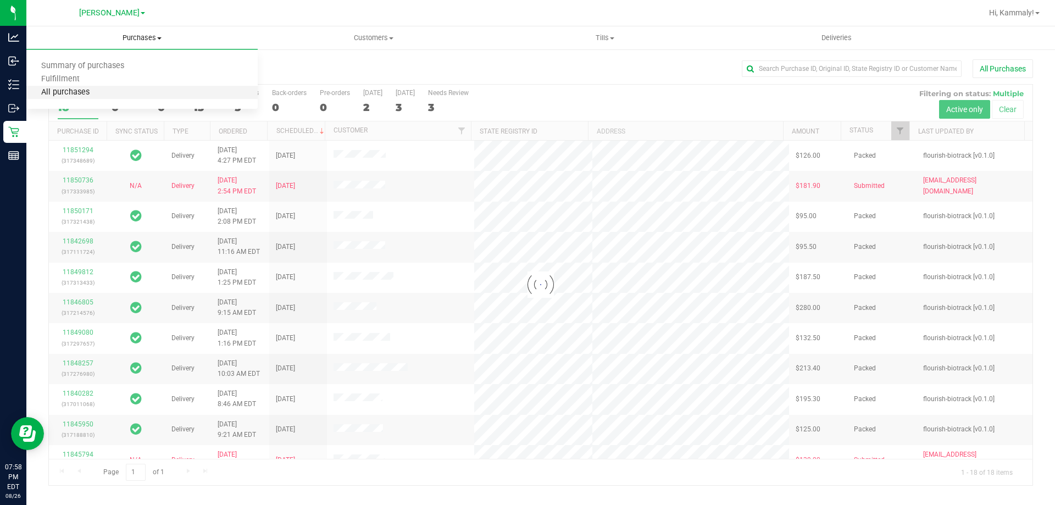
click at [53, 89] on span "All purchases" at bounding box center [65, 92] width 78 height 9
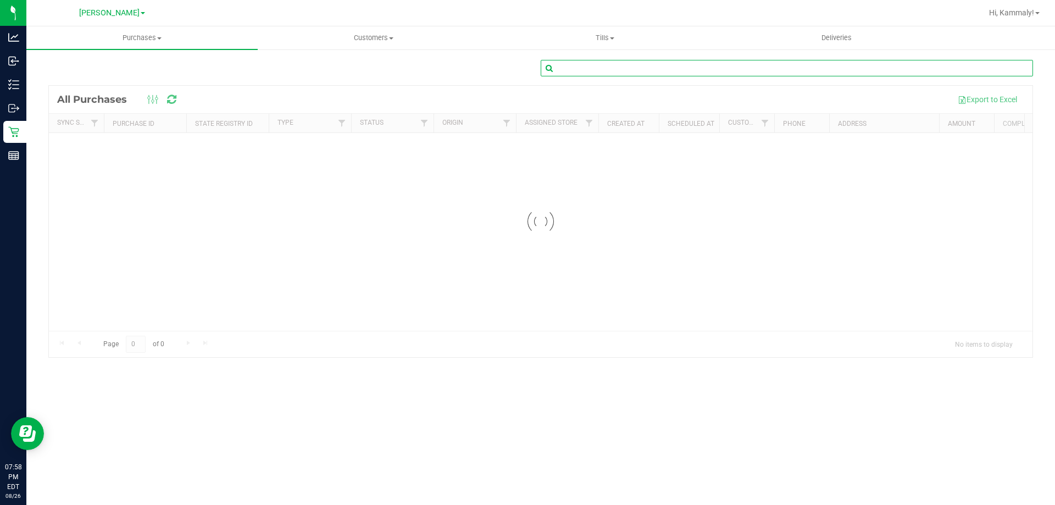
click at [838, 65] on input "text" at bounding box center [787, 68] width 493 height 16
paste input "P0RR6440"
type input "P0RR6440"
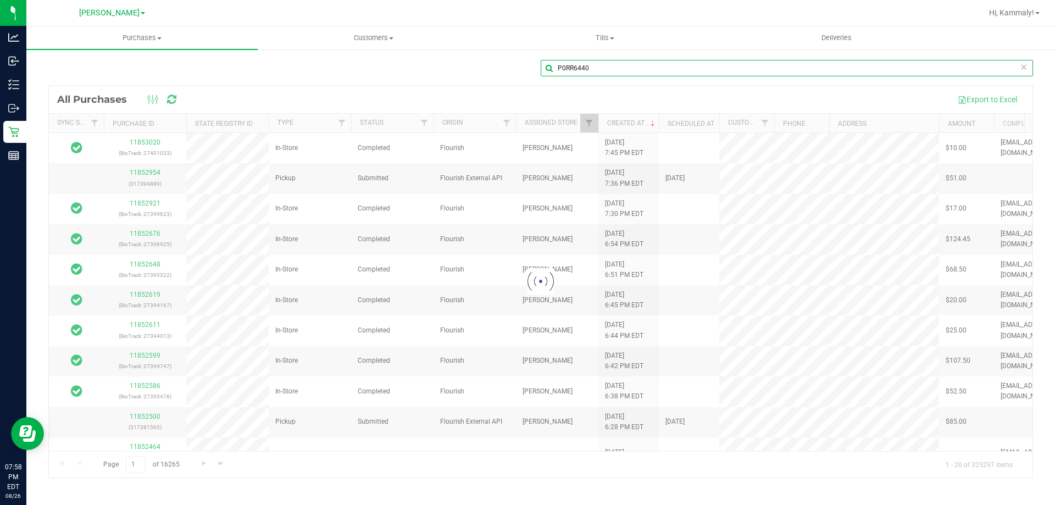
click at [651, 67] on input "P0RR6440" at bounding box center [787, 68] width 493 height 16
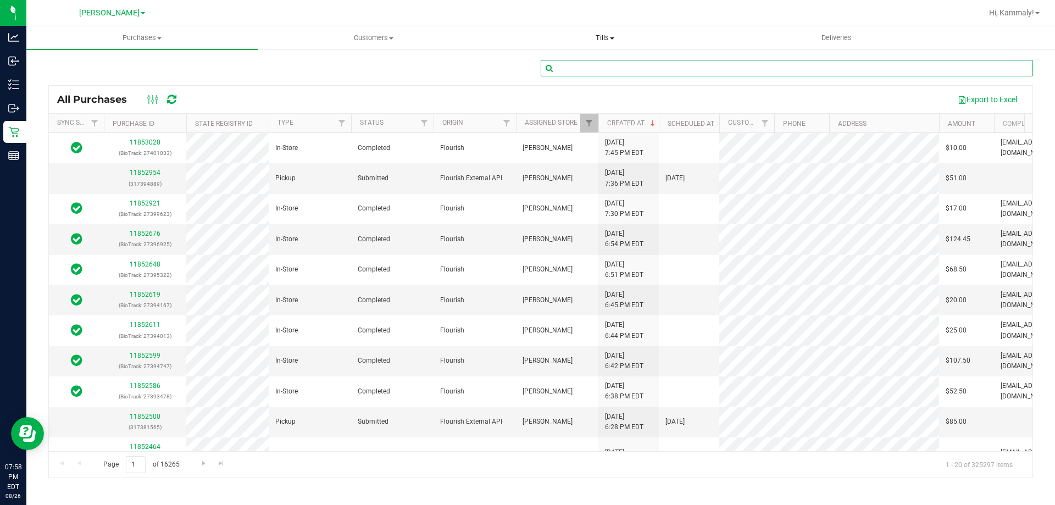
paste input "11851638"
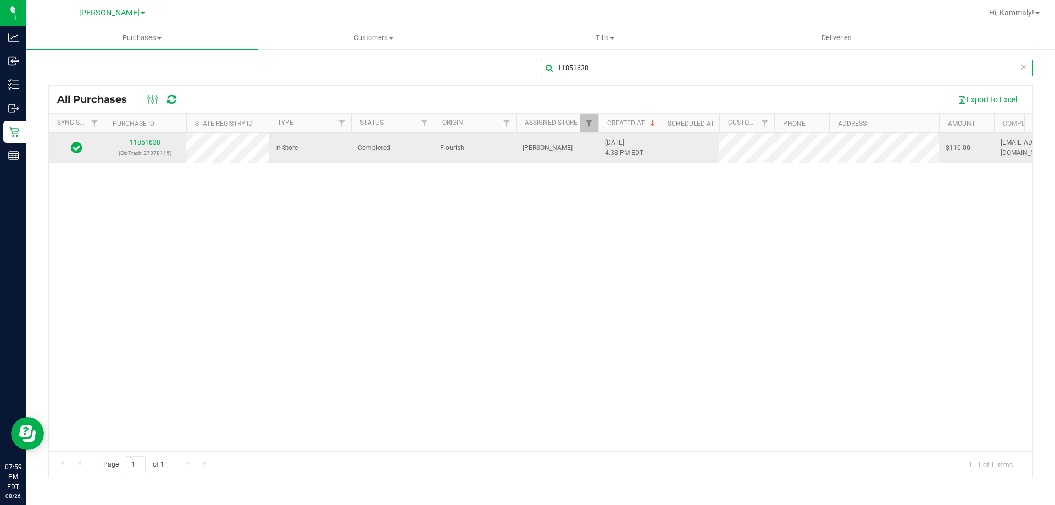
type input "11851638"
click at [137, 144] on link "11851638" at bounding box center [145, 143] width 31 height 8
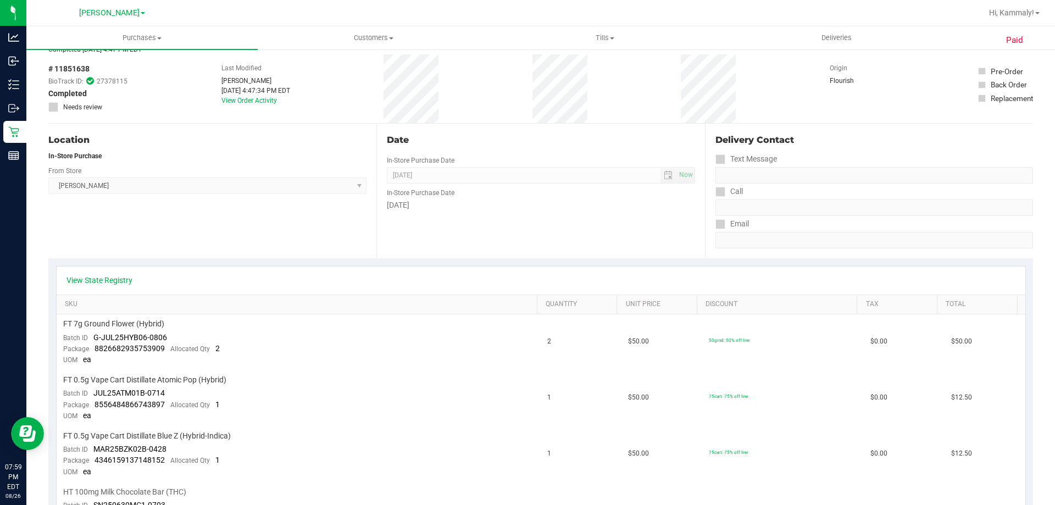
scroll to position [220, 0]
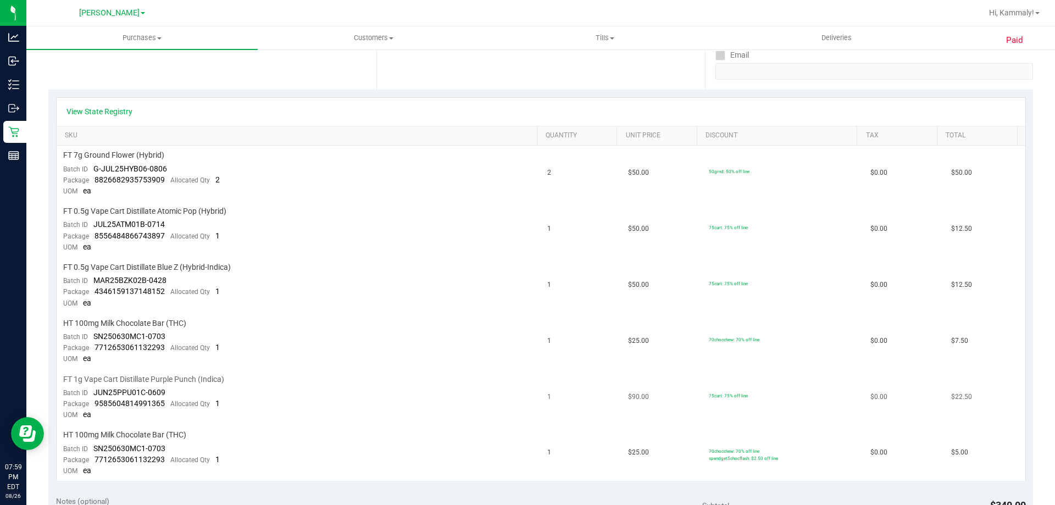
click at [208, 391] on td "FT 1g Vape Cart Distillate Purple Punch (Indica) Batch ID JUN25PPU01C-0609 Pack…" at bounding box center [299, 398] width 485 height 56
